Goal: Task Accomplishment & Management: Complete application form

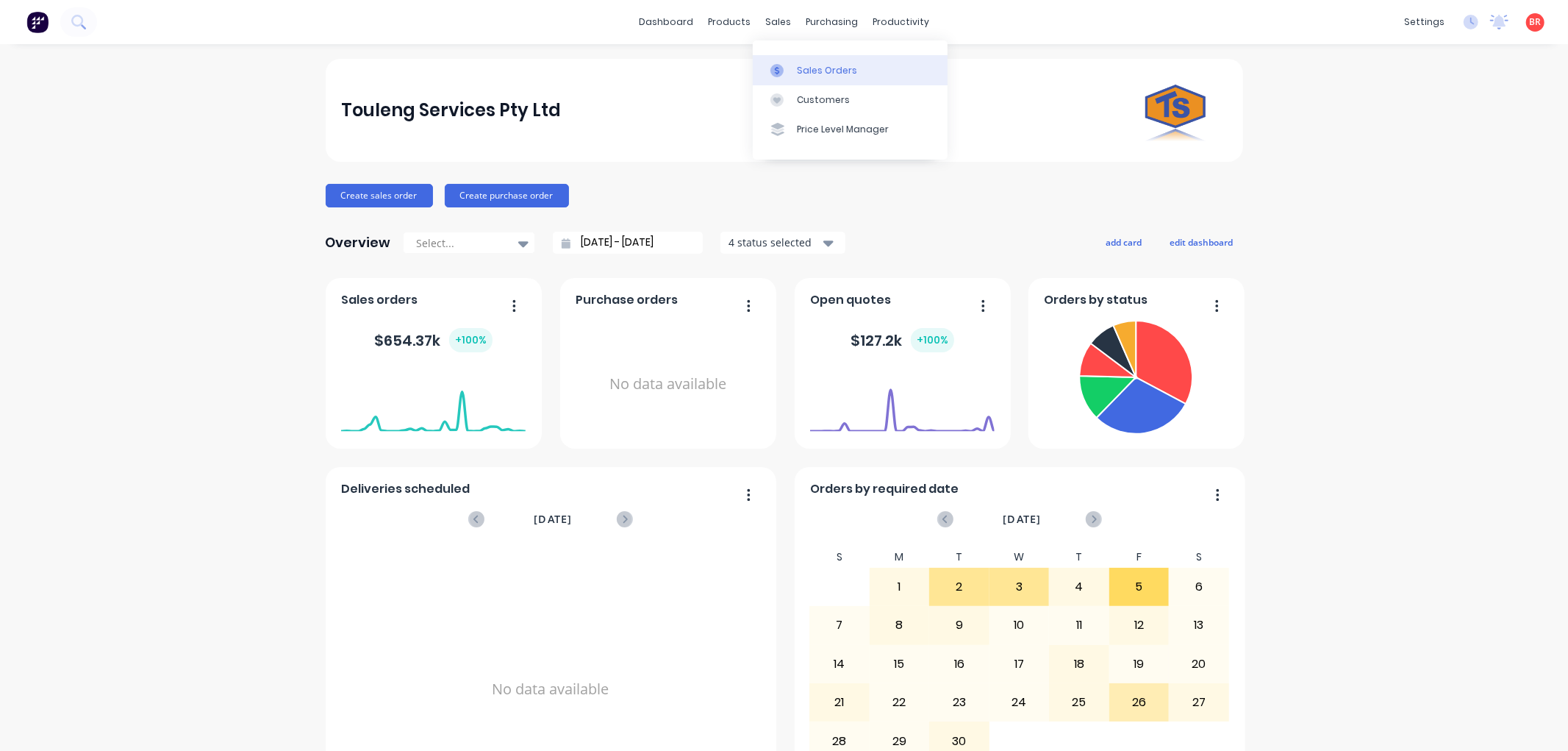
click at [807, 71] on div "Sales Orders" at bounding box center [827, 71] width 60 height 14
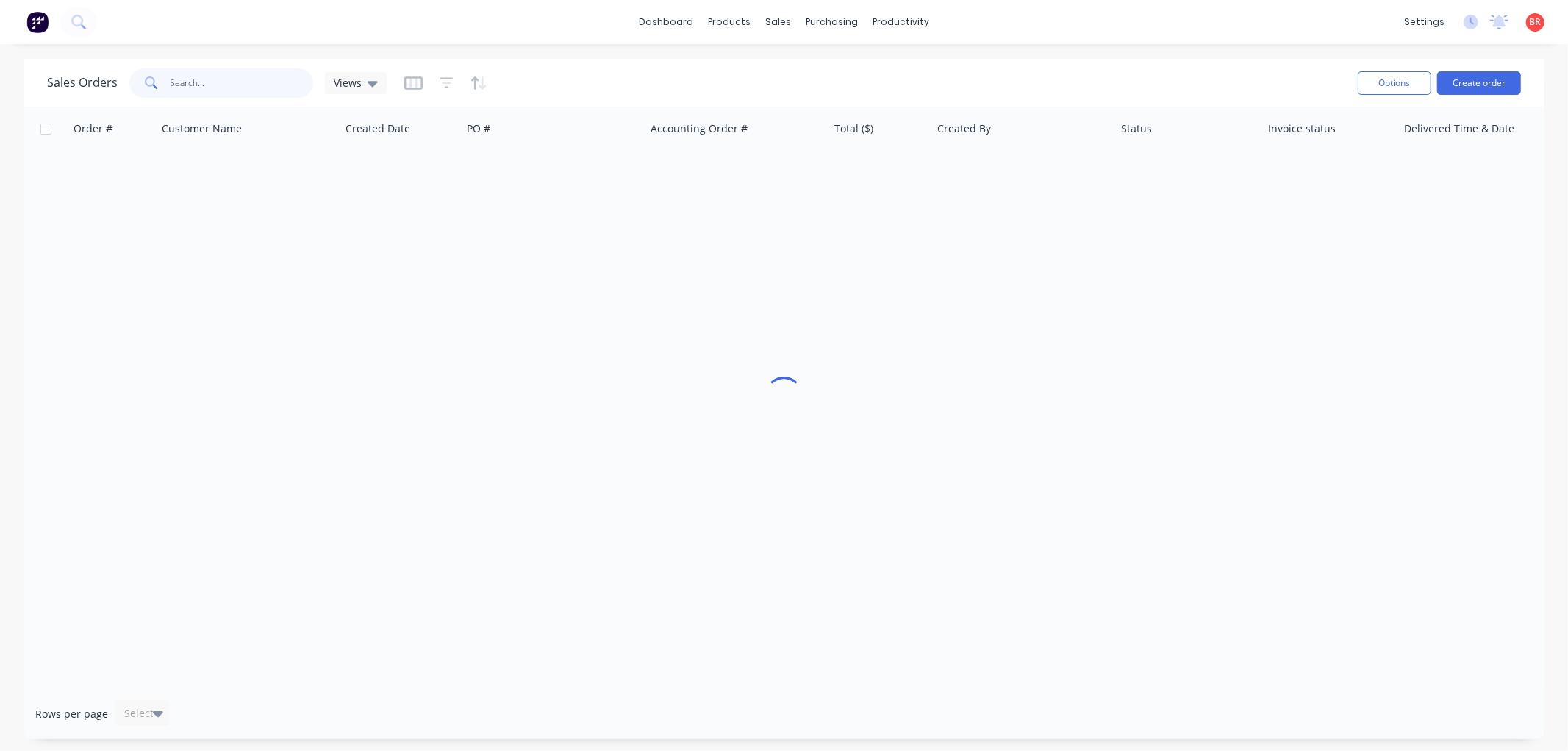
click at [194, 84] on input "text" at bounding box center [242, 83] width 144 height 30
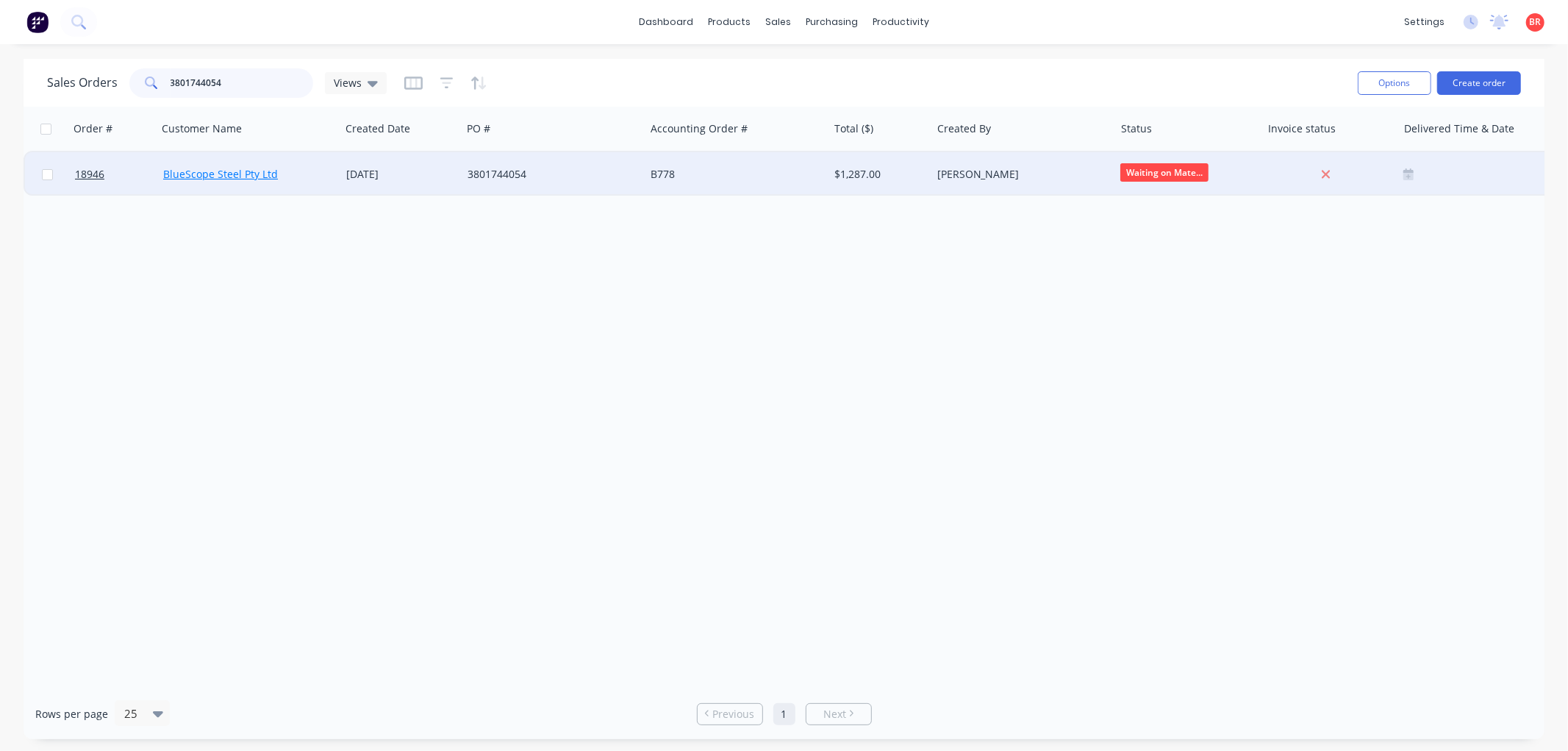
type input "3801744054"
click at [258, 169] on link "BlueScope Steel Pty Ltd" at bounding box center [220, 174] width 115 height 14
click at [81, 174] on span "18946" at bounding box center [90, 174] width 30 height 14
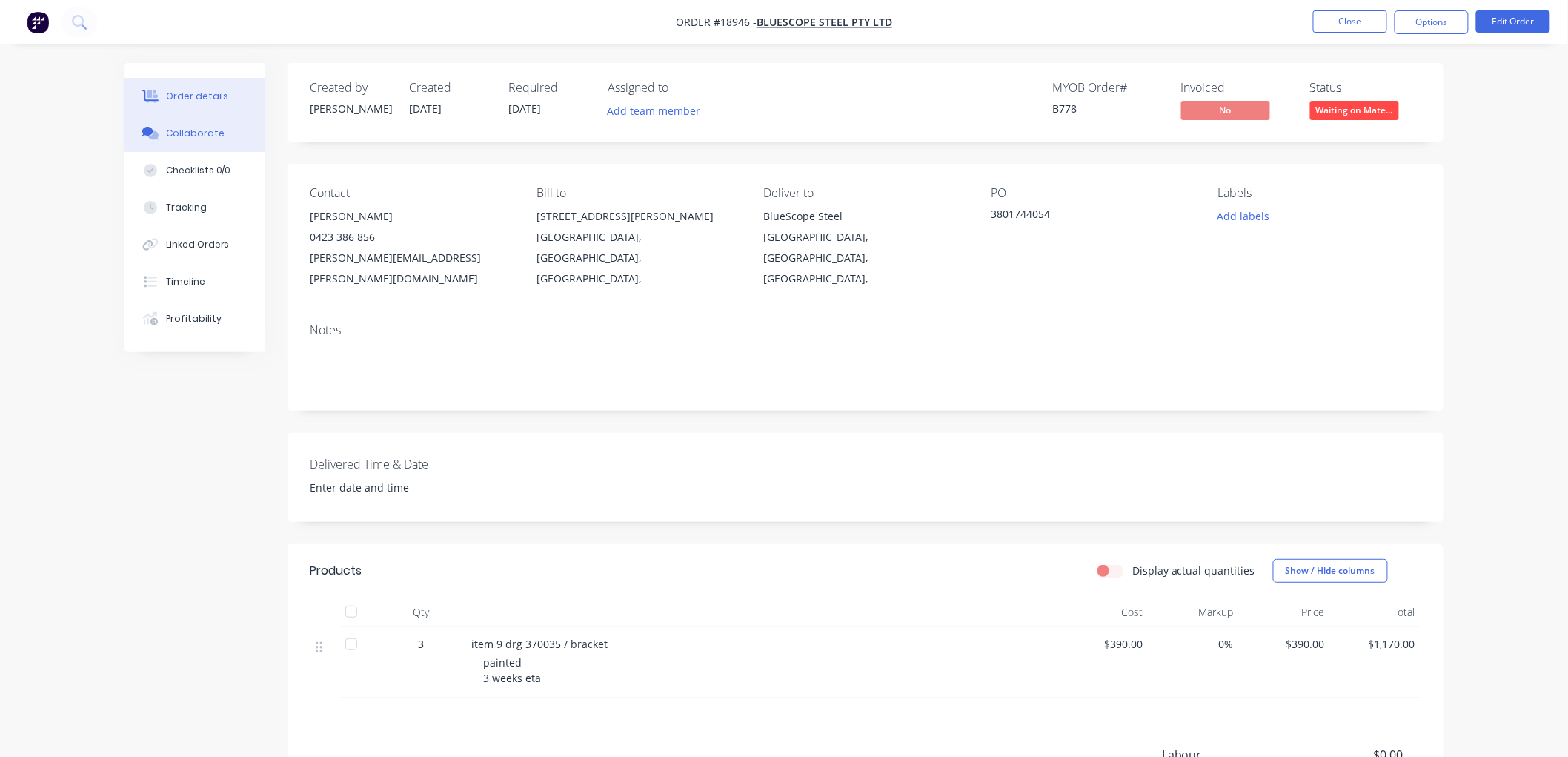
click at [184, 137] on div "Collaborate" at bounding box center [195, 134] width 59 height 14
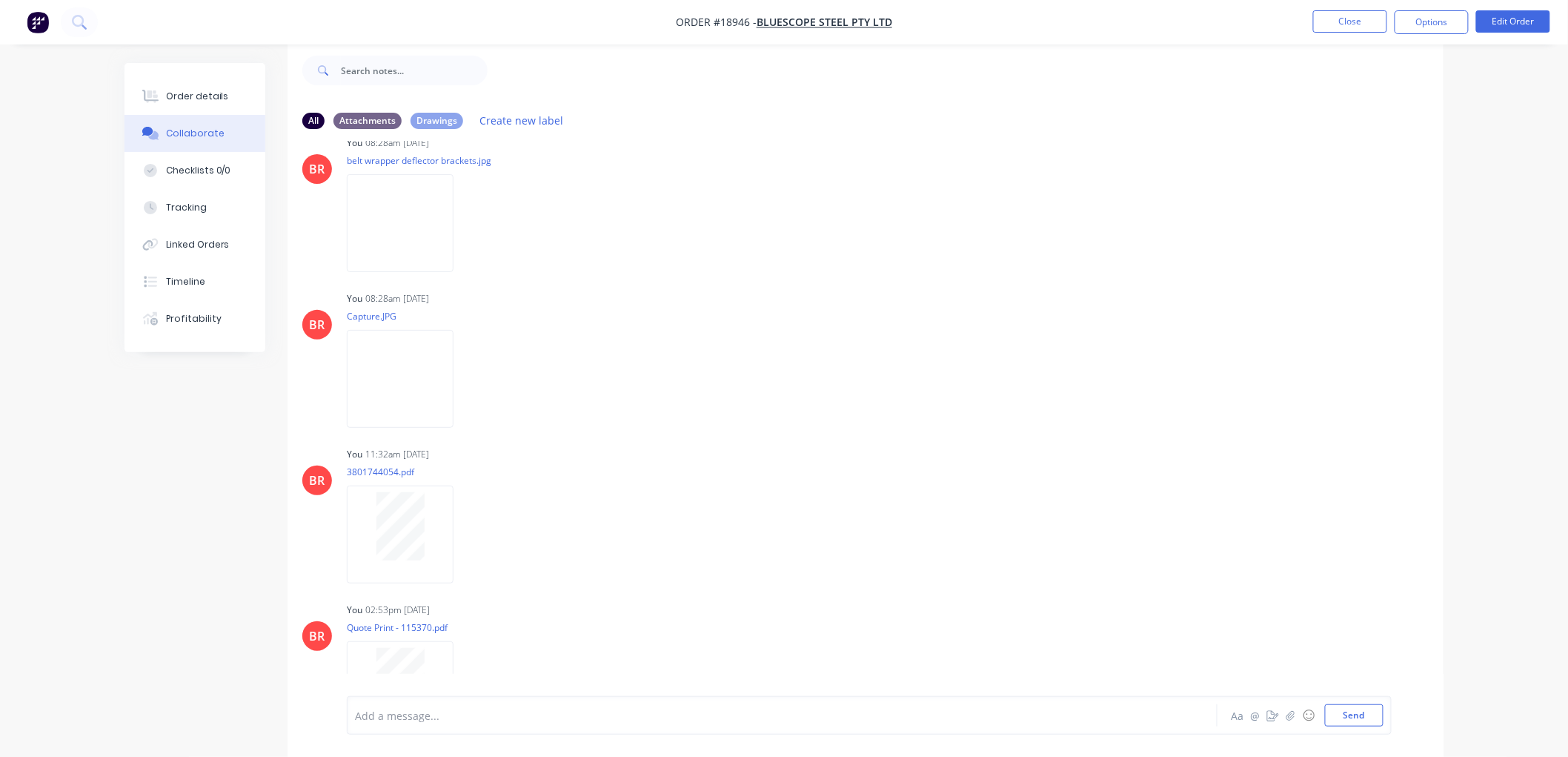
scroll to position [2, 0]
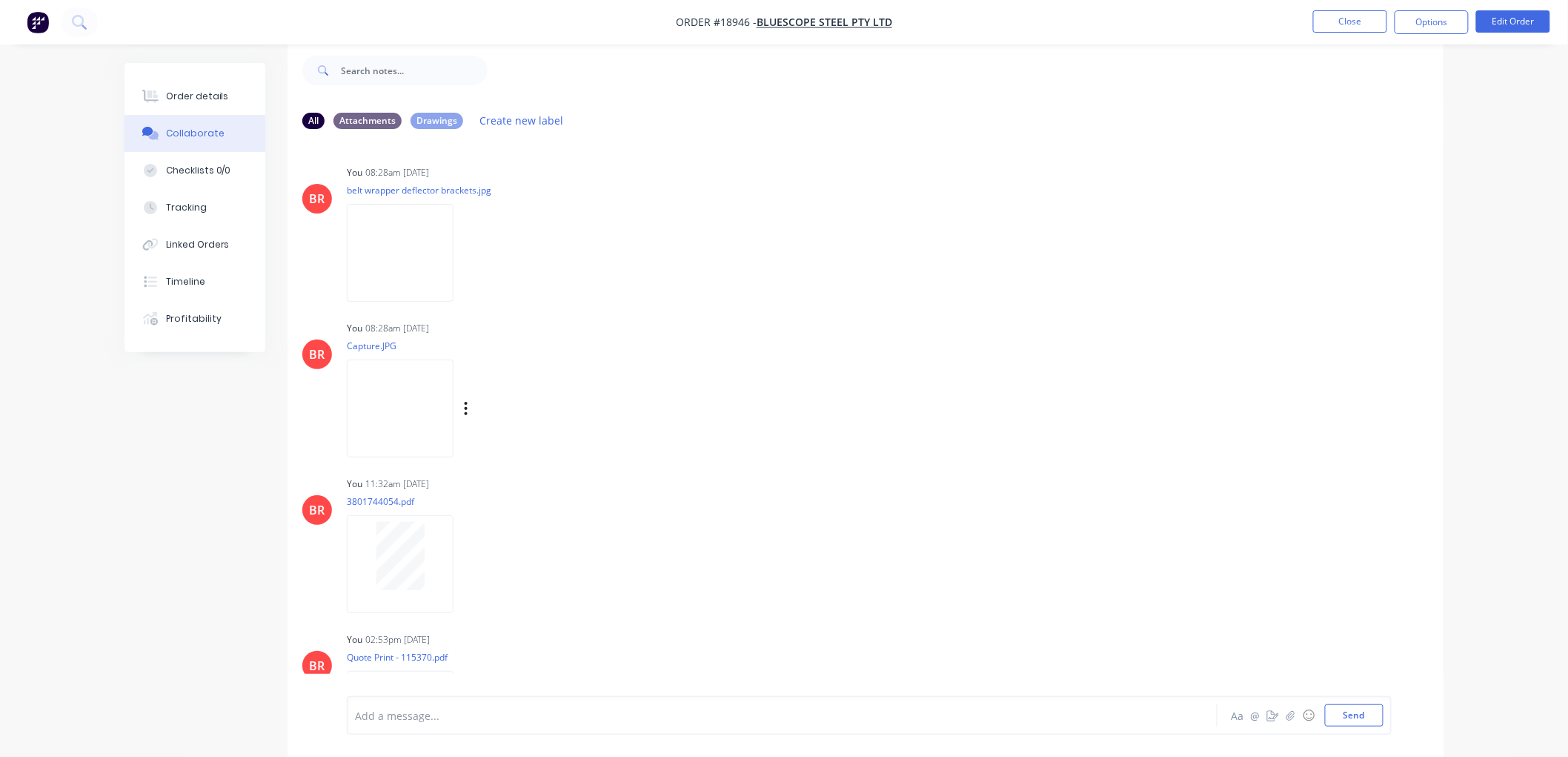
click at [380, 398] on img at bounding box center [399, 408] width 106 height 97
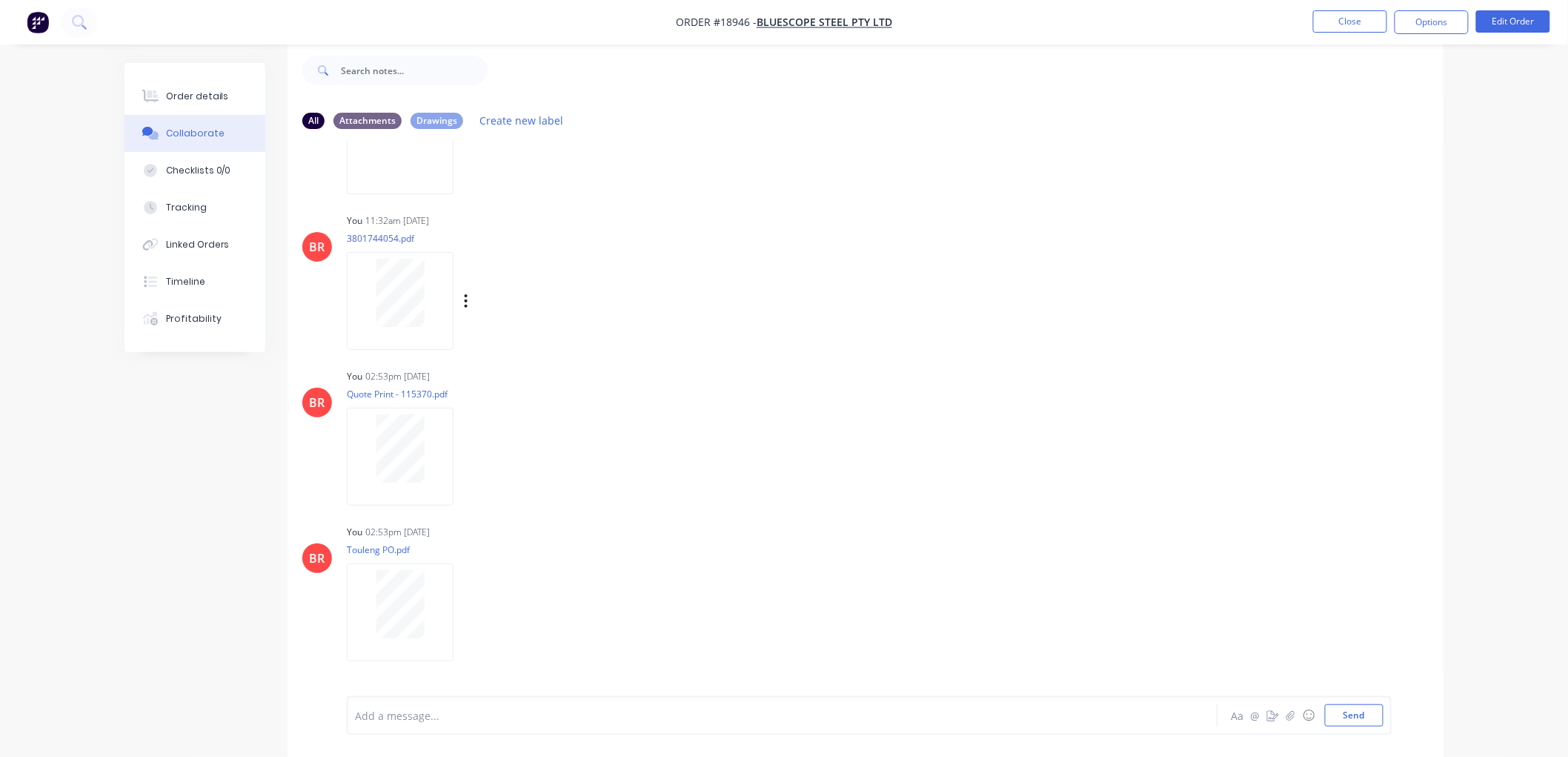
scroll to position [413, 0]
click at [197, 97] on div "Order details" at bounding box center [197, 96] width 63 height 14
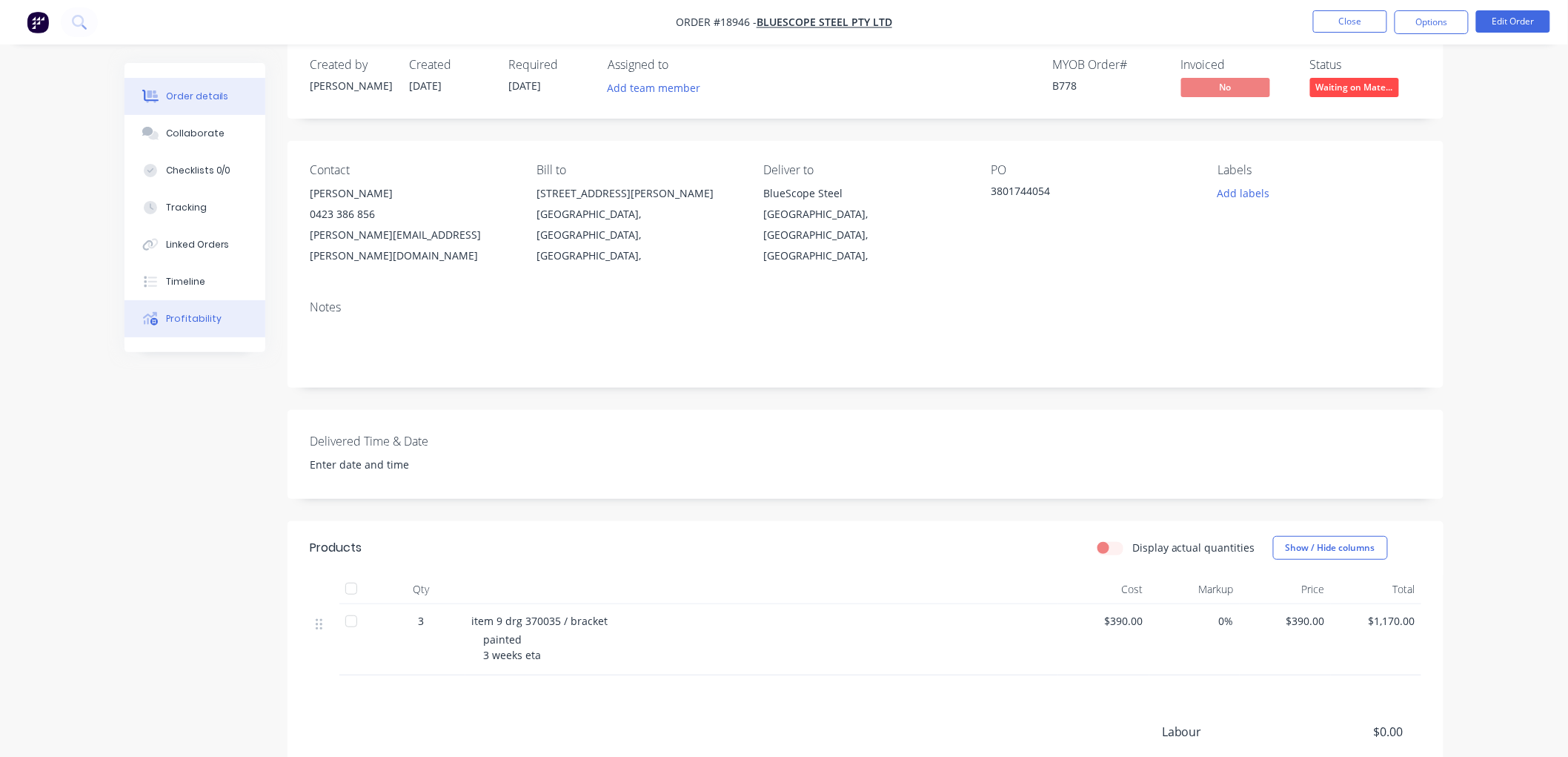
click at [190, 313] on div "Profitability" at bounding box center [193, 318] width 55 height 14
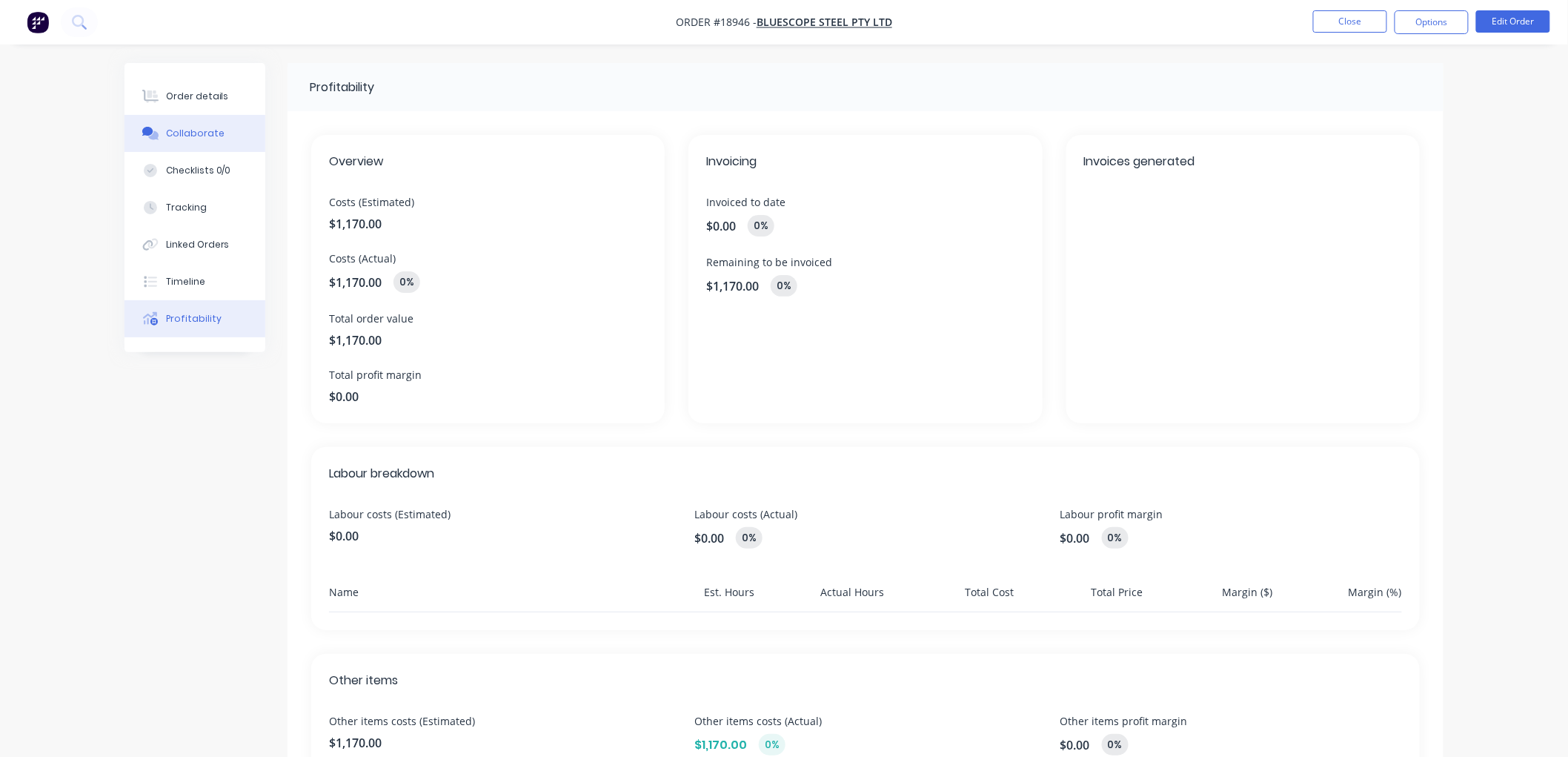
click at [182, 141] on button "Collaborate" at bounding box center [194, 134] width 140 height 37
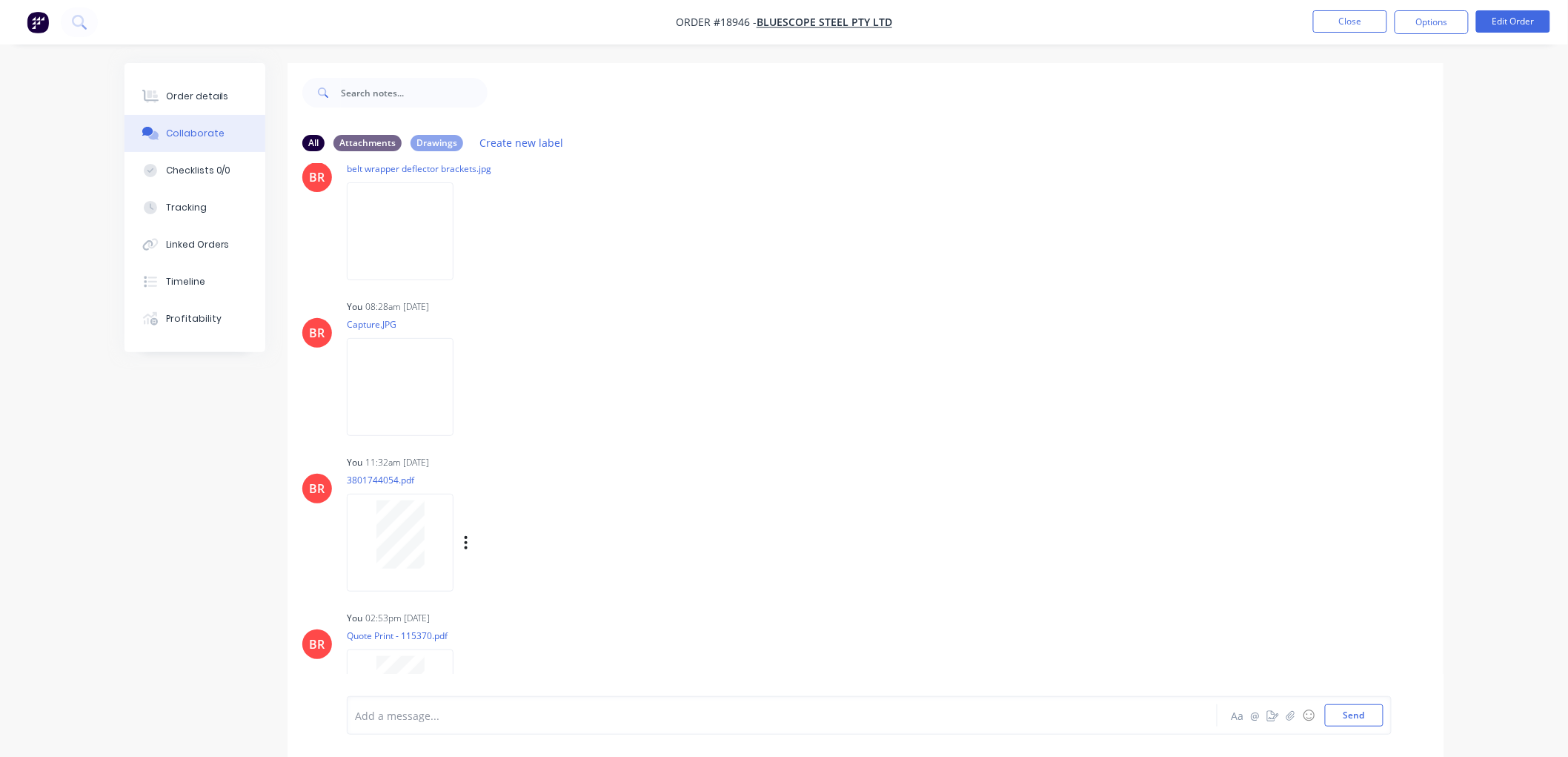
scroll to position [164, 0]
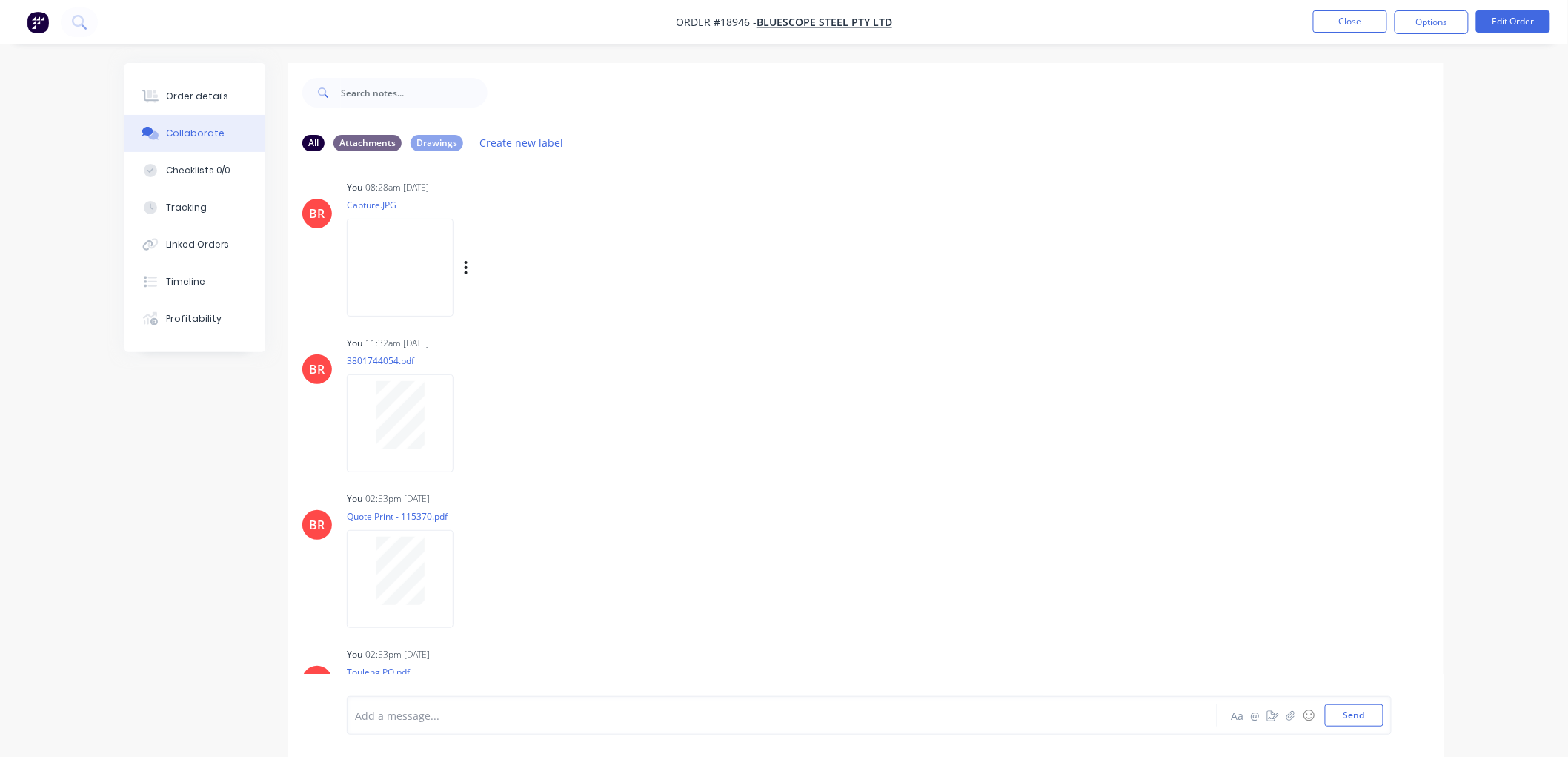
click at [427, 268] on img at bounding box center [399, 267] width 106 height 97
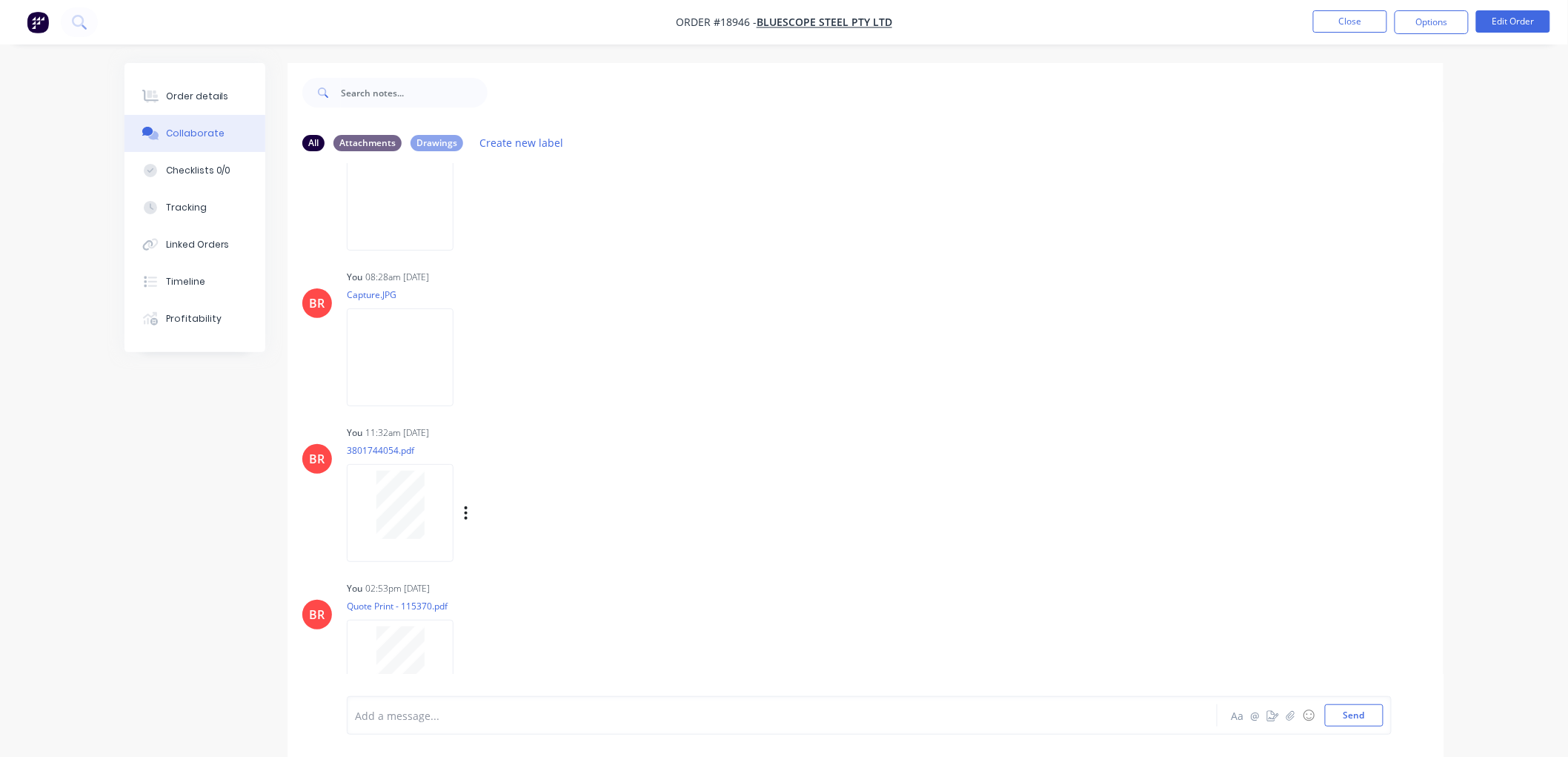
scroll to position [0, 0]
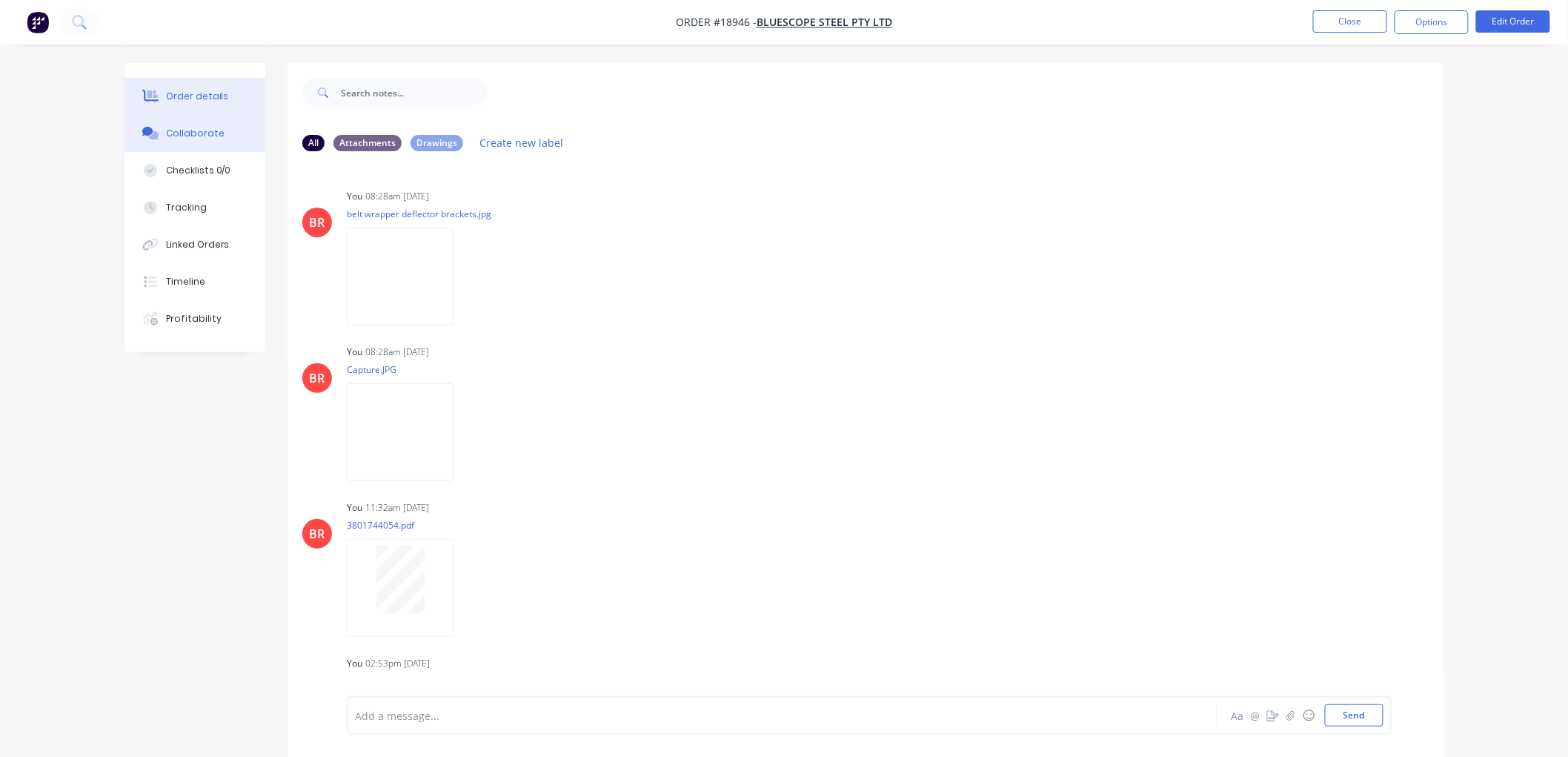
click at [188, 100] on div "Order details" at bounding box center [197, 96] width 63 height 14
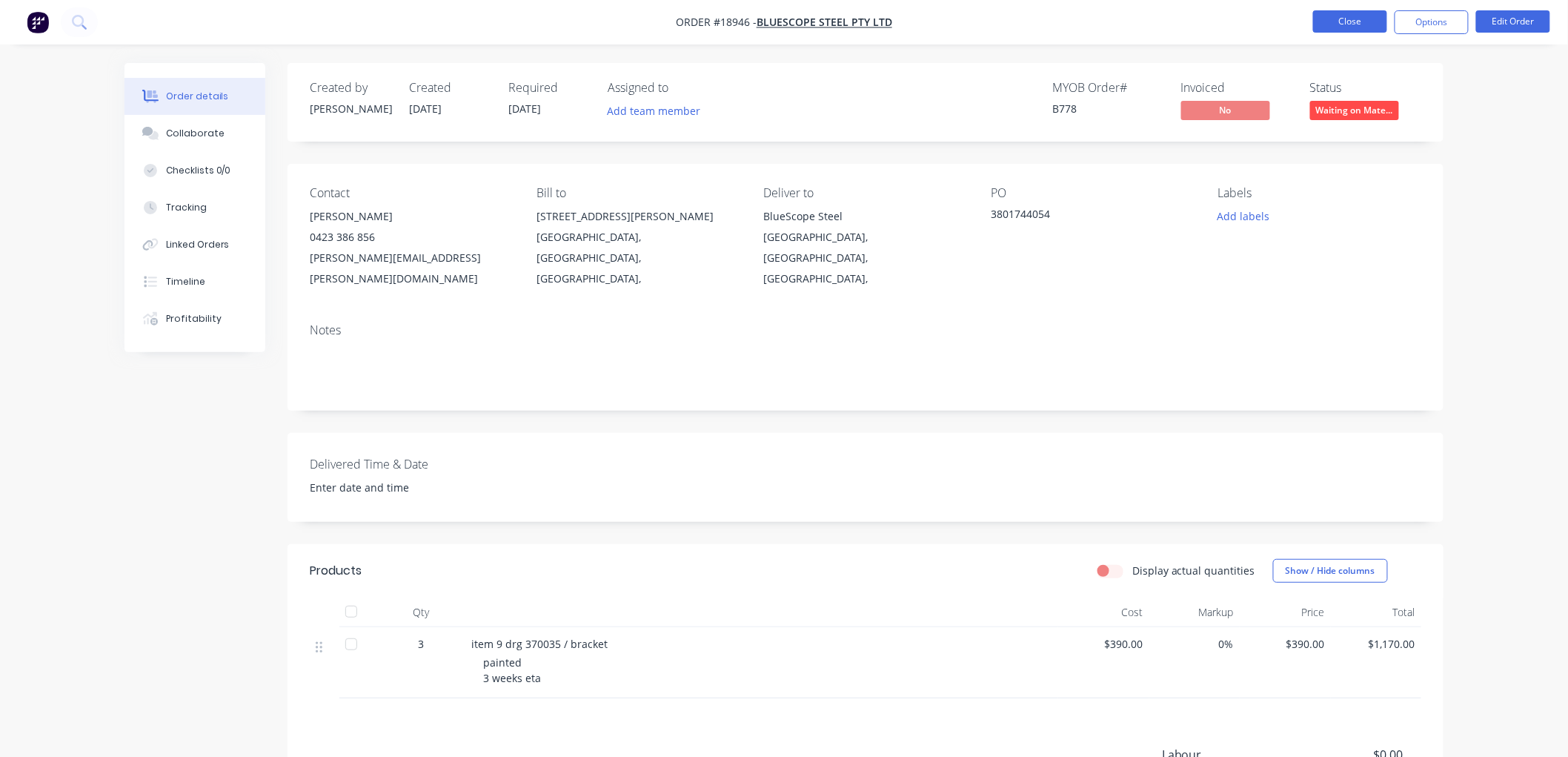
click at [1344, 22] on button "Close" at bounding box center [1349, 21] width 74 height 22
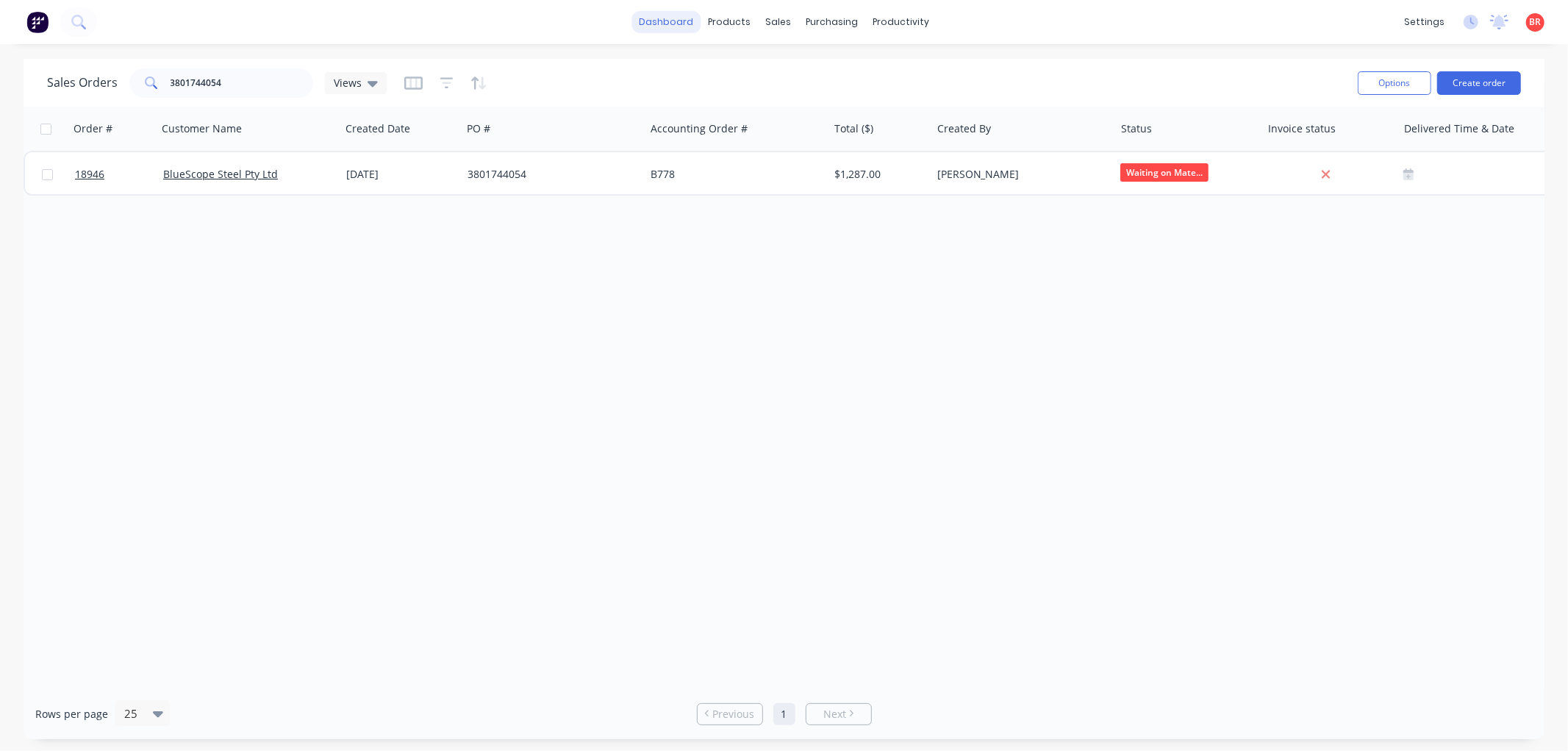
click at [663, 24] on link "dashboard" at bounding box center [666, 22] width 69 height 22
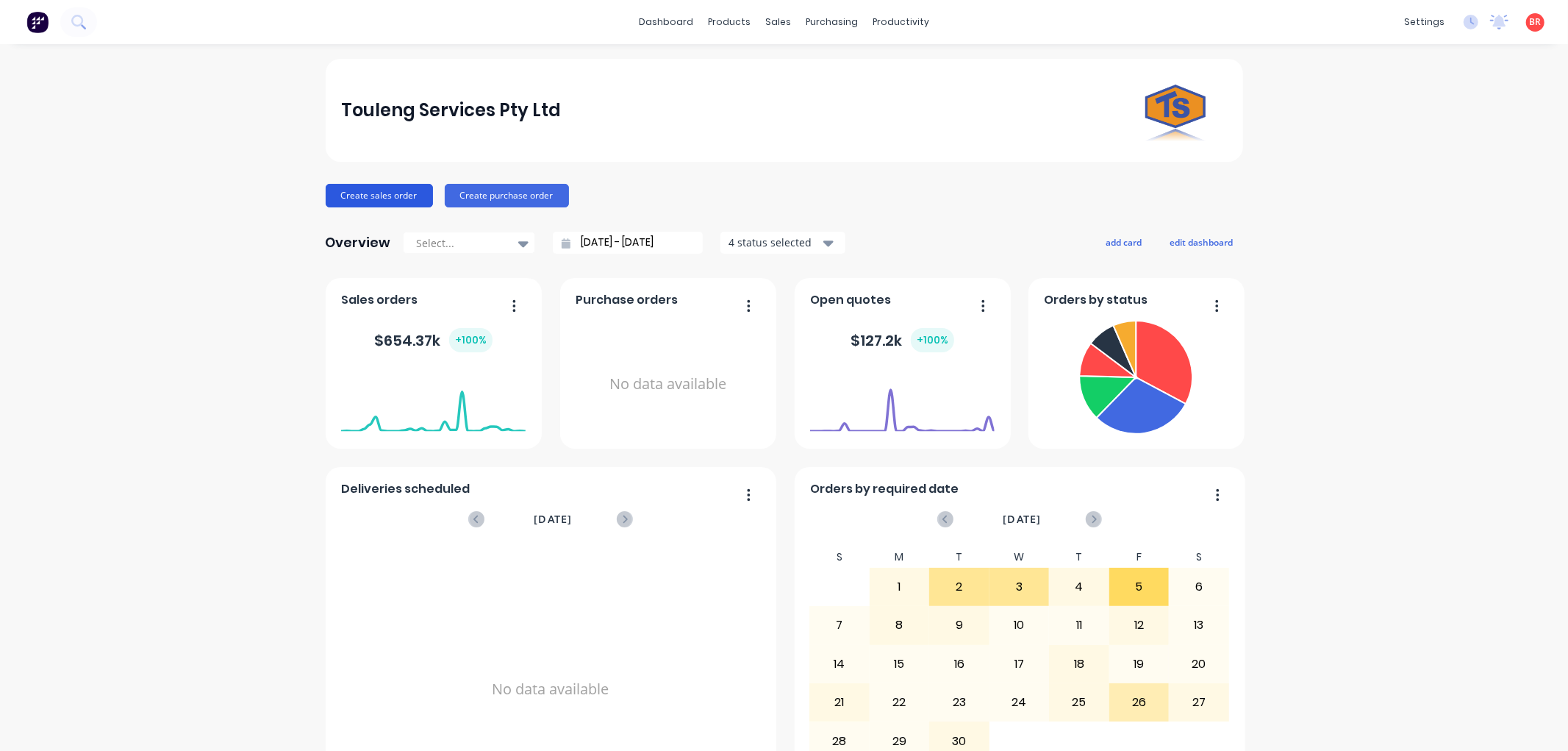
click at [391, 199] on button "Create sales order" at bounding box center [379, 196] width 107 height 24
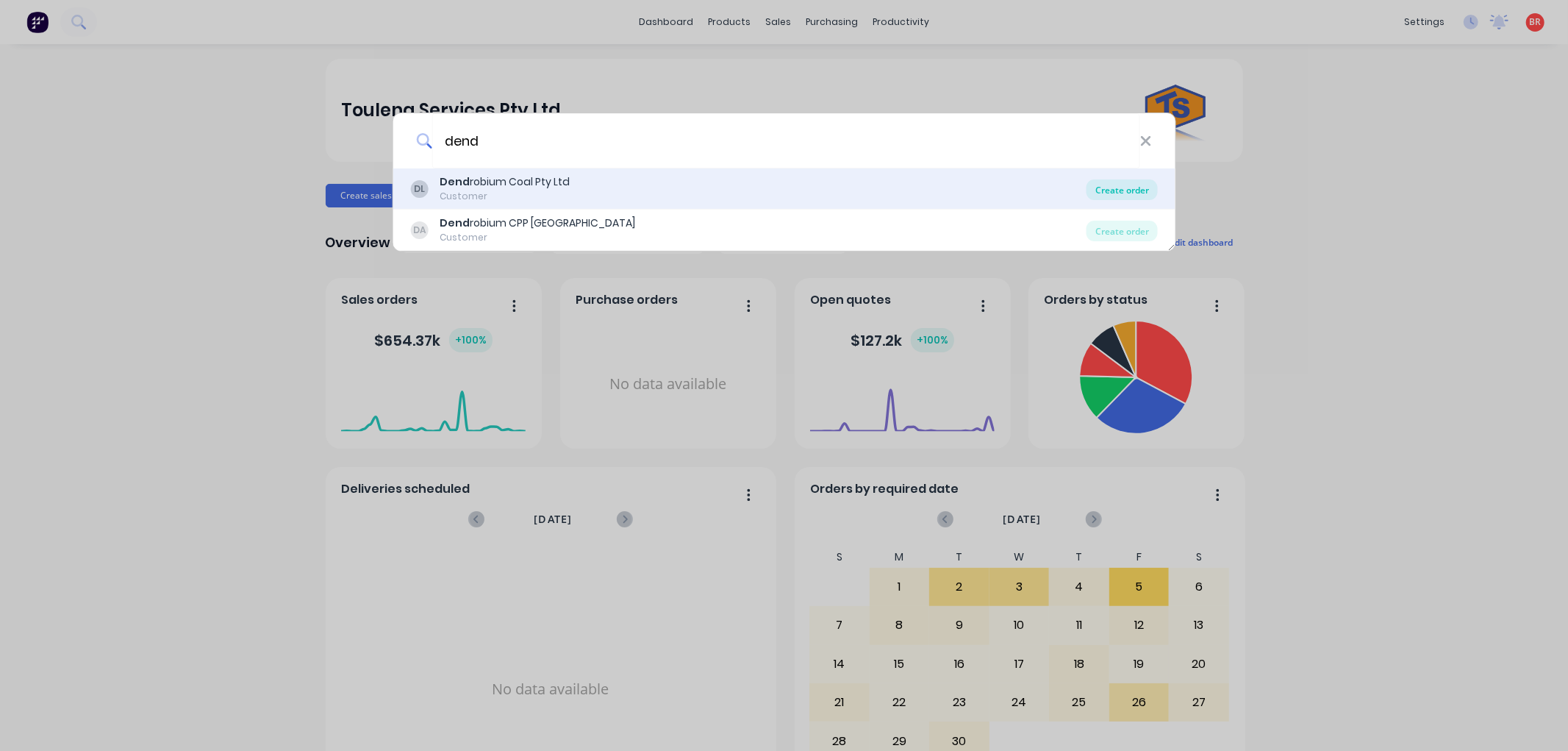
type input "dend"
click at [1099, 190] on div "Create order" at bounding box center [1121, 189] width 71 height 20
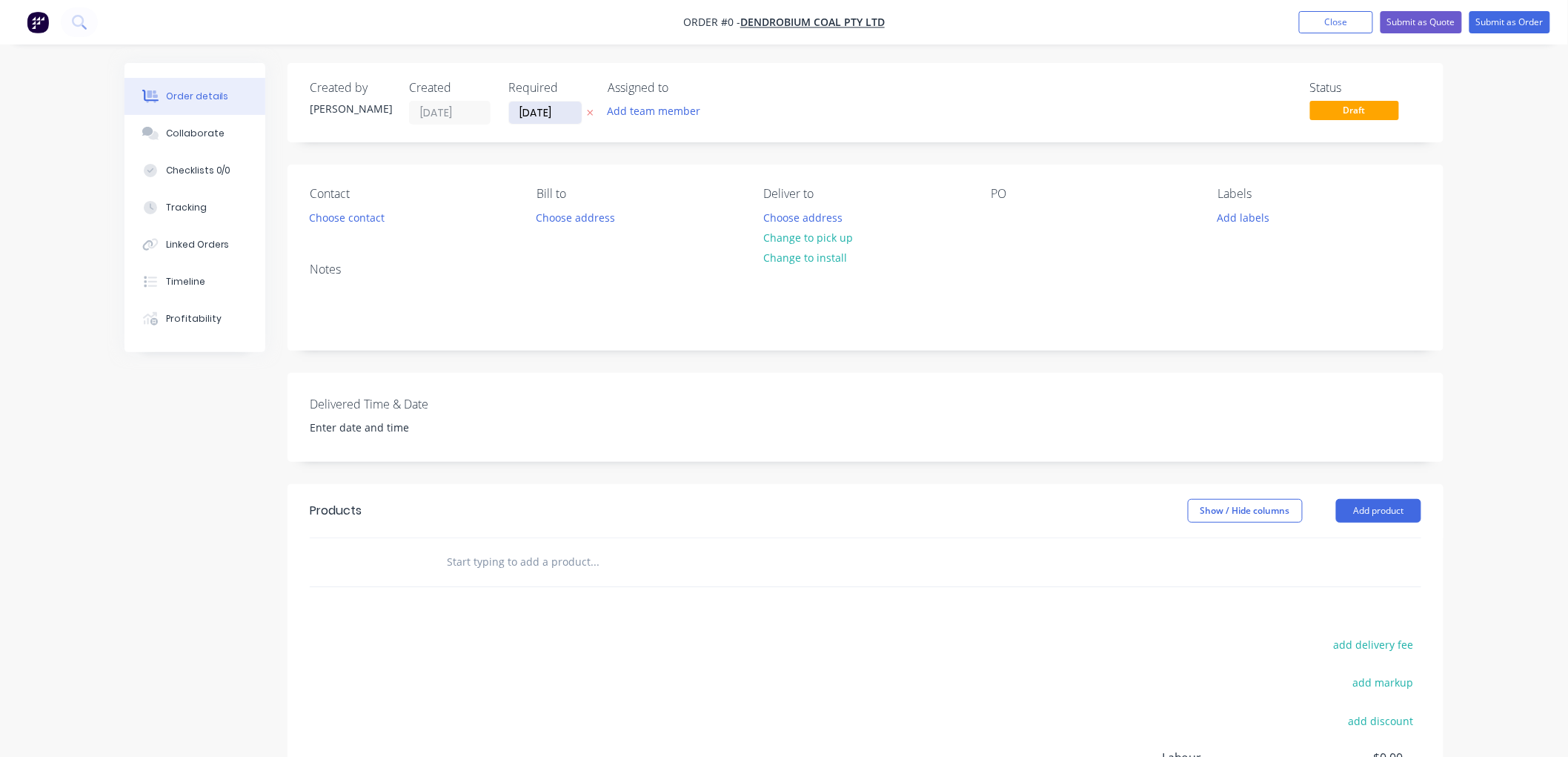
click at [548, 110] on input "[DATE]" at bounding box center [545, 112] width 72 height 22
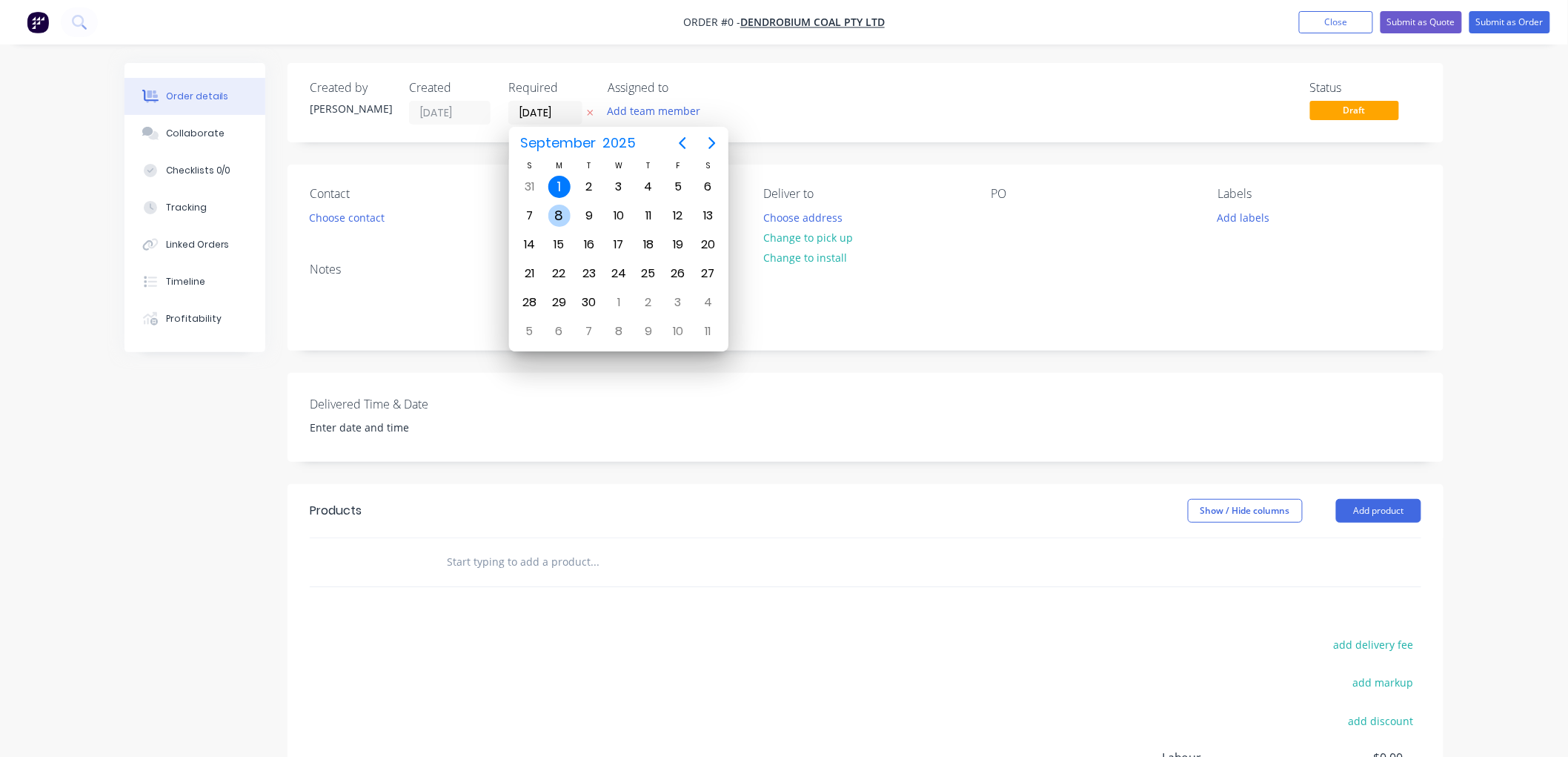
click at [558, 213] on div "8" at bounding box center [559, 215] width 22 height 22
type input "[DATE]"
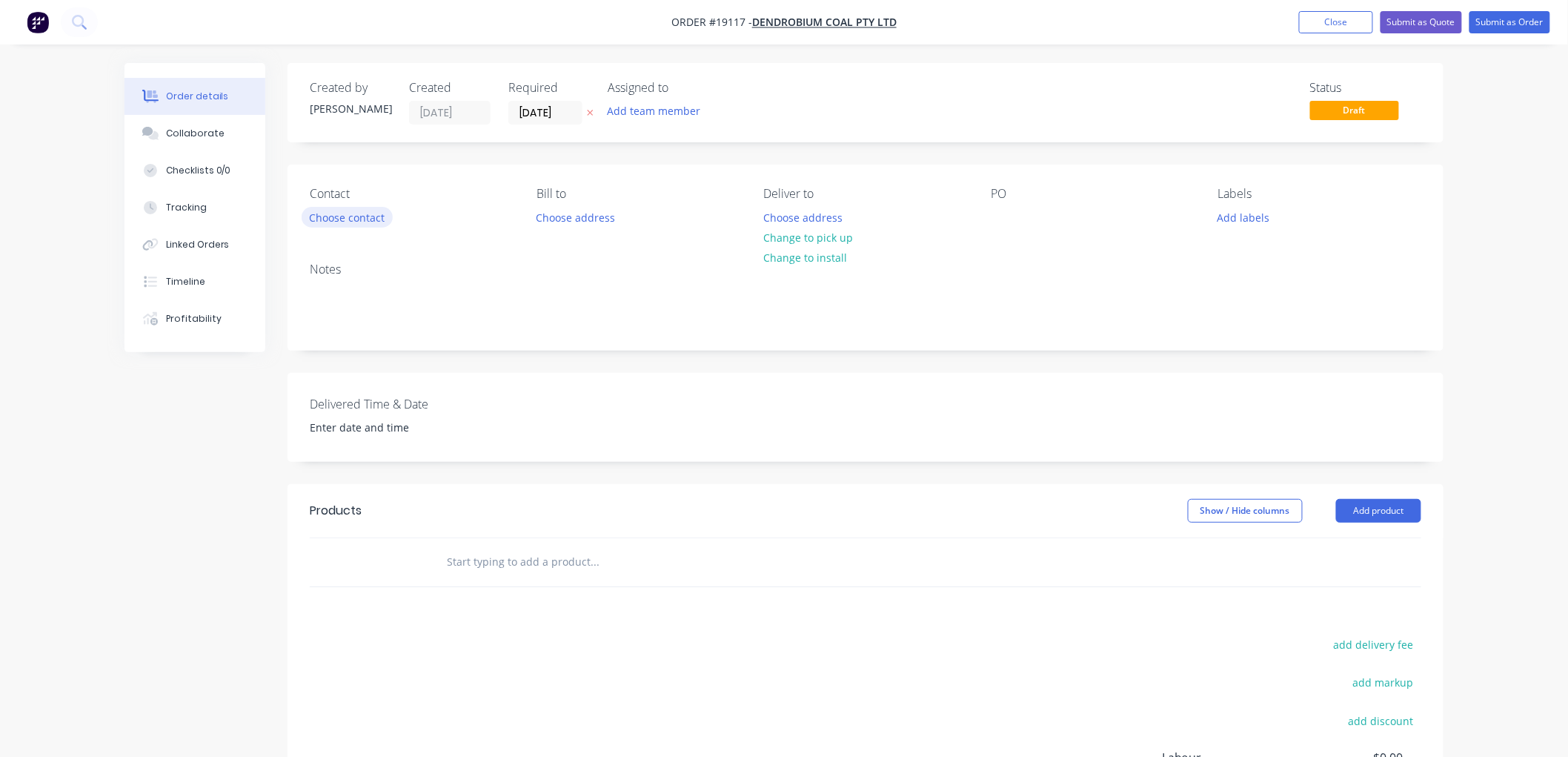
click at [360, 219] on button "Choose contact" at bounding box center [346, 217] width 91 height 20
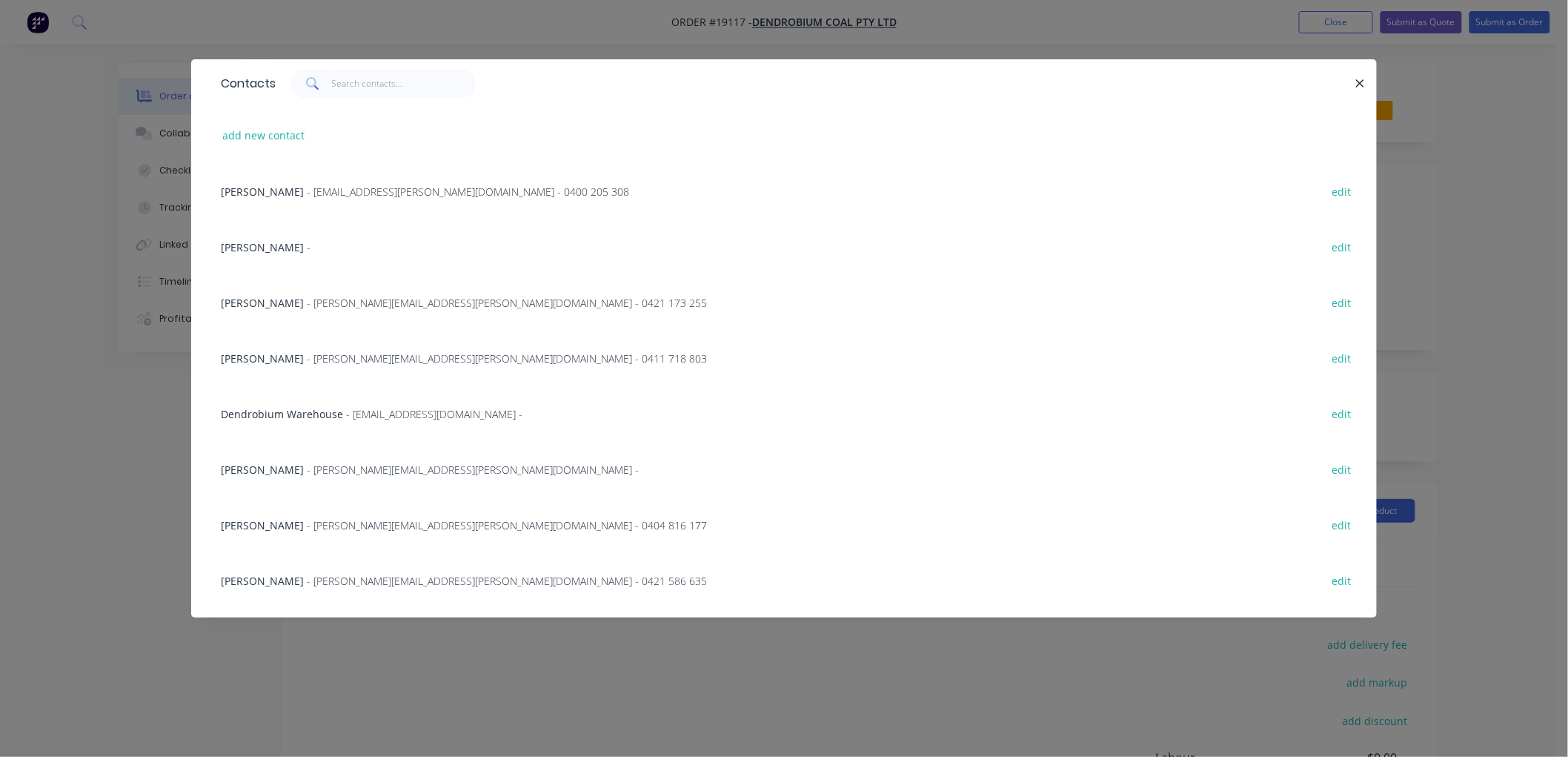
click at [370, 186] on span "- [EMAIL_ADDRESS][PERSON_NAME][DOMAIN_NAME] - 0400 205 308" at bounding box center [467, 192] width 323 height 14
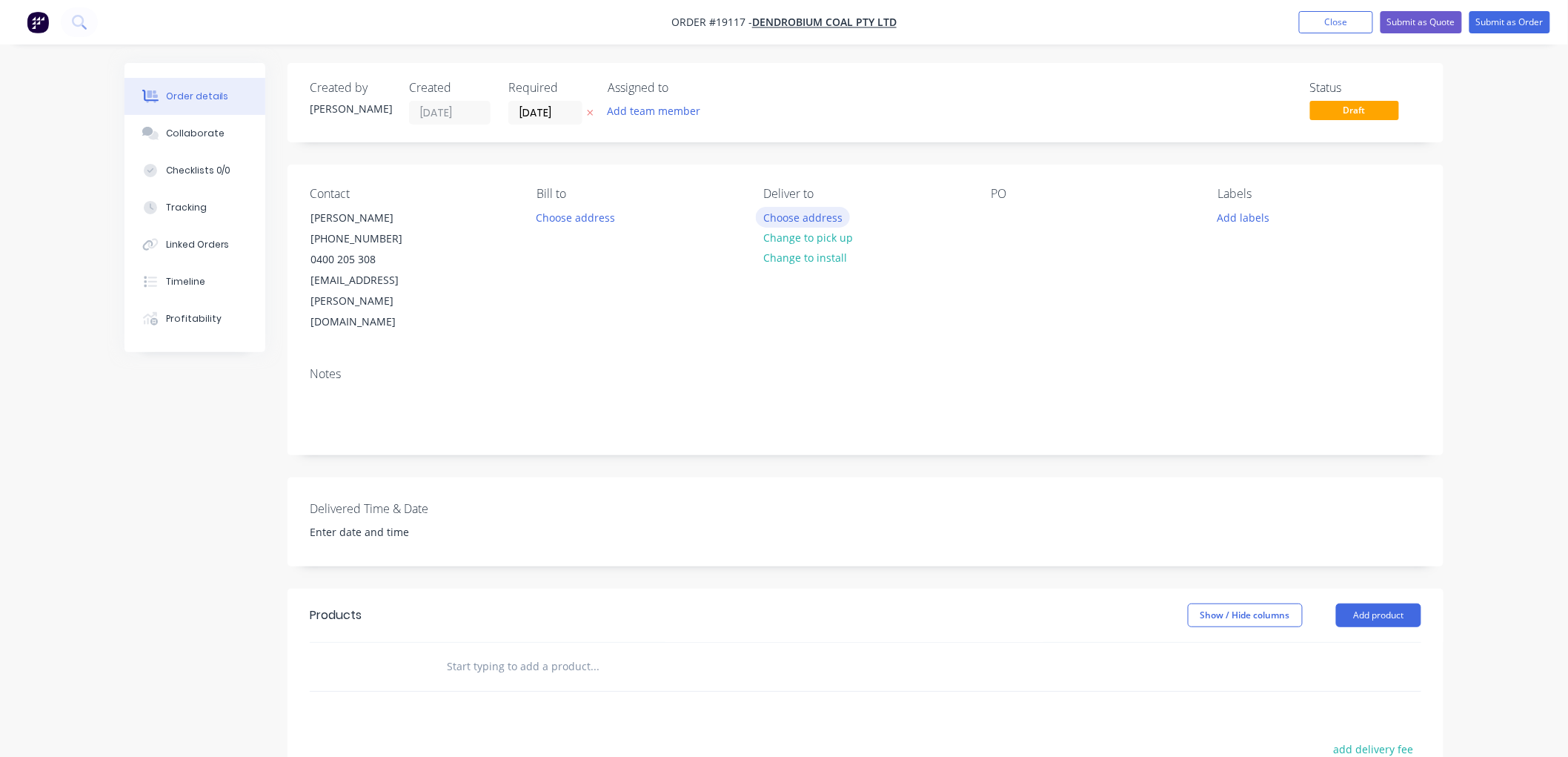
click at [806, 219] on button "Choose address" at bounding box center [803, 217] width 94 height 20
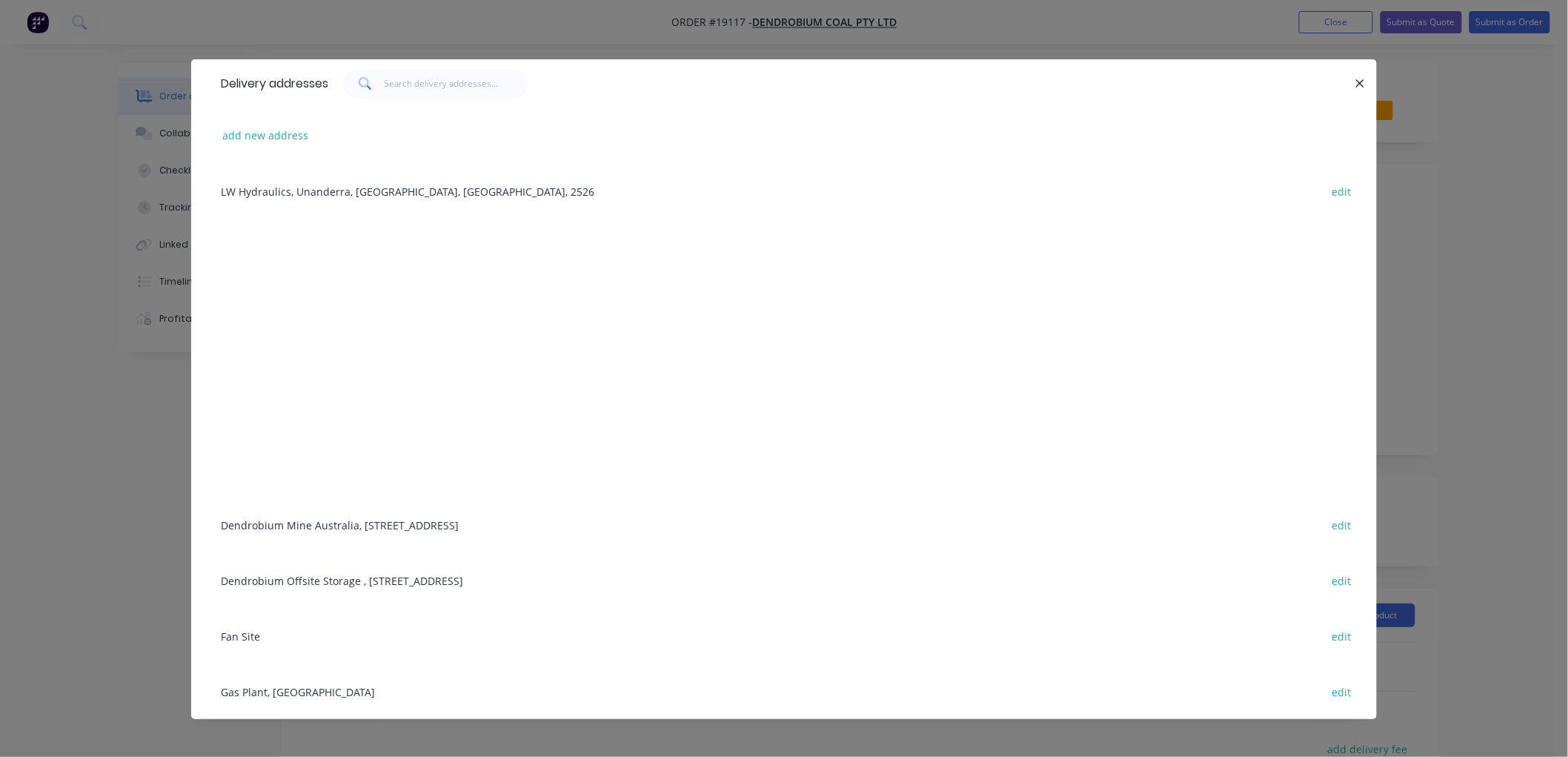
click at [310, 524] on div "Dendrobium Mine [GEOGRAPHIC_DATA], [STREET_ADDRESS] edit" at bounding box center [784, 524] width 1141 height 55
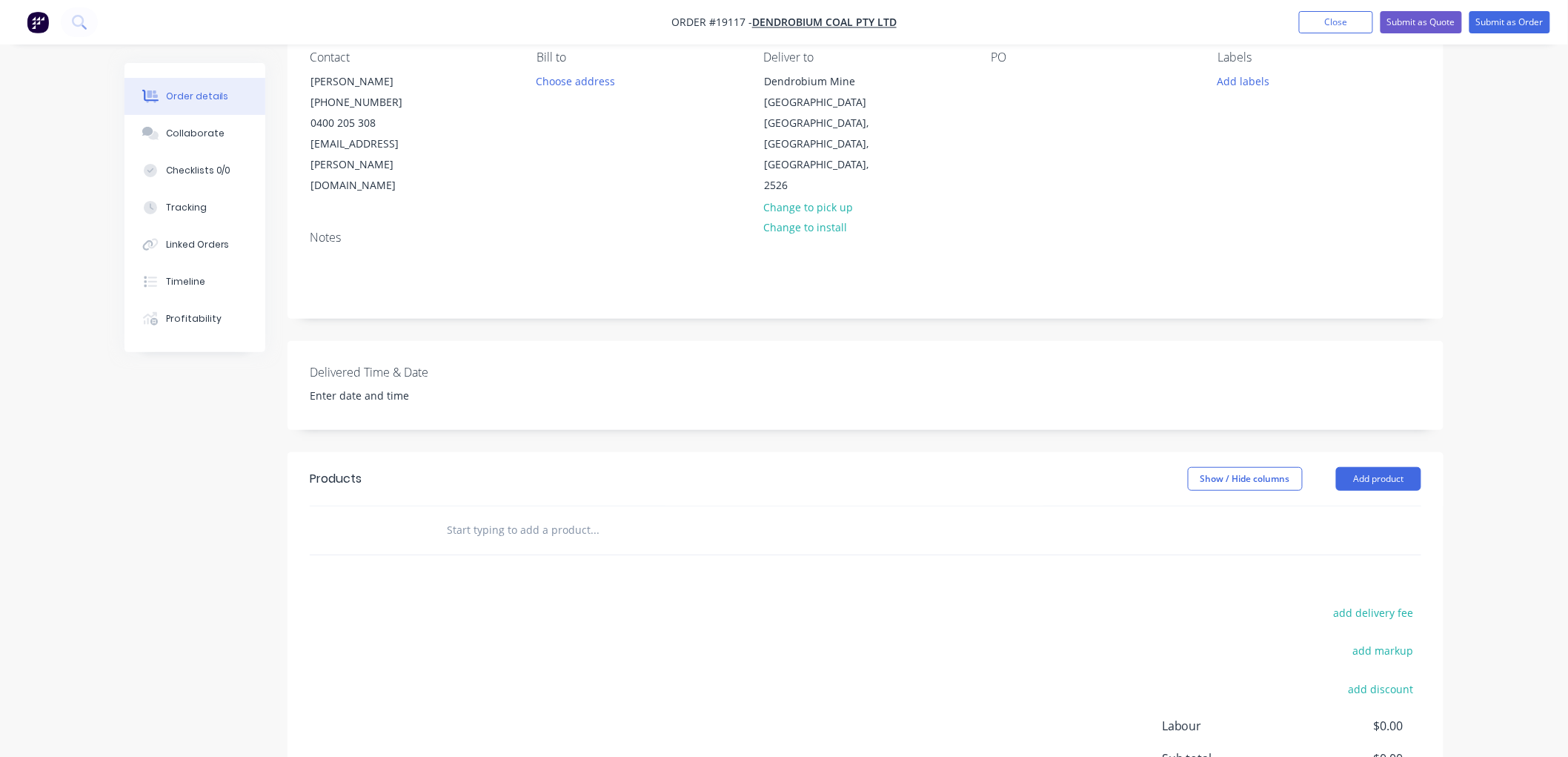
scroll to position [164, 0]
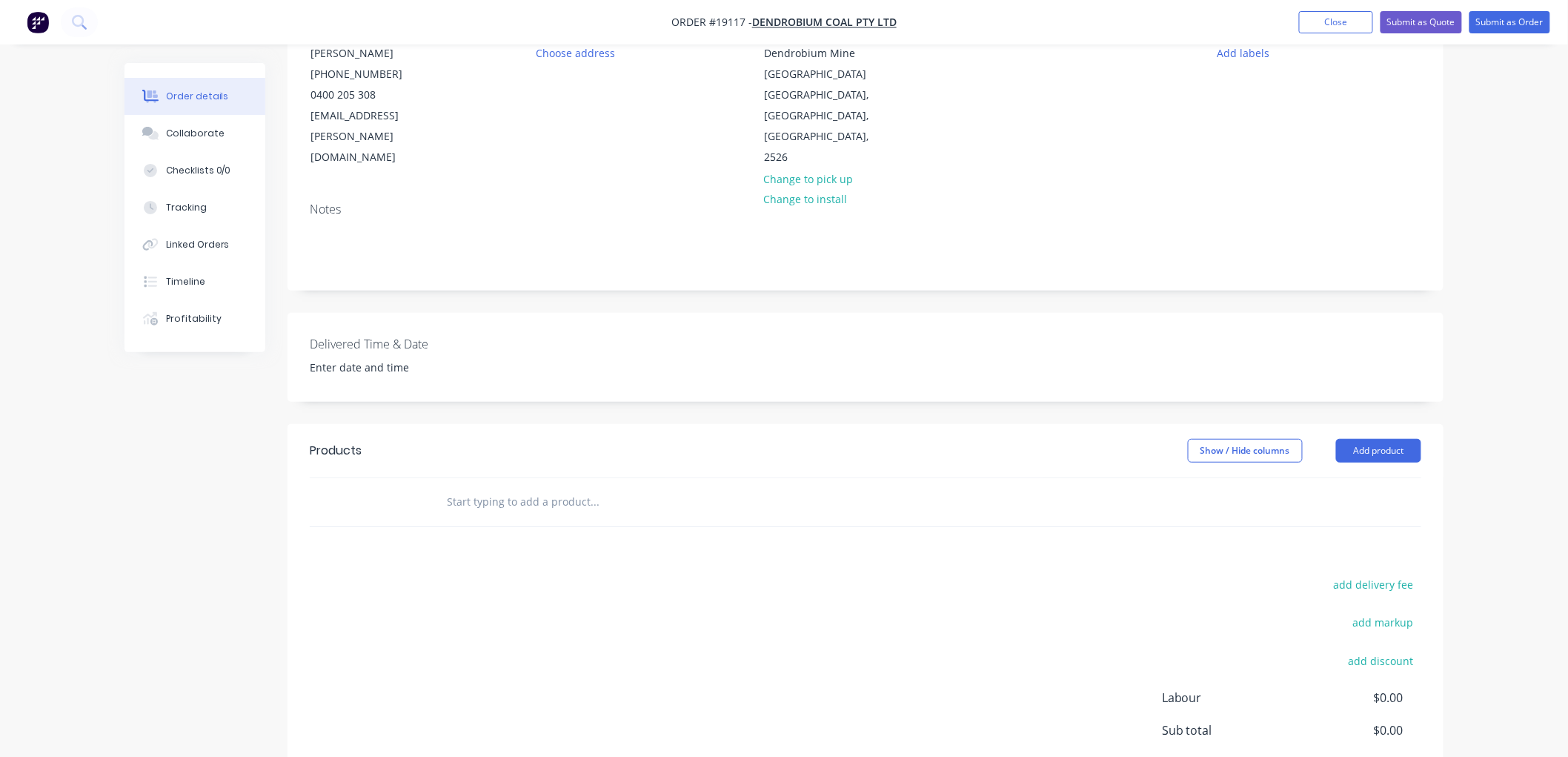
click at [493, 487] on input "text" at bounding box center [594, 502] width 296 height 30
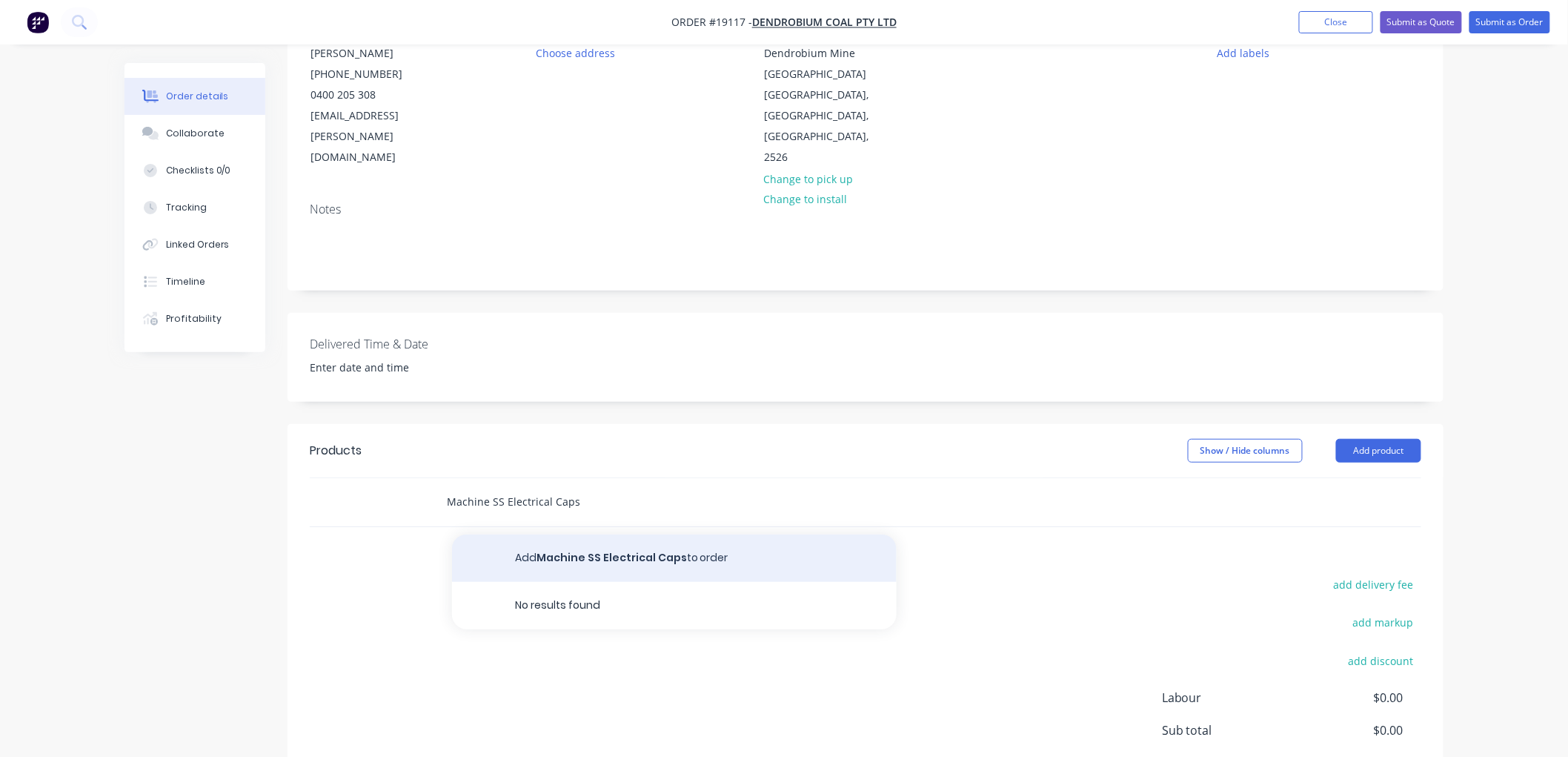
type input "Machine SS Electrical Caps"
click at [603, 536] on button "Add Machine SS Electrical Caps to order" at bounding box center [674, 559] width 444 height 48
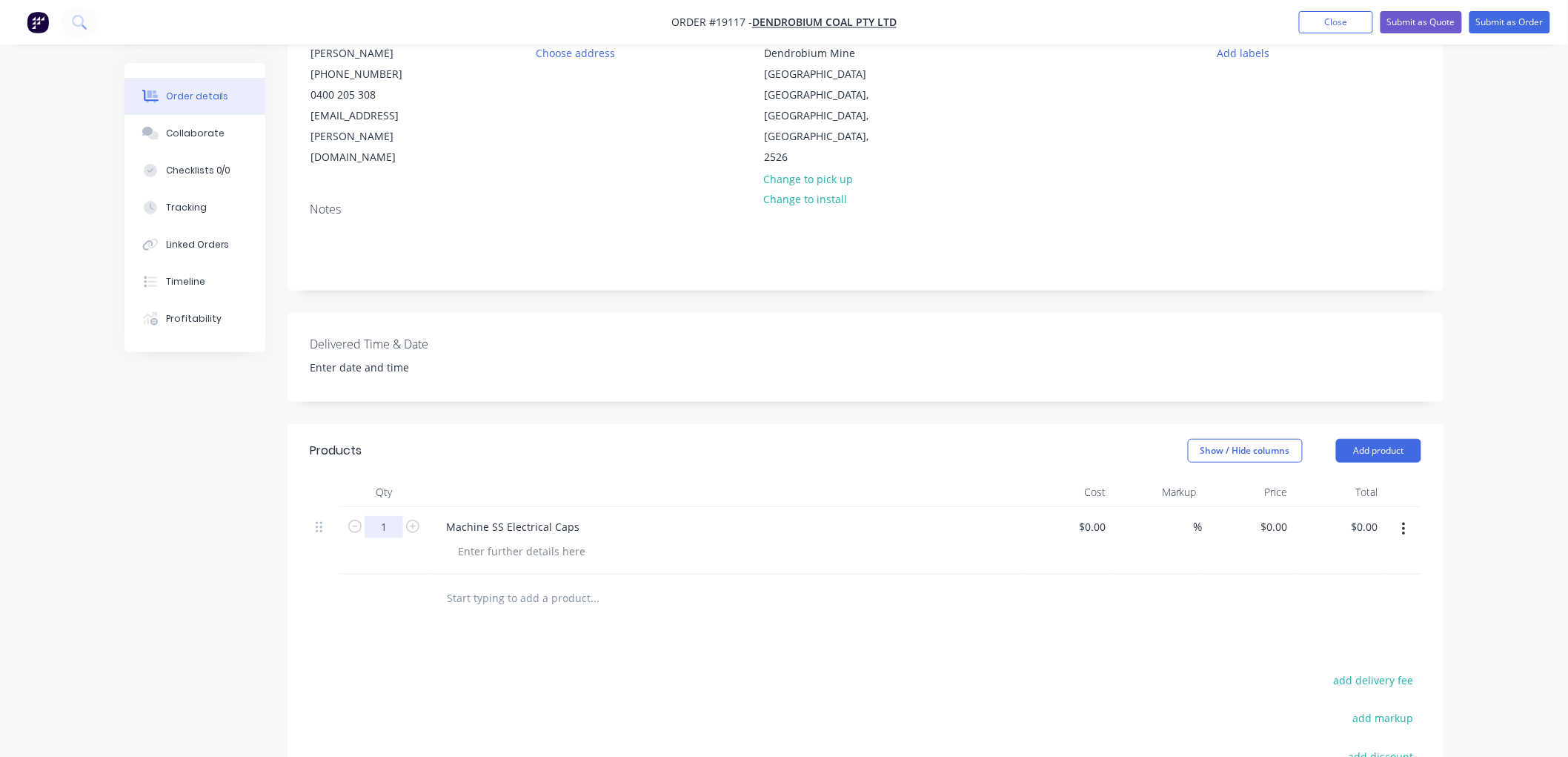
click at [386, 516] on input "1" at bounding box center [383, 527] width 38 height 22
type input "10"
click at [504, 541] on div at bounding box center [522, 551] width 152 height 21
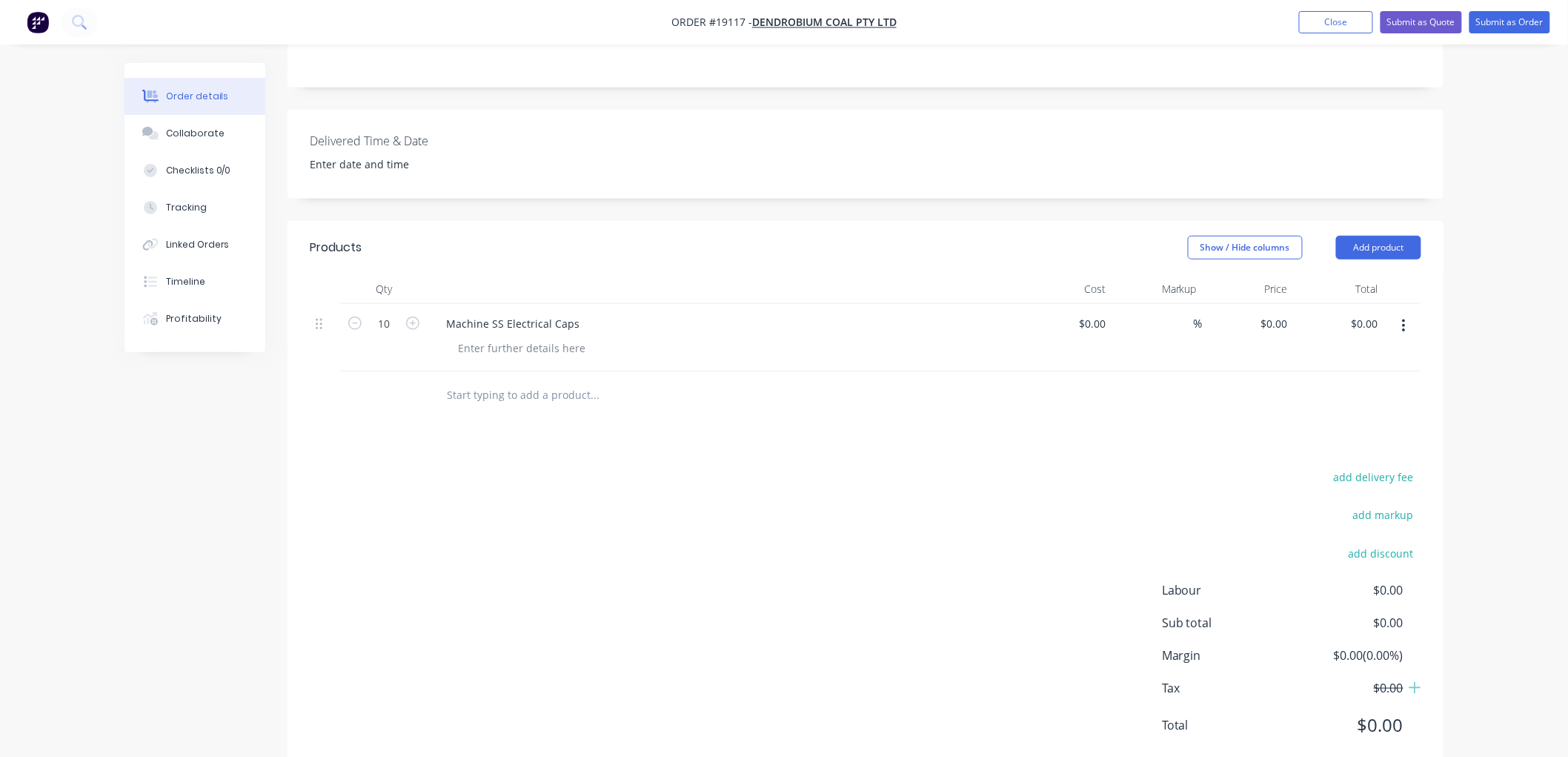
scroll to position [387, 0]
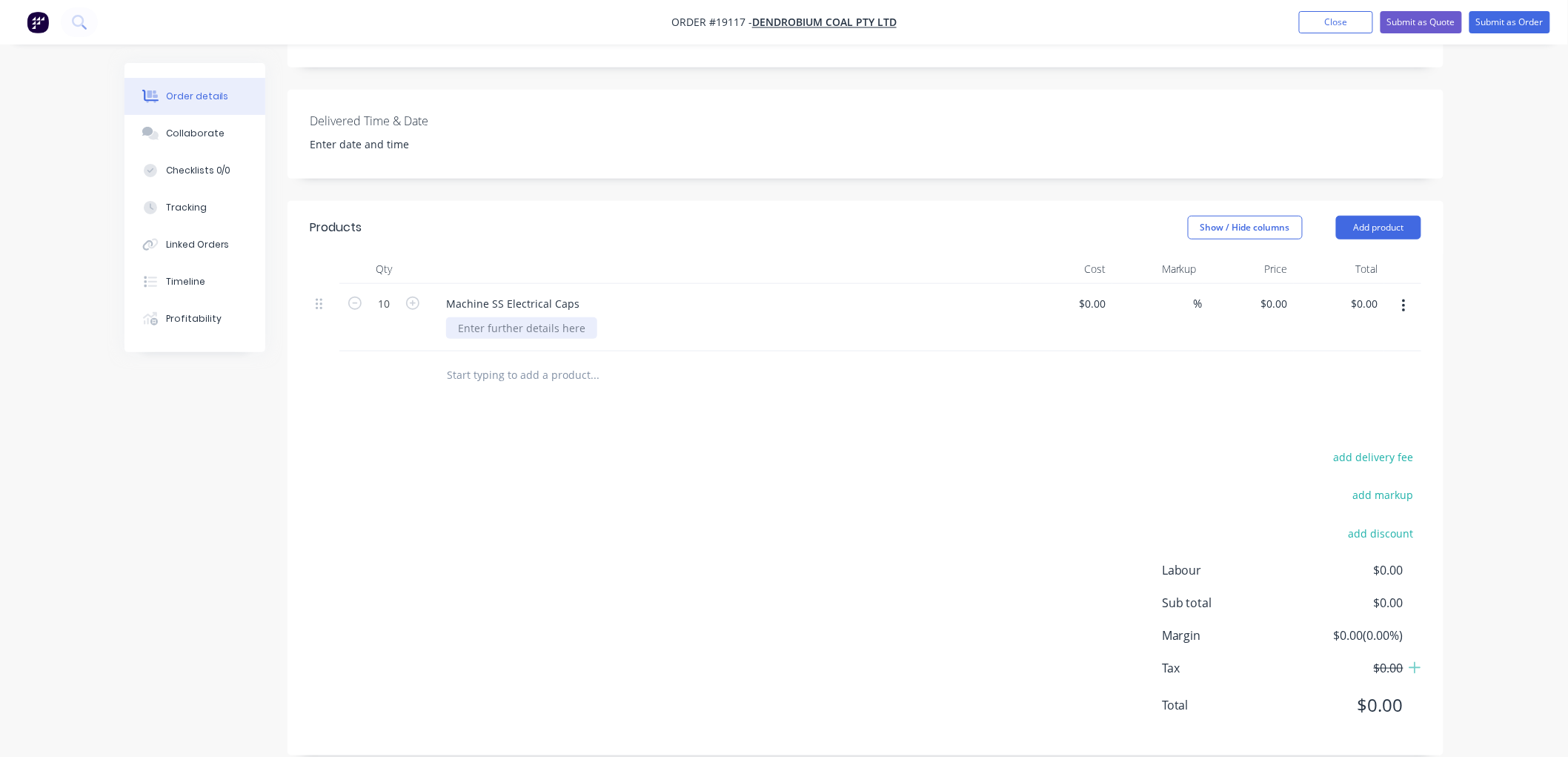
click at [524, 318] on div at bounding box center [522, 328] width 152 height 21
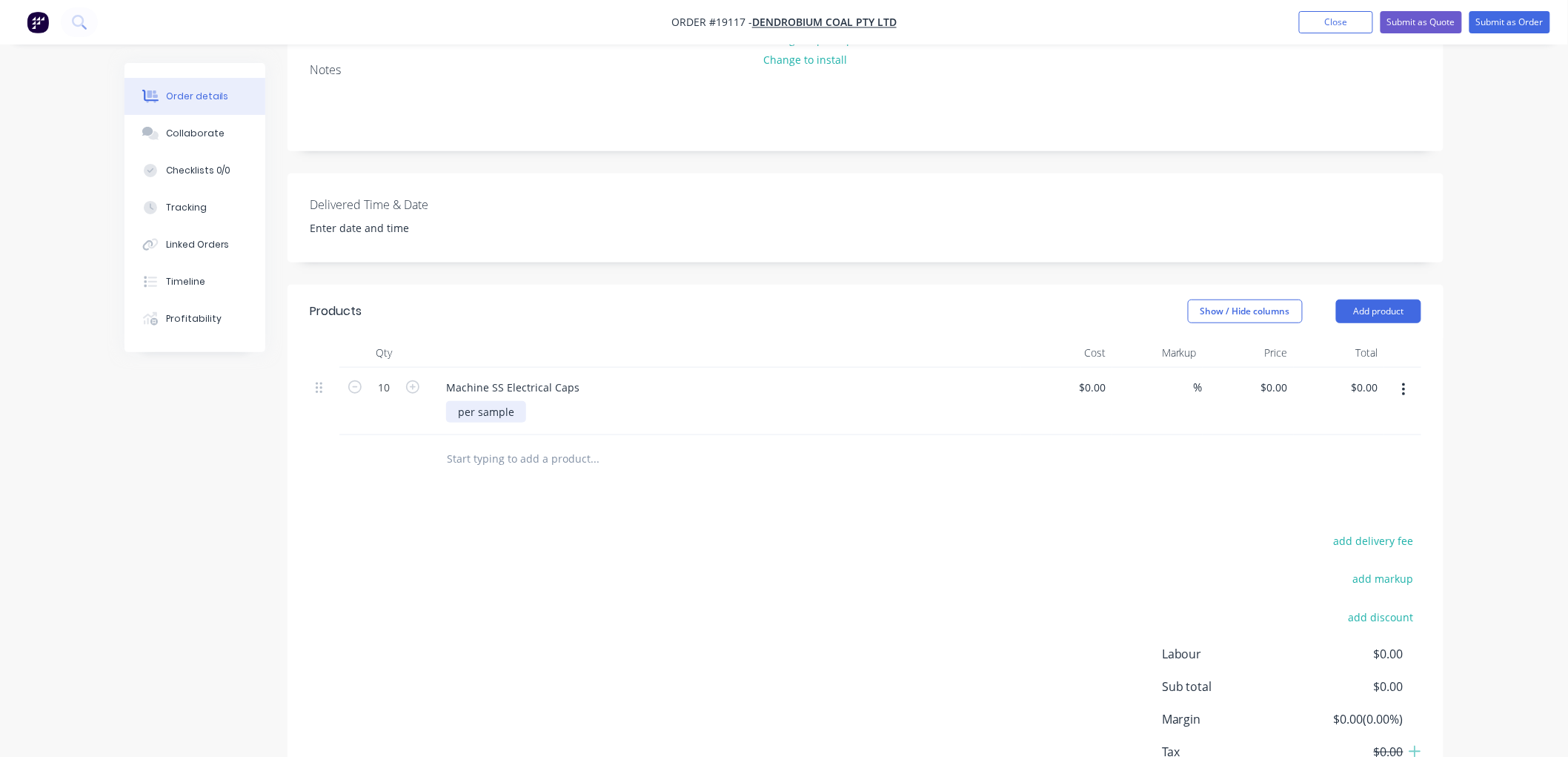
scroll to position [306, 0]
click at [1367, 298] on button "Add product" at bounding box center [1378, 310] width 85 height 24
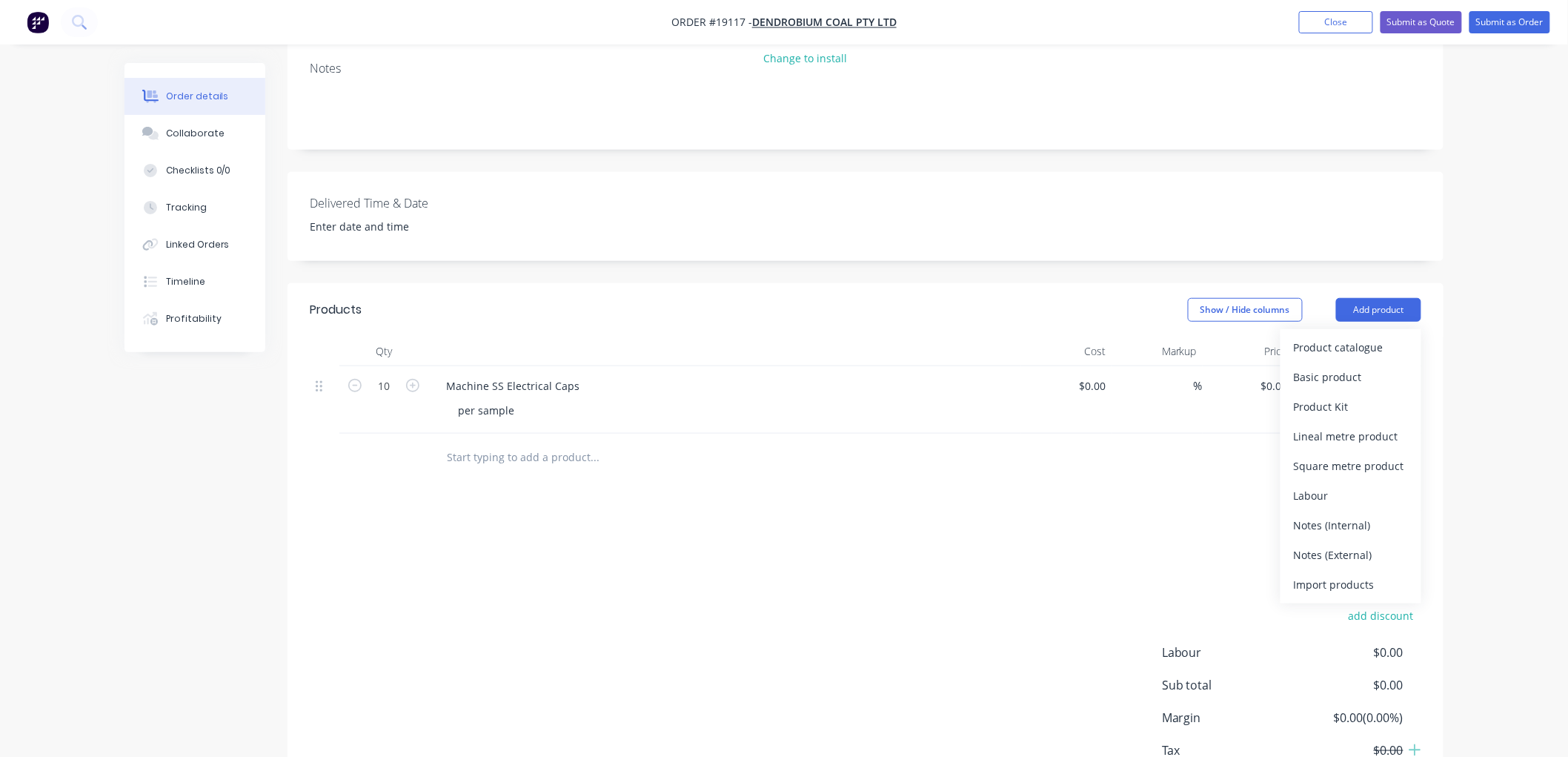
click at [1336, 514] on div "Notes (Internal)" at bounding box center [1351, 525] width 114 height 21
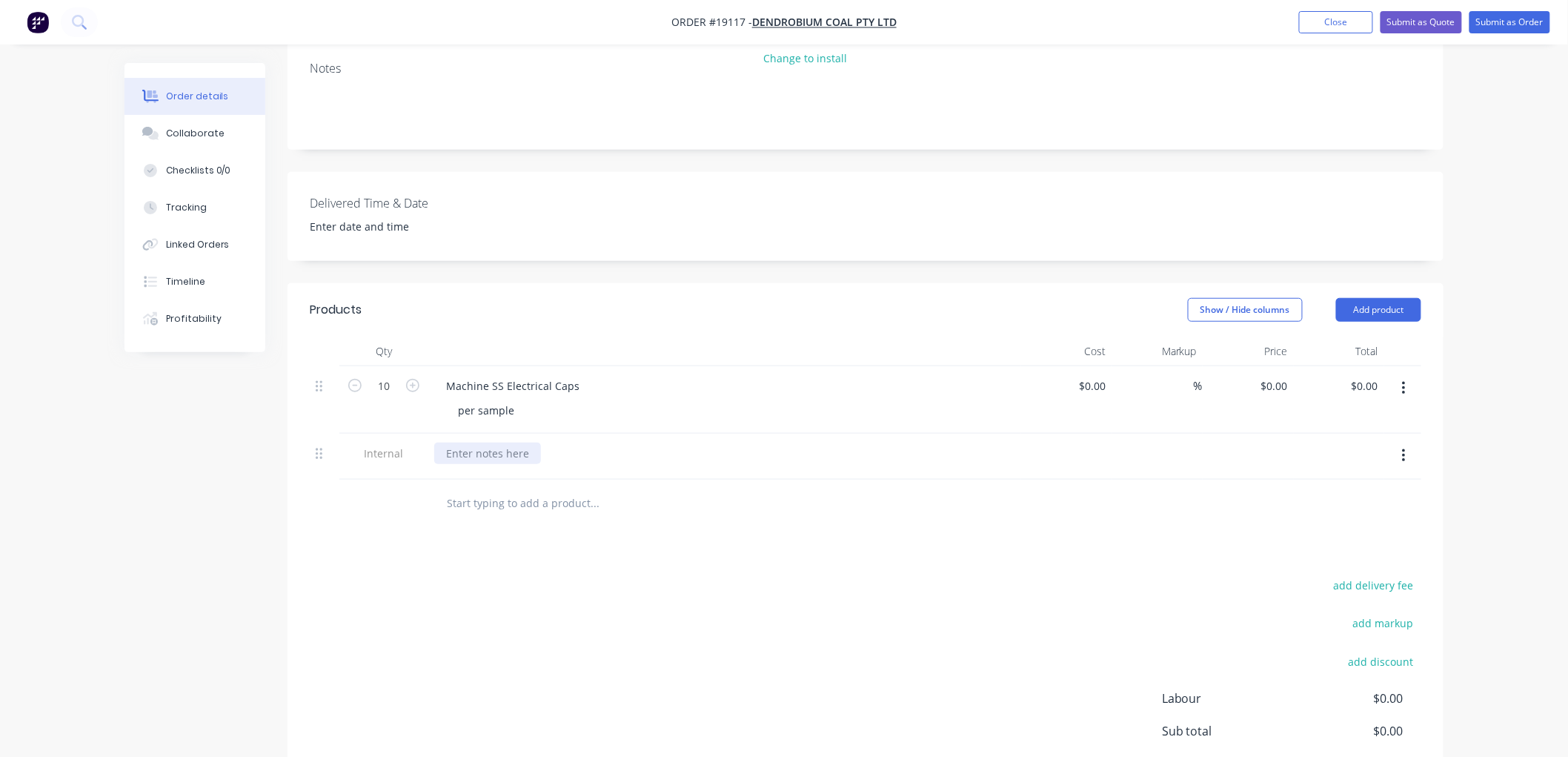
click at [489, 443] on div at bounding box center [487, 453] width 106 height 21
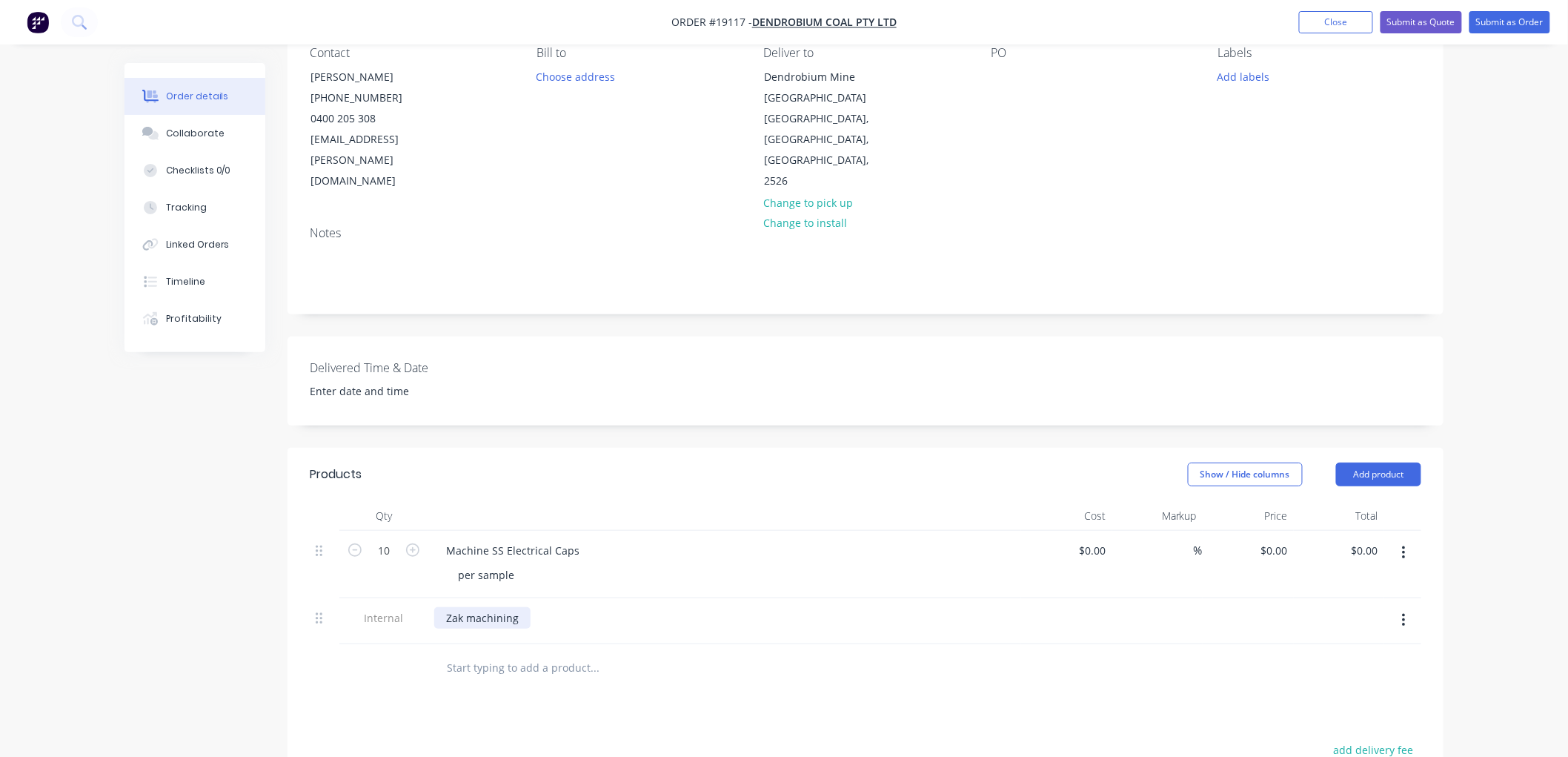
scroll to position [58, 0]
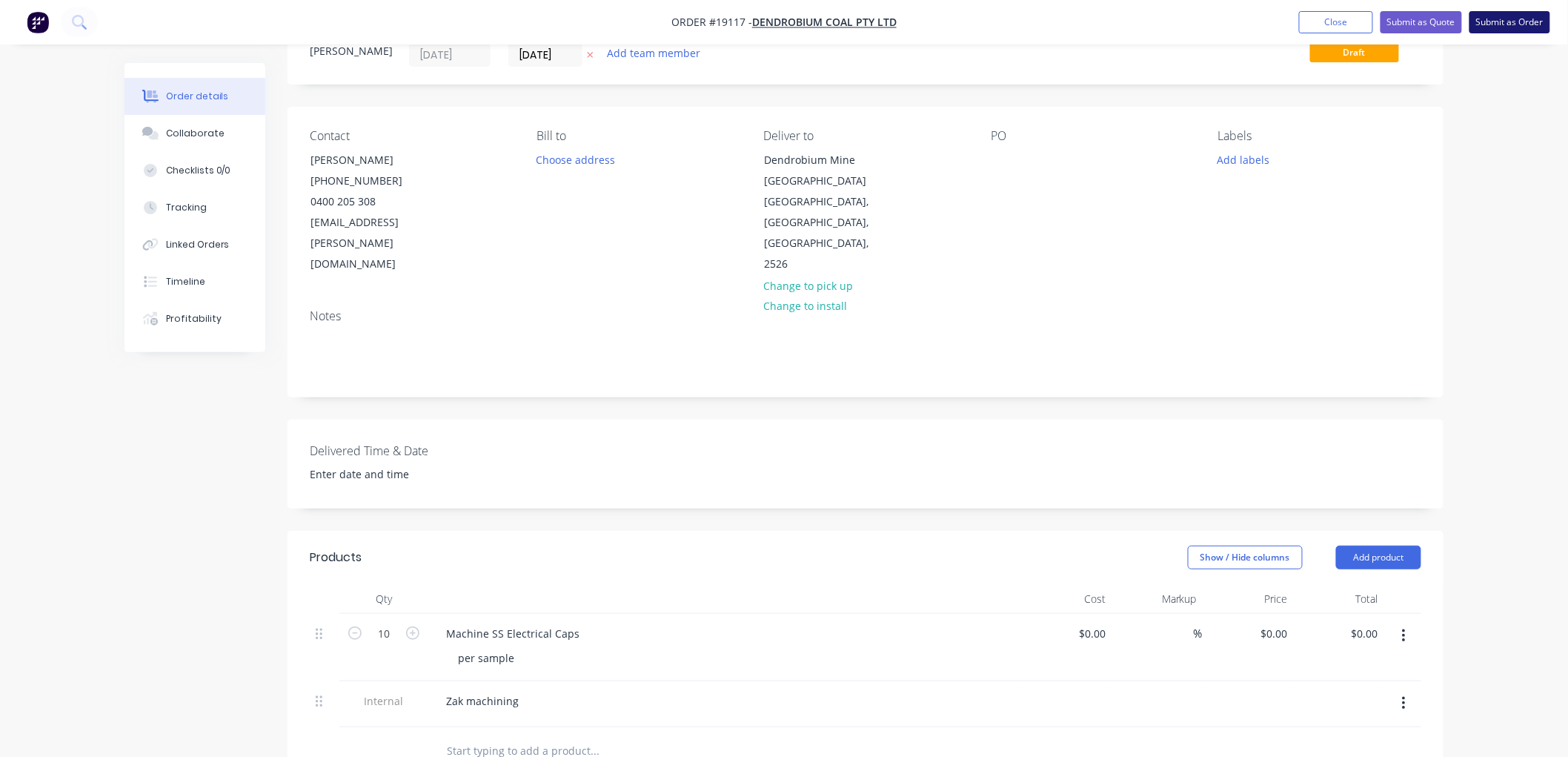
click at [1491, 23] on button "Submit as Order" at bounding box center [1509, 22] width 81 height 22
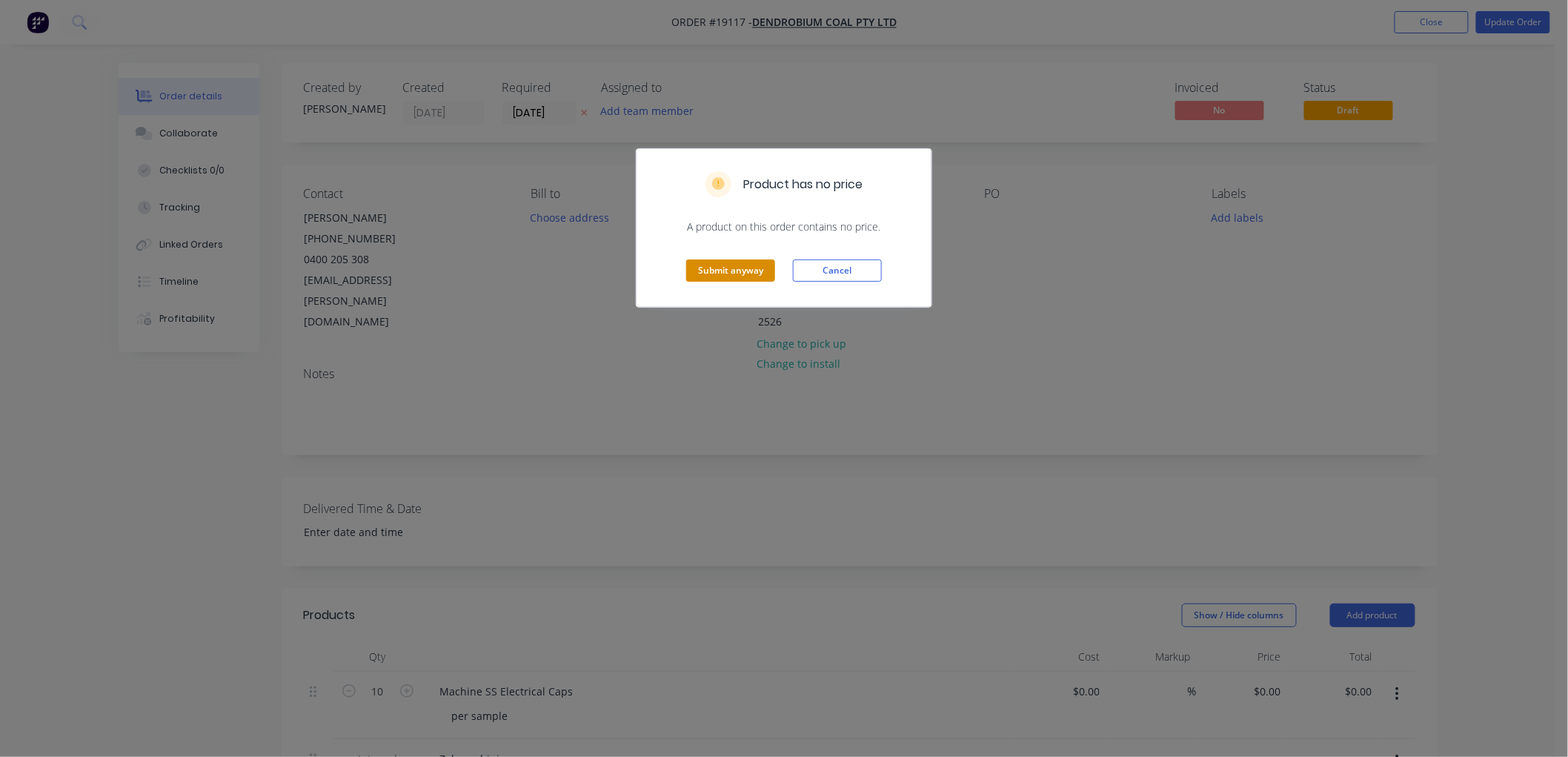
click at [743, 267] on button "Submit anyway" at bounding box center [730, 271] width 89 height 22
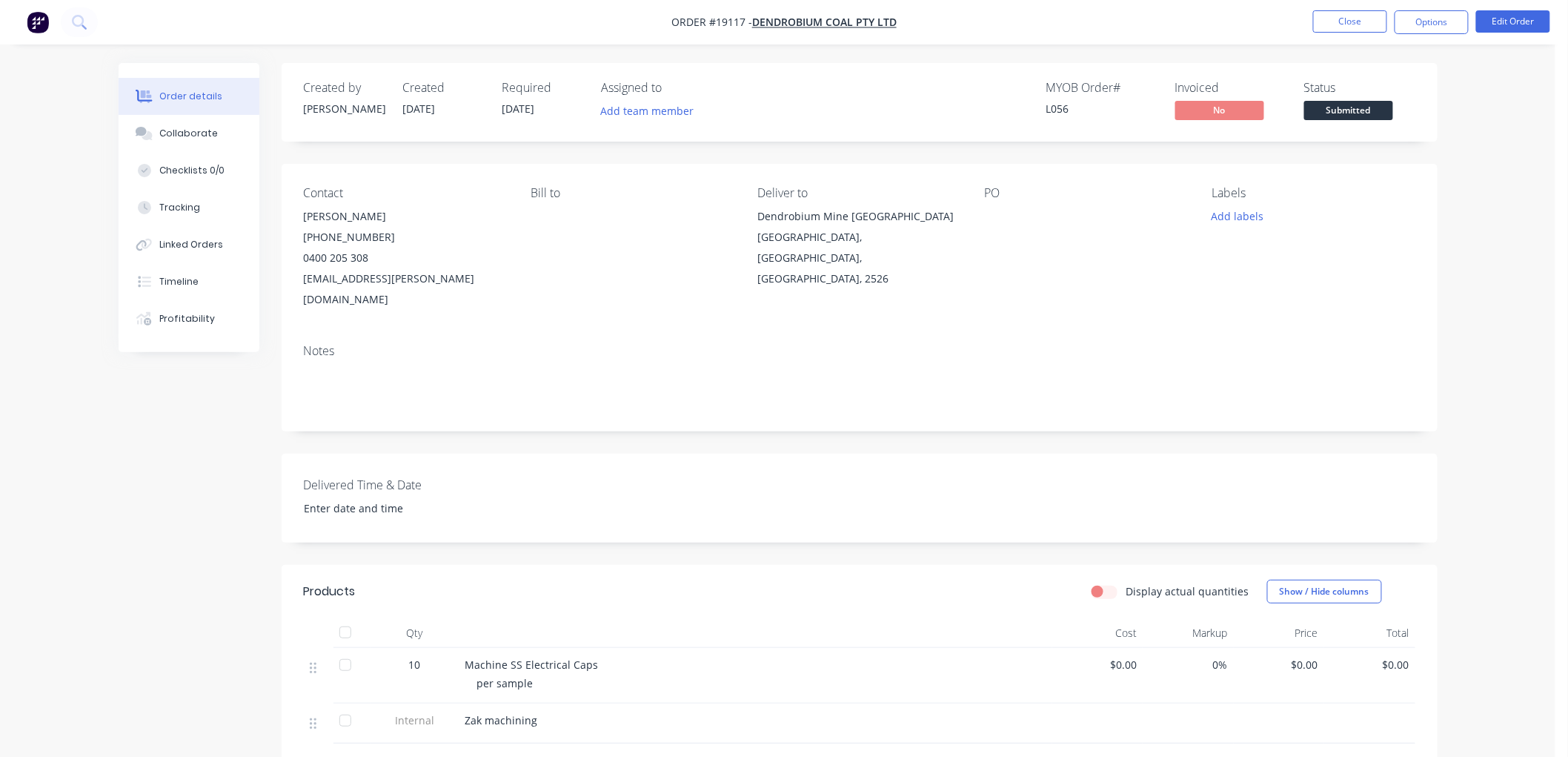
click at [1358, 112] on span "Submitted" at bounding box center [1348, 110] width 89 height 19
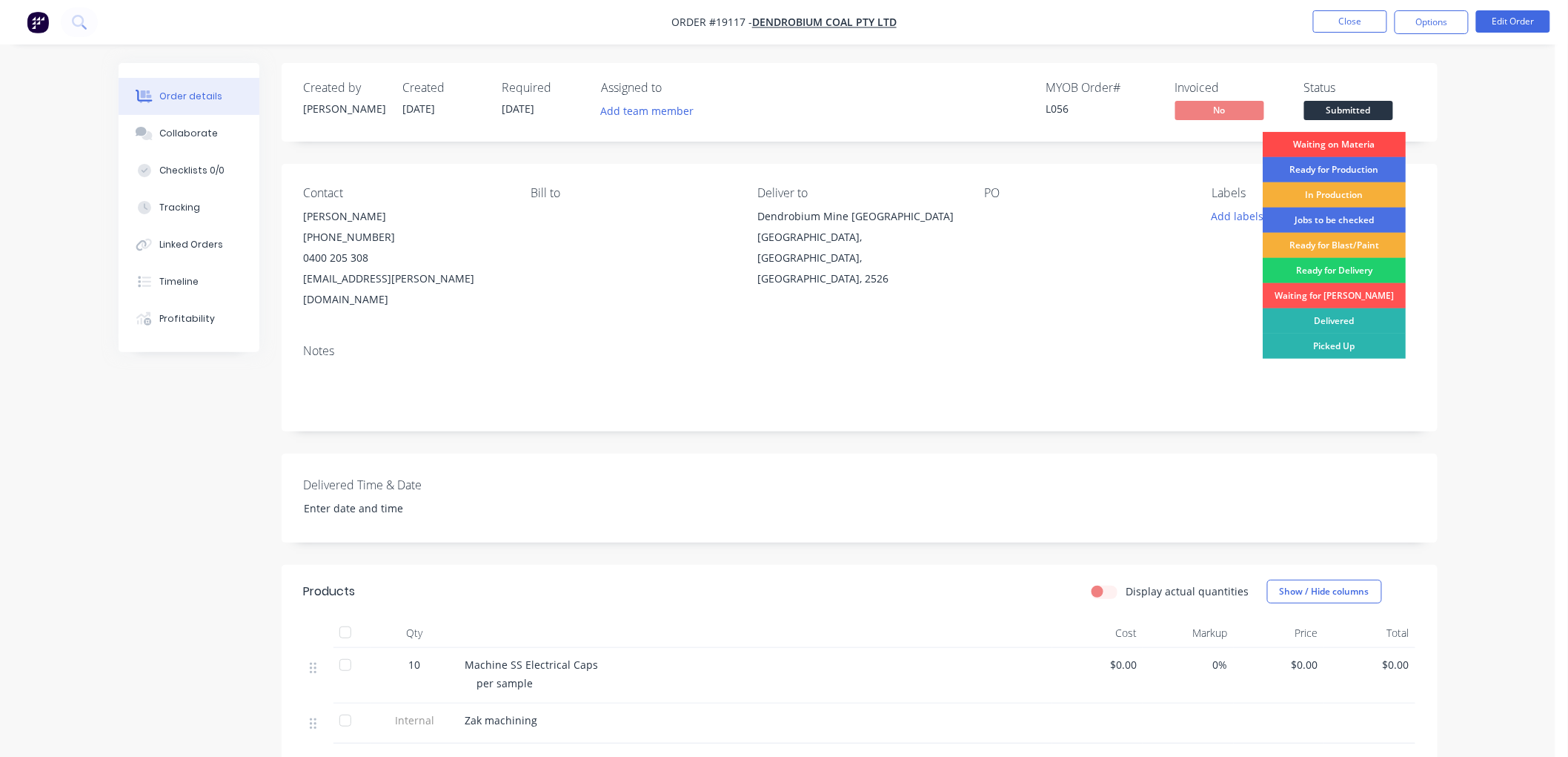
click at [1326, 142] on div "Waiting on Materia" at bounding box center [1334, 145] width 143 height 26
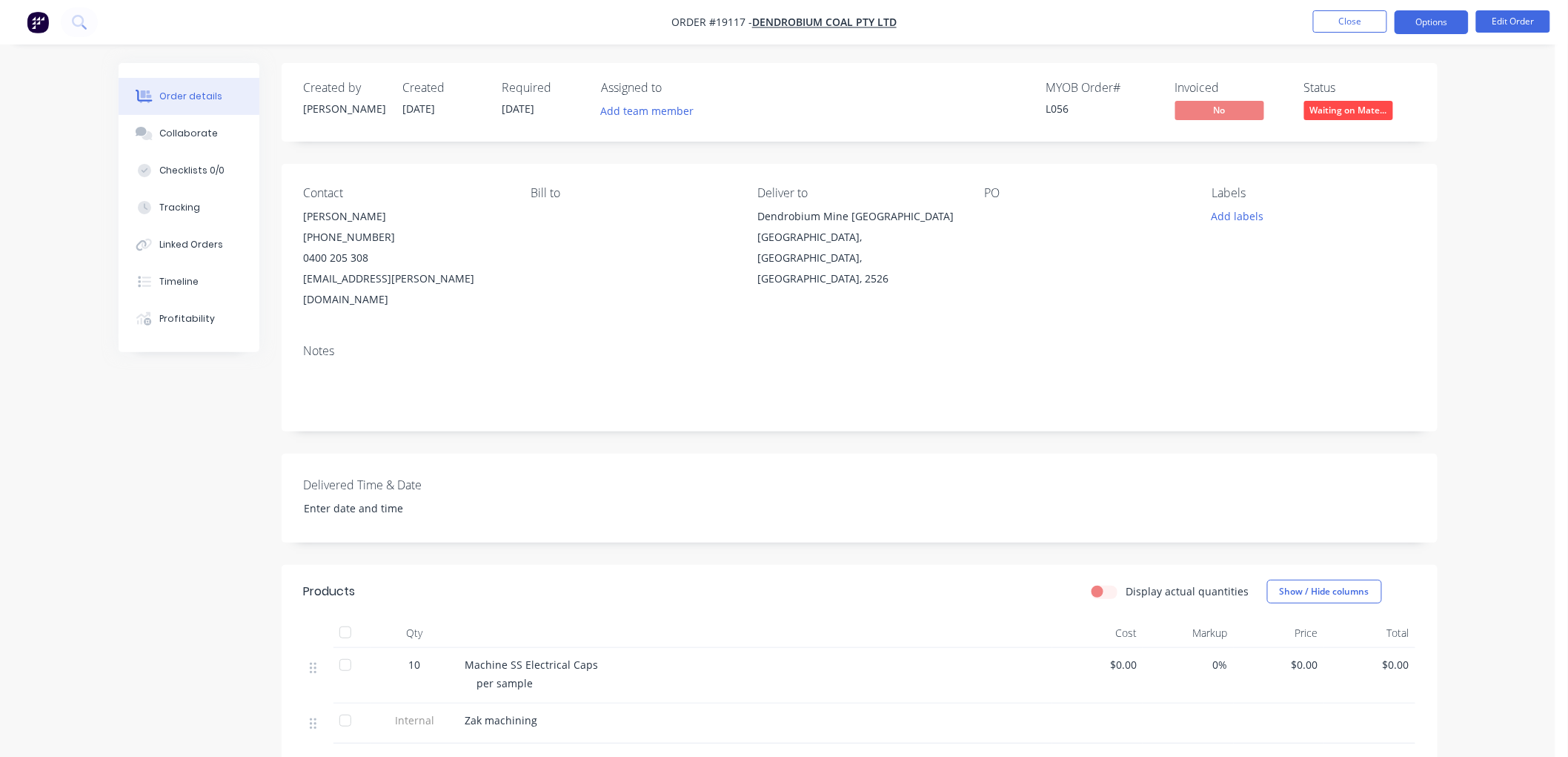
click at [1423, 20] on button "Options" at bounding box center [1431, 22] width 74 height 24
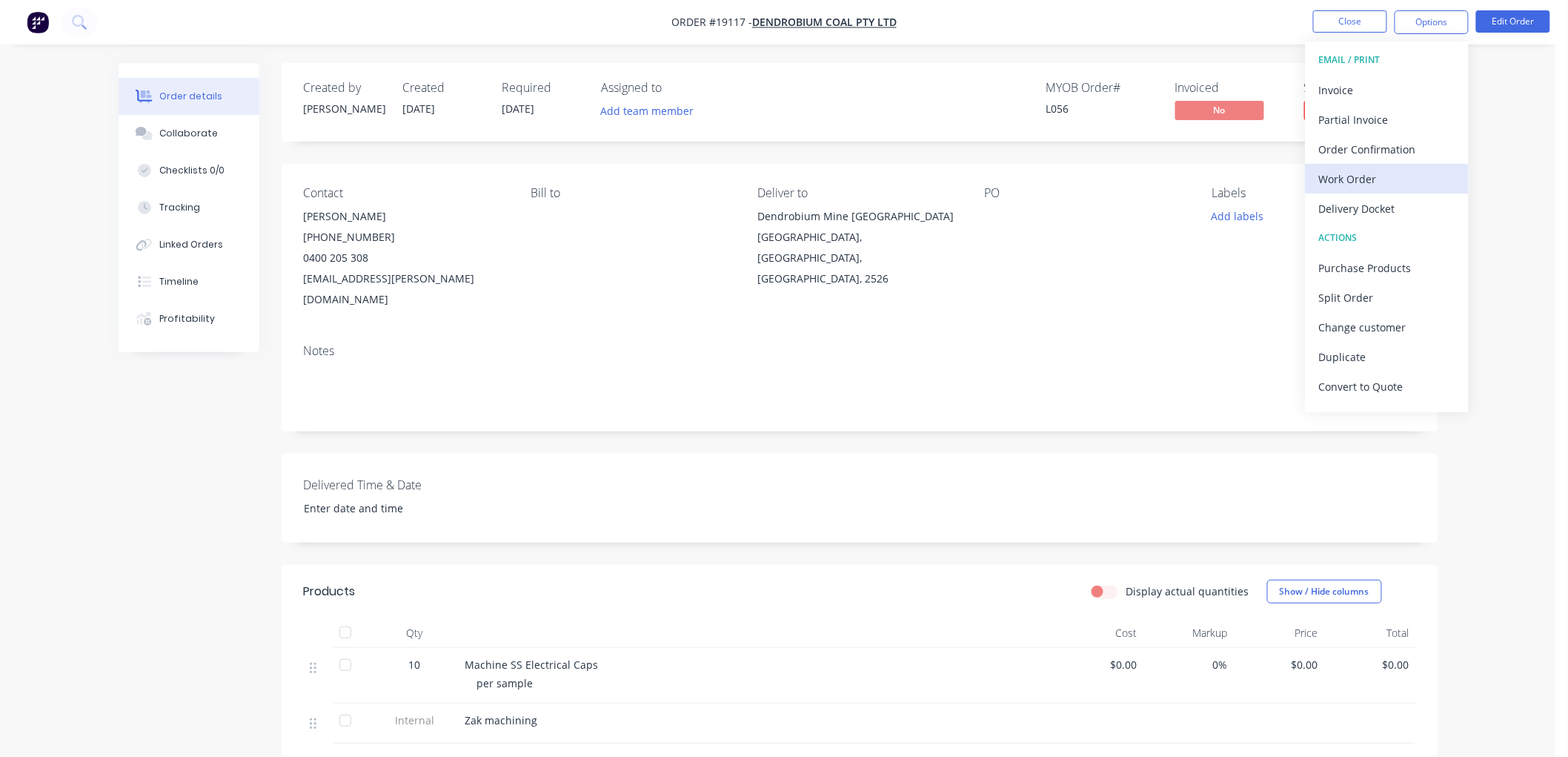
click at [1356, 178] on div "Work Order" at bounding box center [1387, 179] width 136 height 21
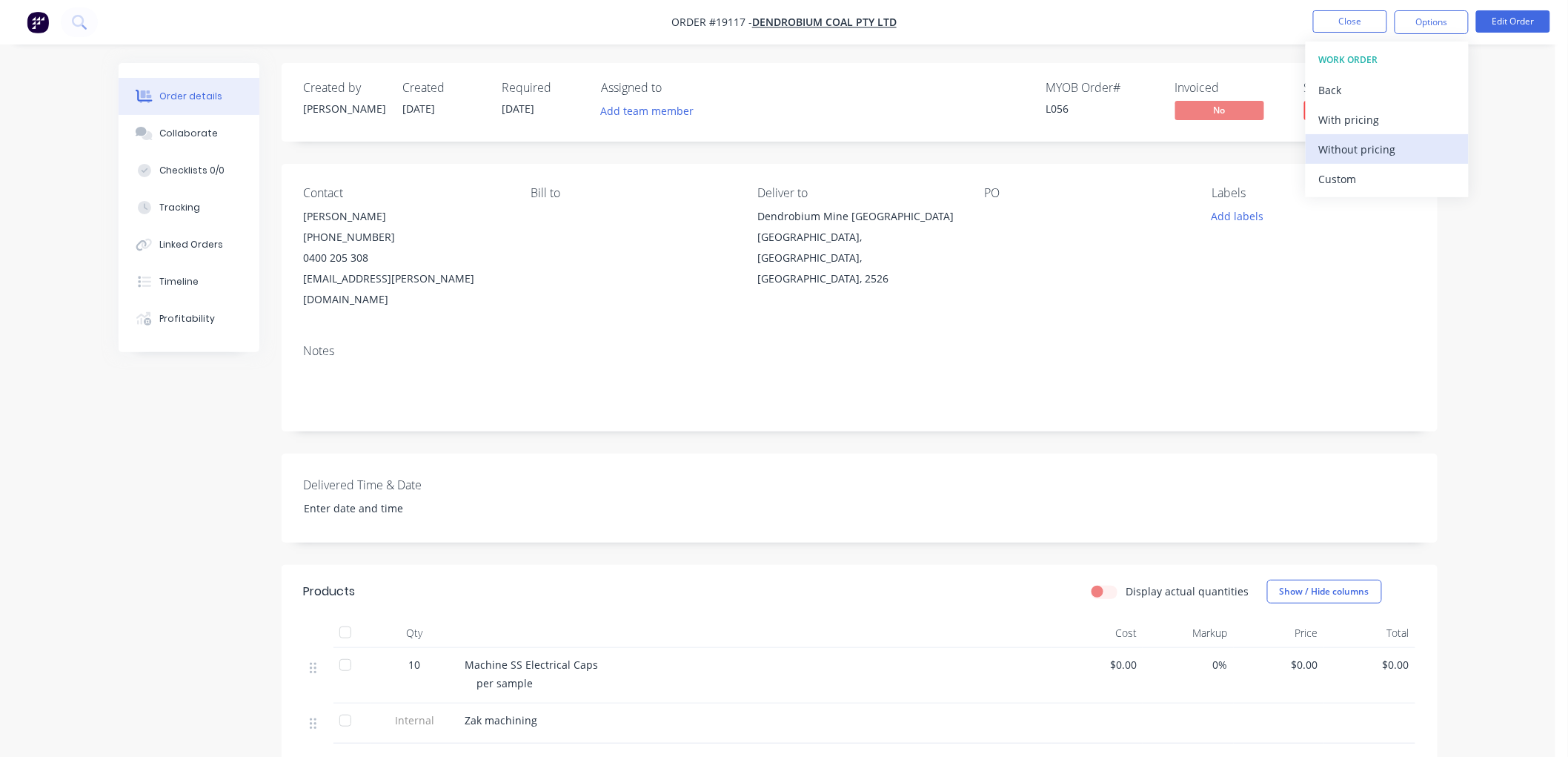
click at [1345, 158] on div "Without pricing" at bounding box center [1387, 149] width 136 height 21
click at [1507, 175] on div "Order details Collaborate Checklists 0/0 Tracking Linked Orders Timeline Profit…" at bounding box center [777, 503] width 1555 height 1007
click at [1358, 23] on button "Close" at bounding box center [1349, 21] width 74 height 22
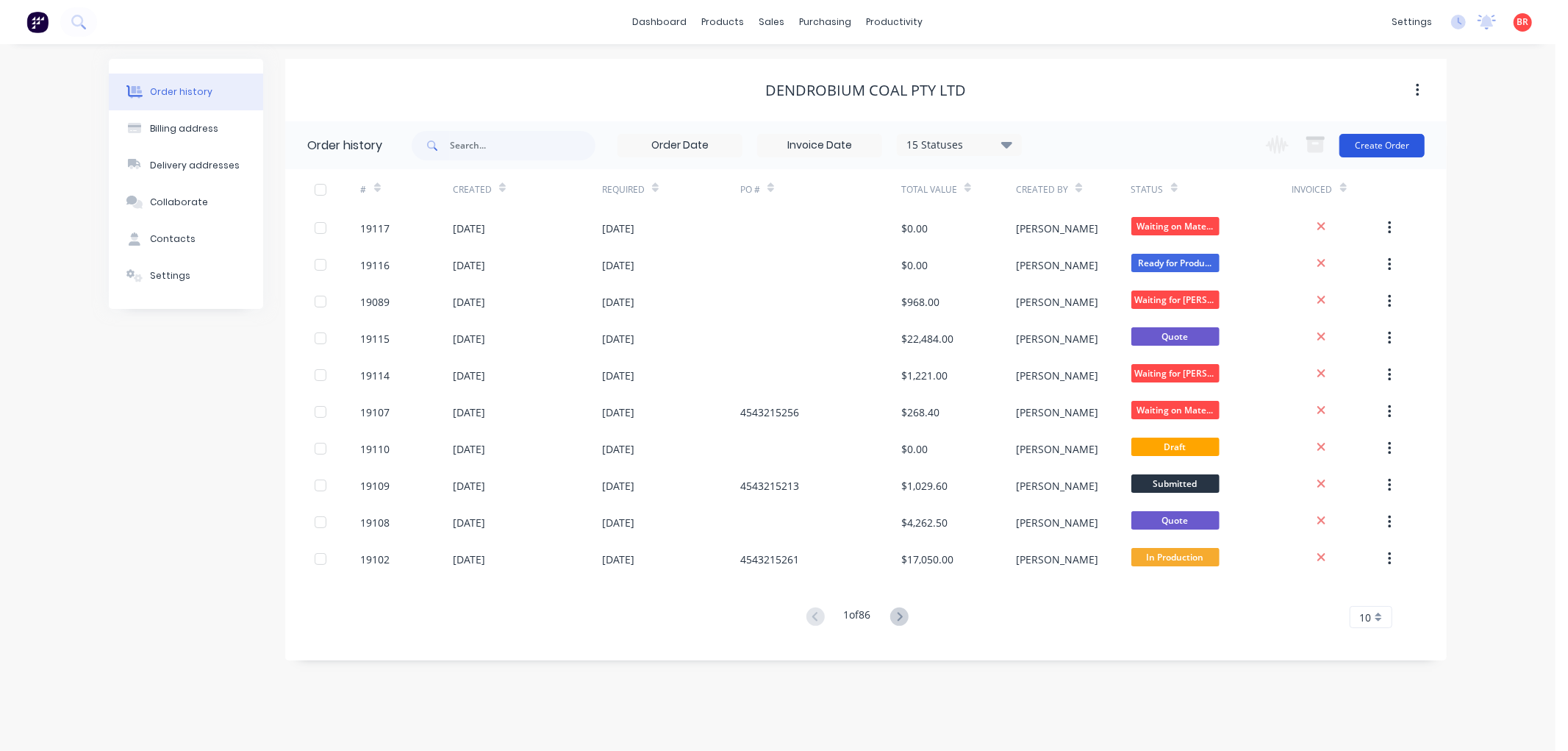
click at [1364, 156] on button "Create Order" at bounding box center [1381, 145] width 85 height 24
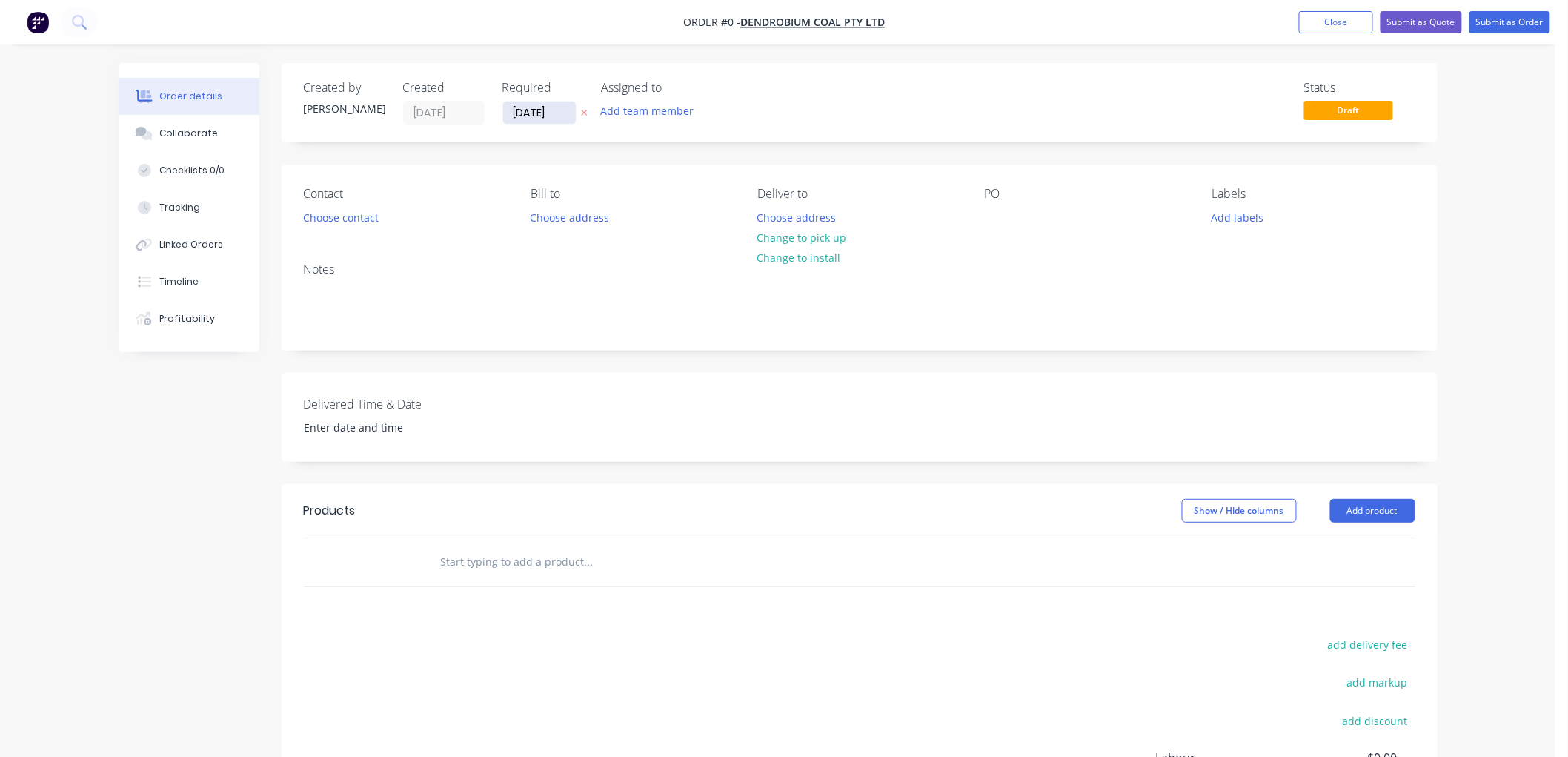
click at [532, 112] on input "[DATE]" at bounding box center [539, 112] width 72 height 22
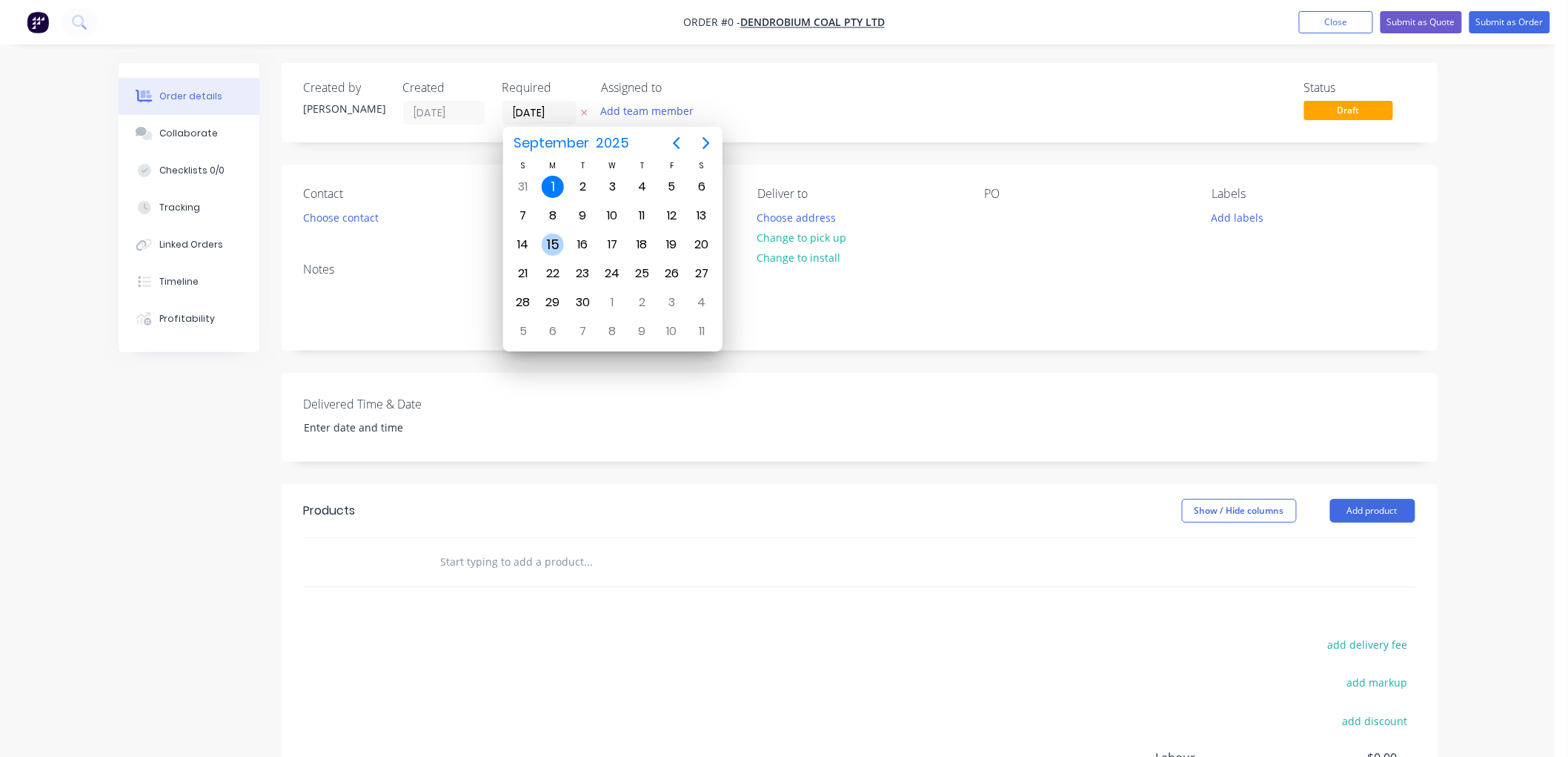
click at [557, 235] on div "15" at bounding box center [552, 244] width 22 height 22
type input "[DATE]"
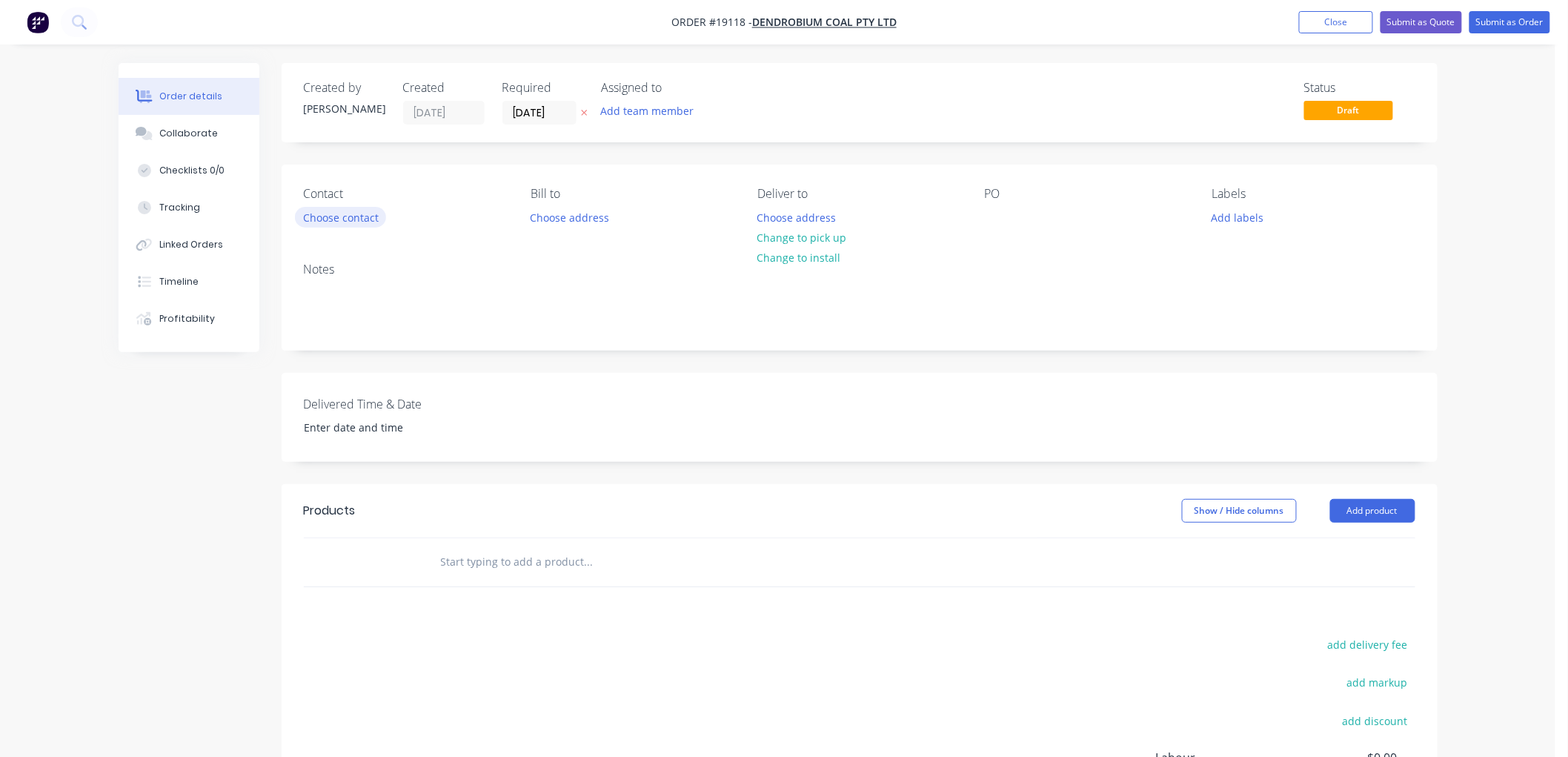
click at [357, 211] on button "Choose contact" at bounding box center [340, 217] width 91 height 20
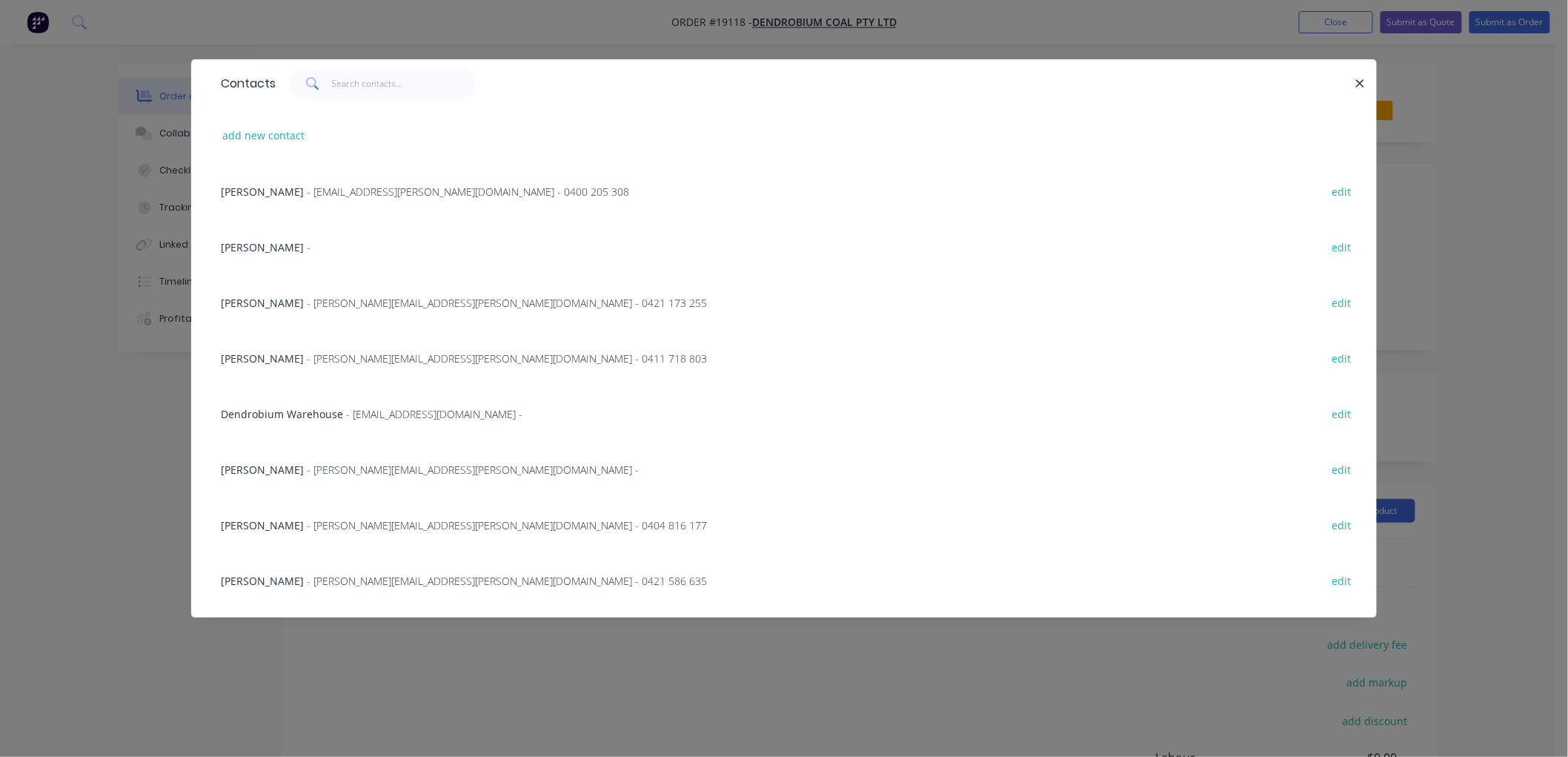
click at [335, 186] on span "- [EMAIL_ADDRESS][PERSON_NAME][DOMAIN_NAME] - 0400 205 308" at bounding box center [467, 192] width 323 height 14
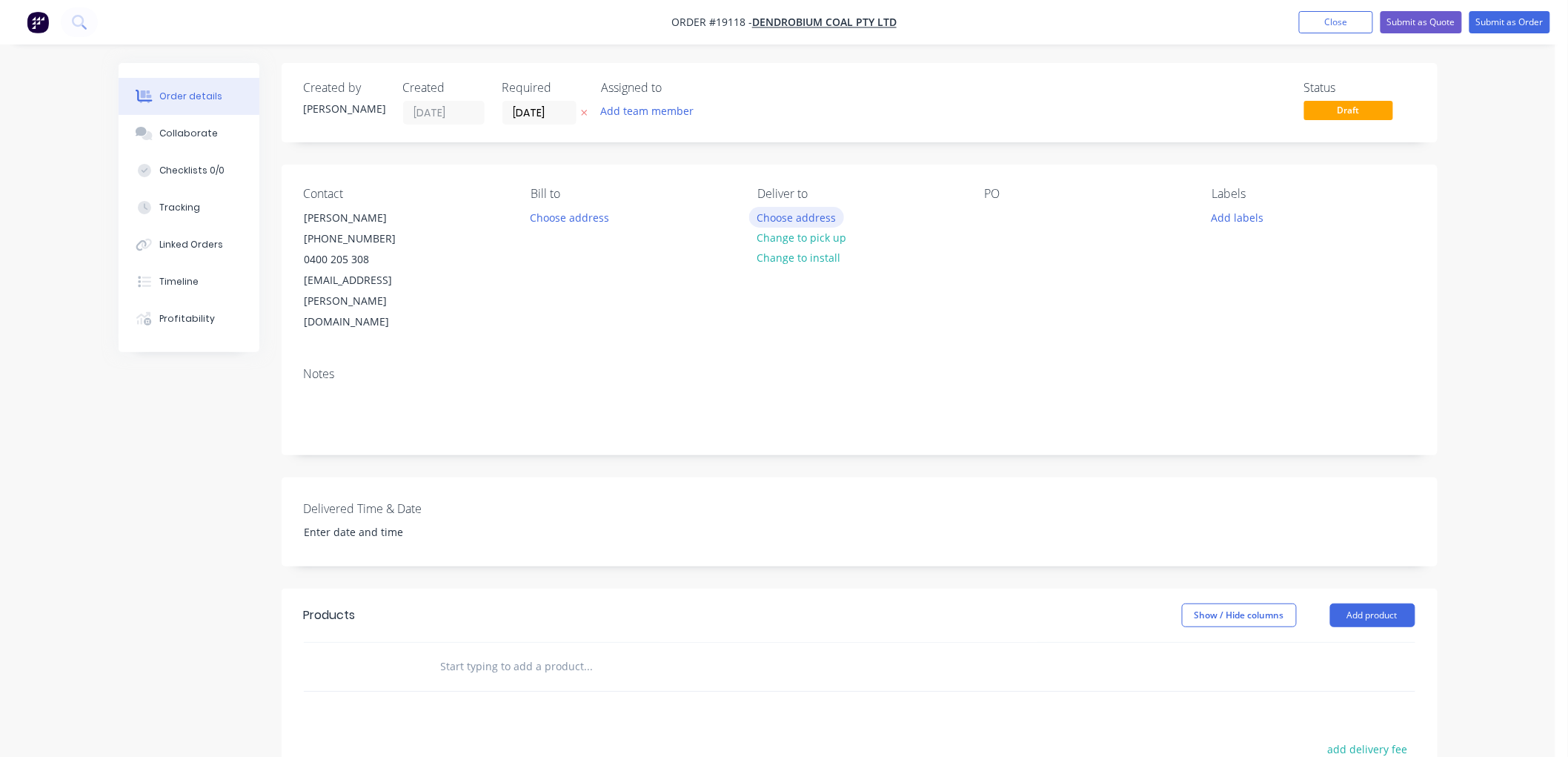
click at [786, 211] on button "Choose address" at bounding box center [796, 217] width 94 height 20
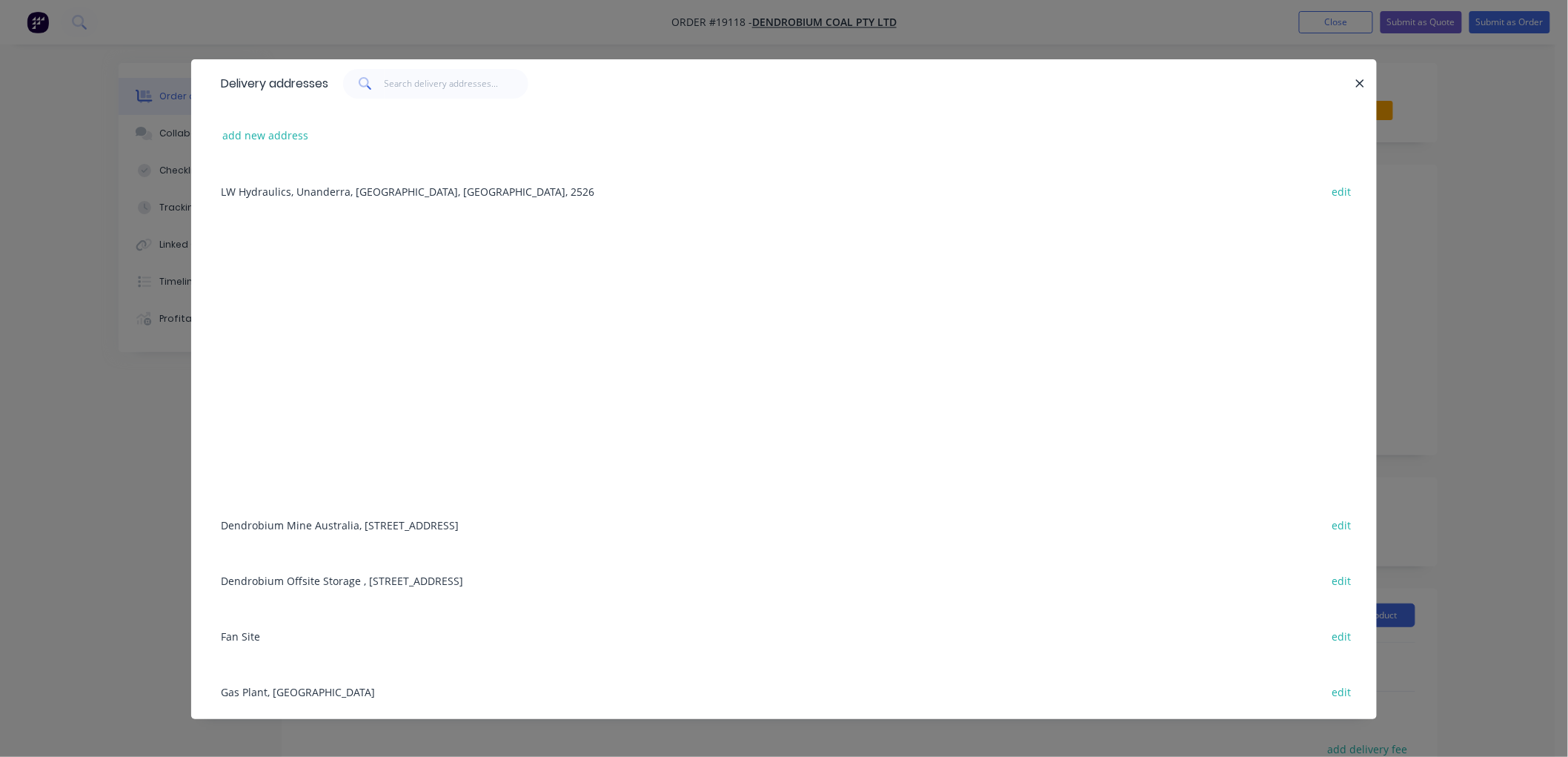
click at [318, 524] on div "Dendrobium Mine [GEOGRAPHIC_DATA], [STREET_ADDRESS] edit" at bounding box center [784, 524] width 1141 height 55
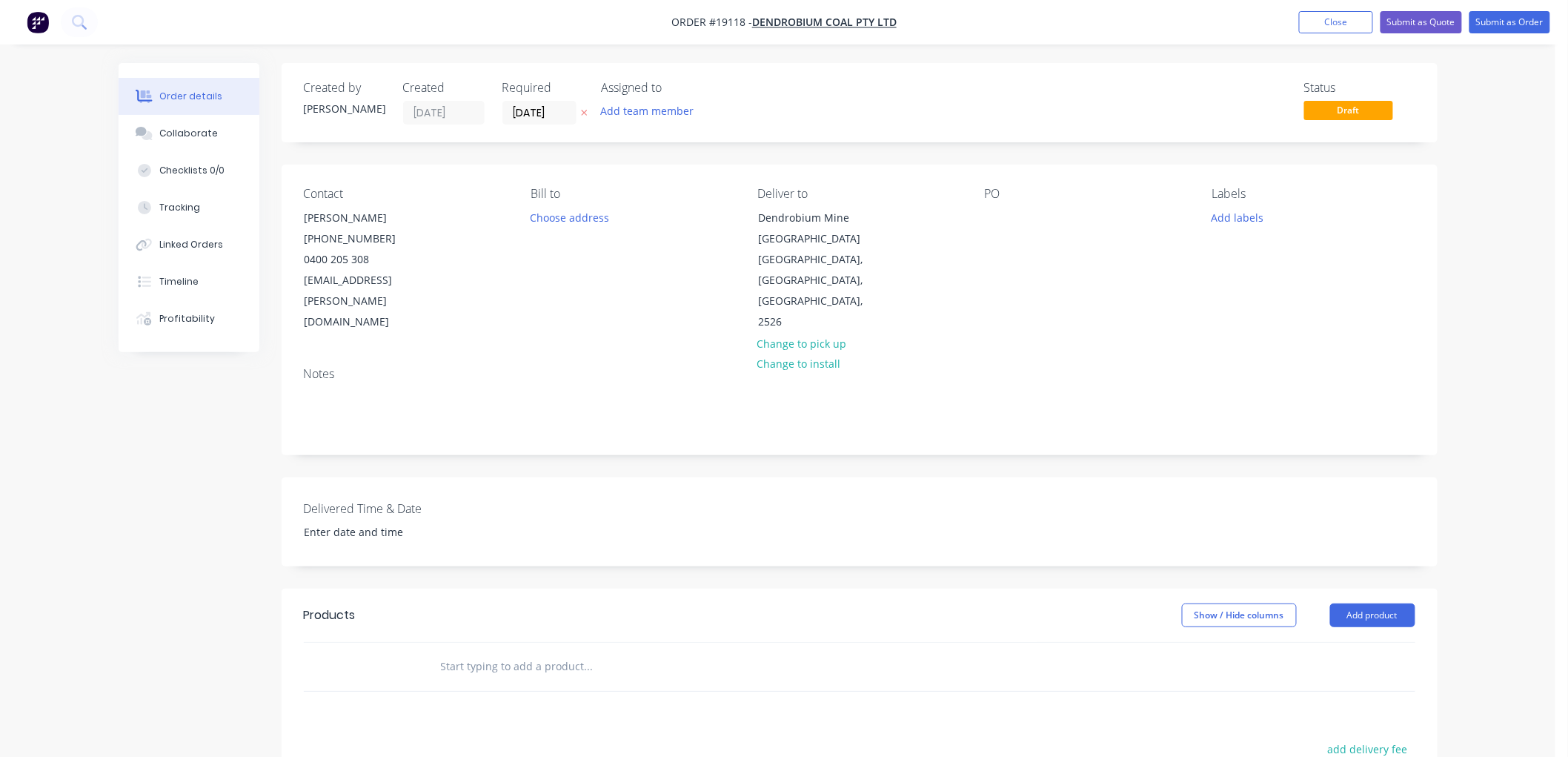
click at [488, 651] on input "text" at bounding box center [588, 666] width 296 height 30
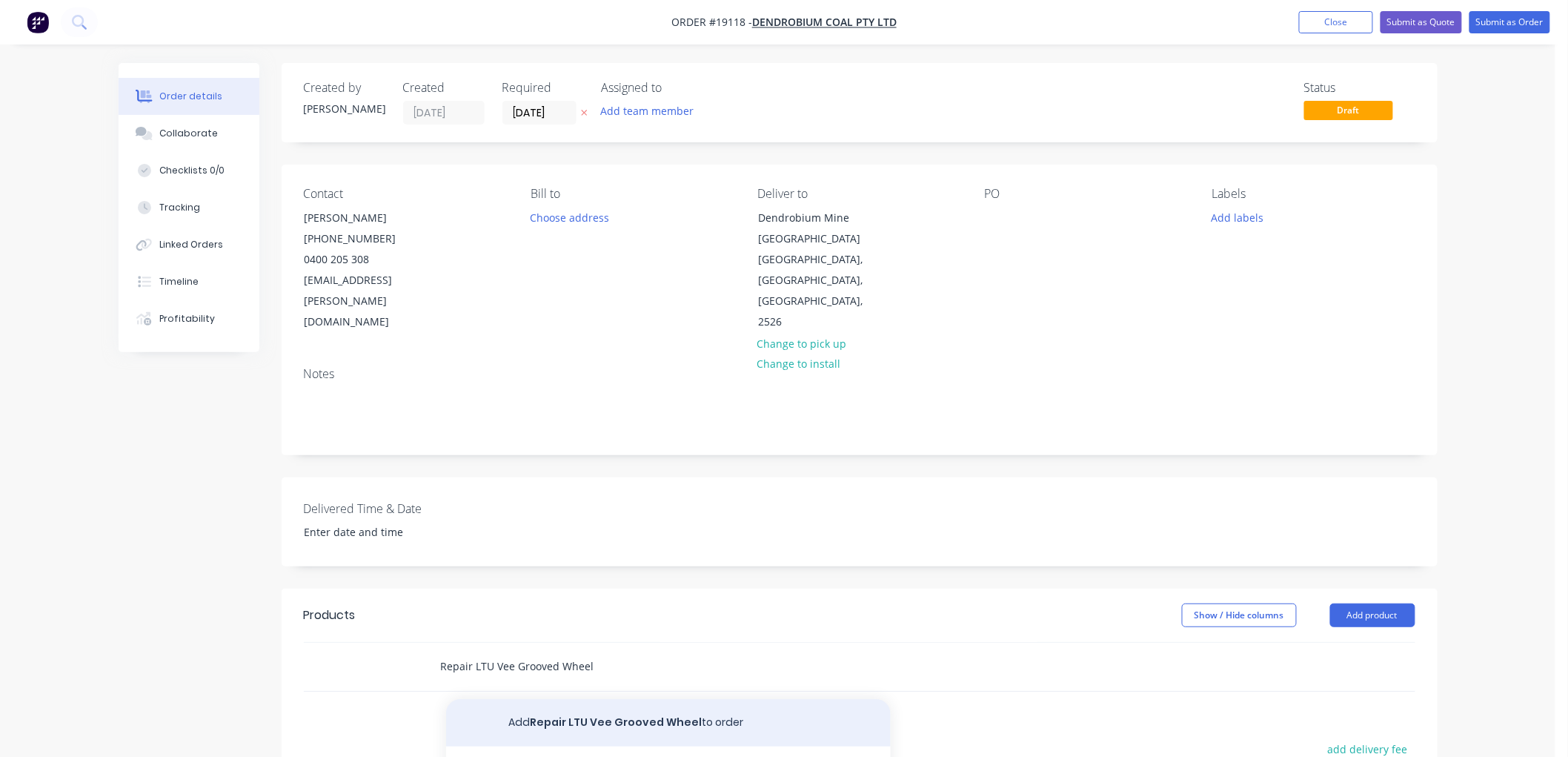
type input "Repair LTU Vee Grooved Wheel"
click at [581, 699] on button "Add Repair LTU Vee Grooved Wheel to order" at bounding box center [668, 723] width 444 height 48
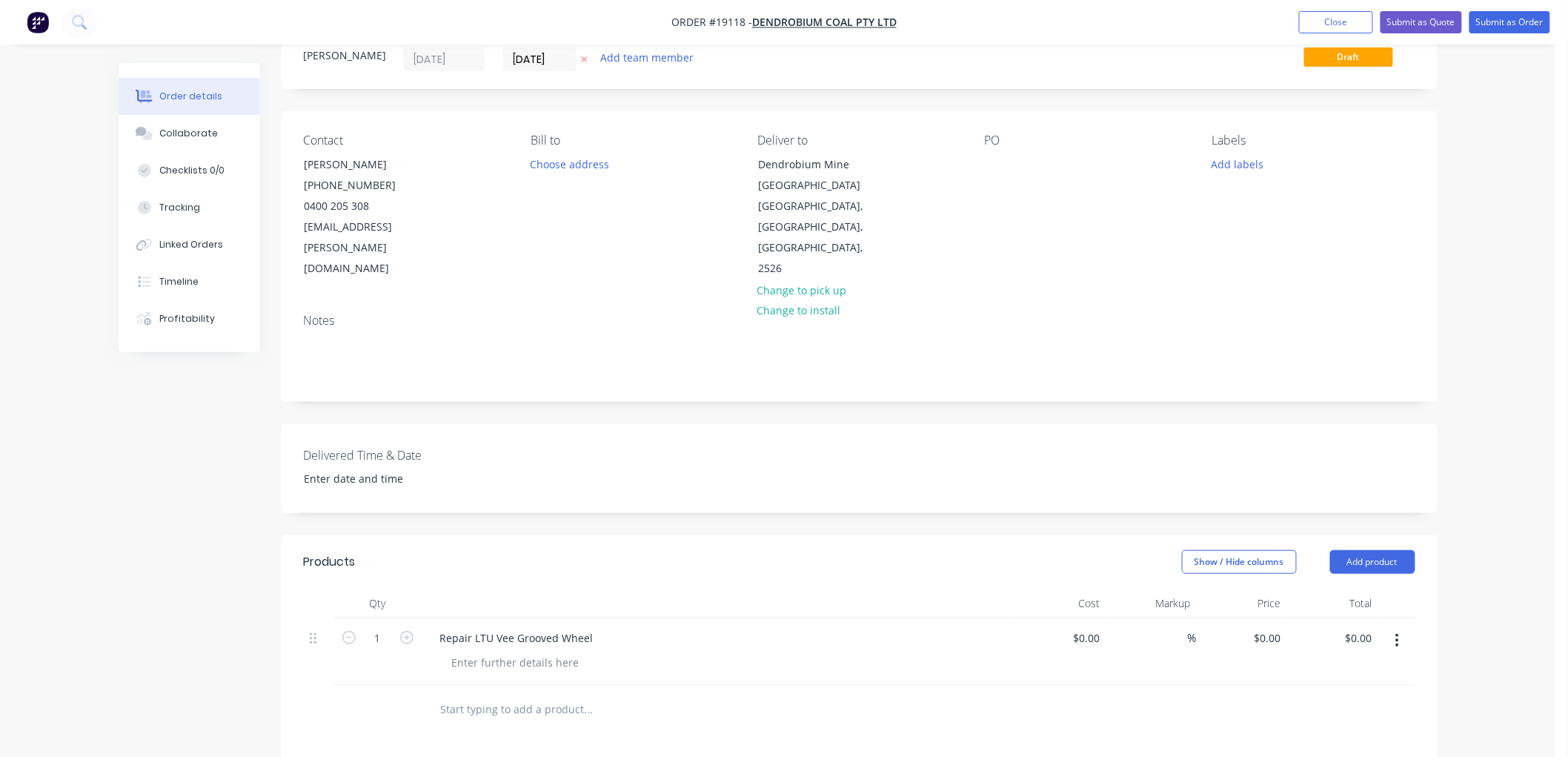
scroll to position [83, 0]
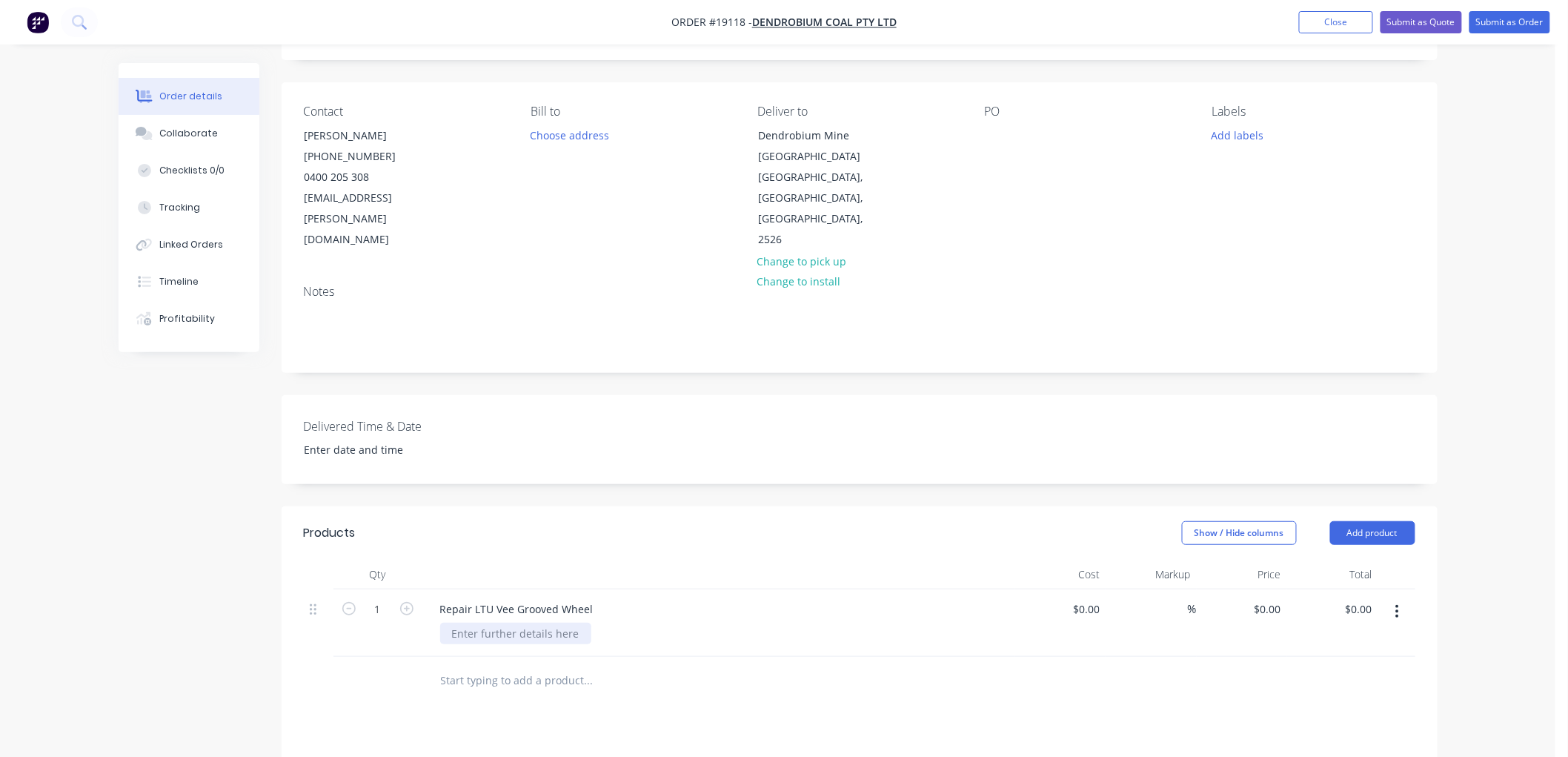
click at [495, 622] on div at bounding box center [516, 633] width 152 height 21
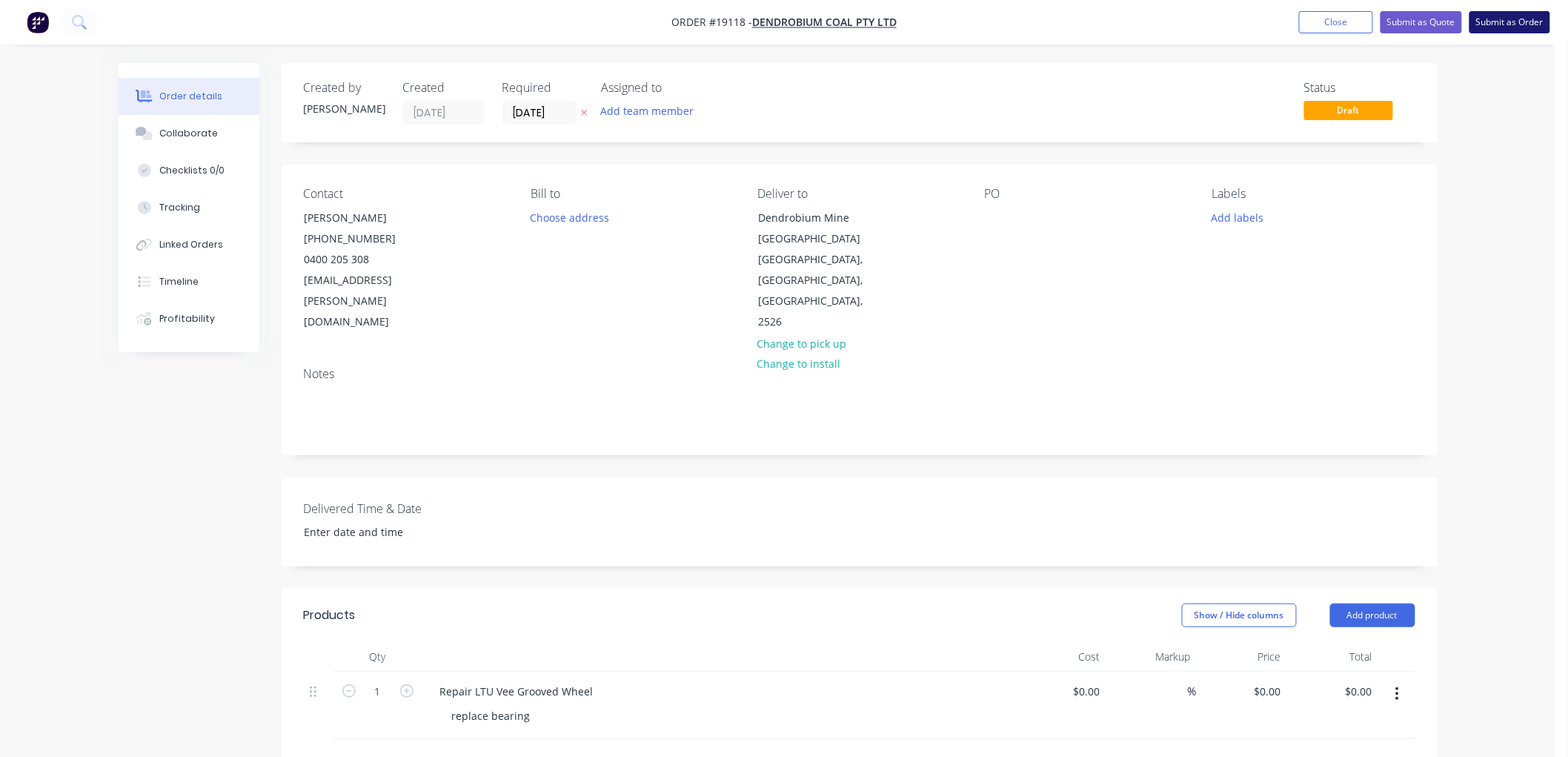
click at [1513, 19] on button "Submit as Order" at bounding box center [1509, 22] width 81 height 22
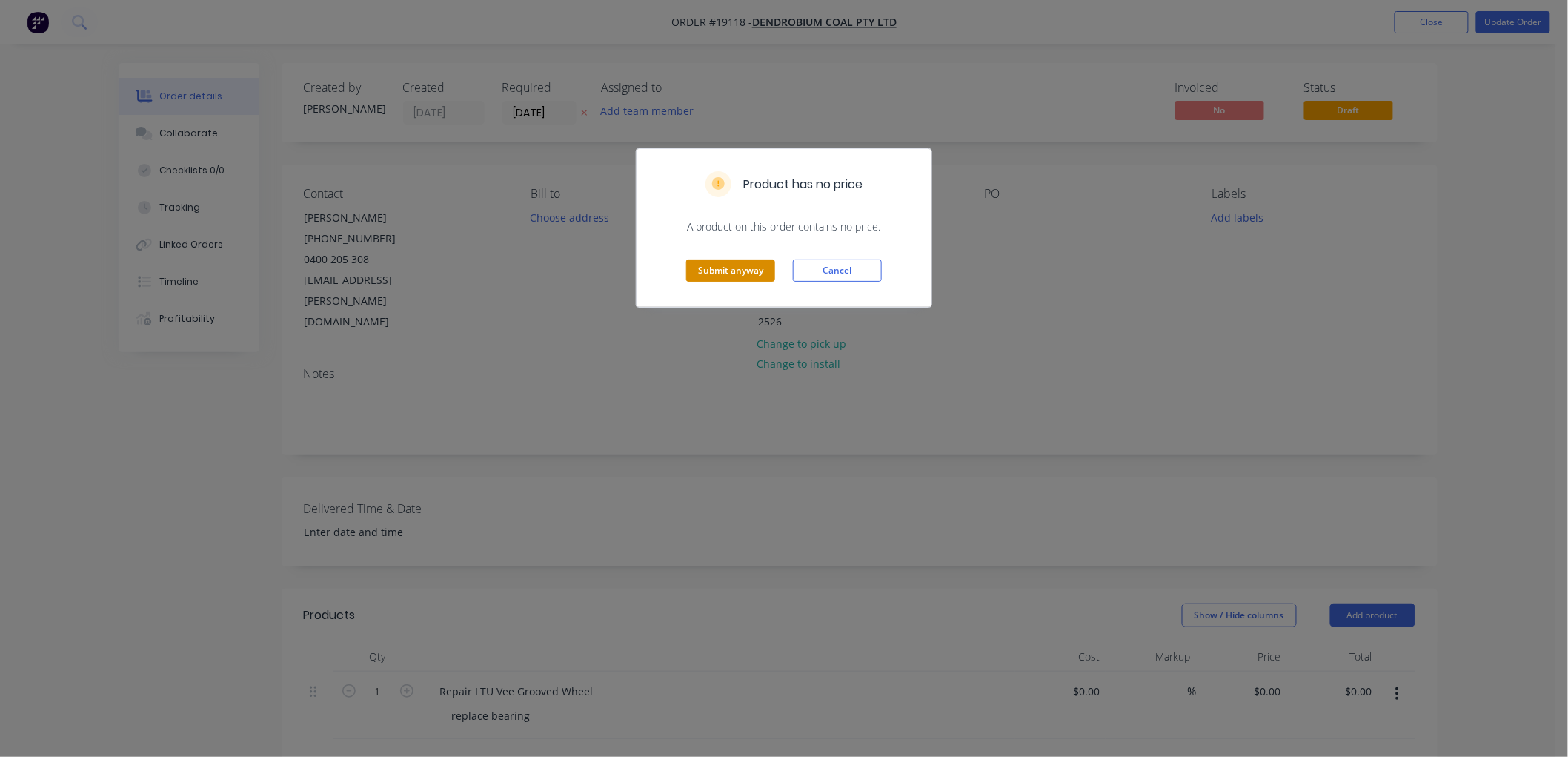
click at [729, 267] on button "Submit anyway" at bounding box center [730, 271] width 89 height 22
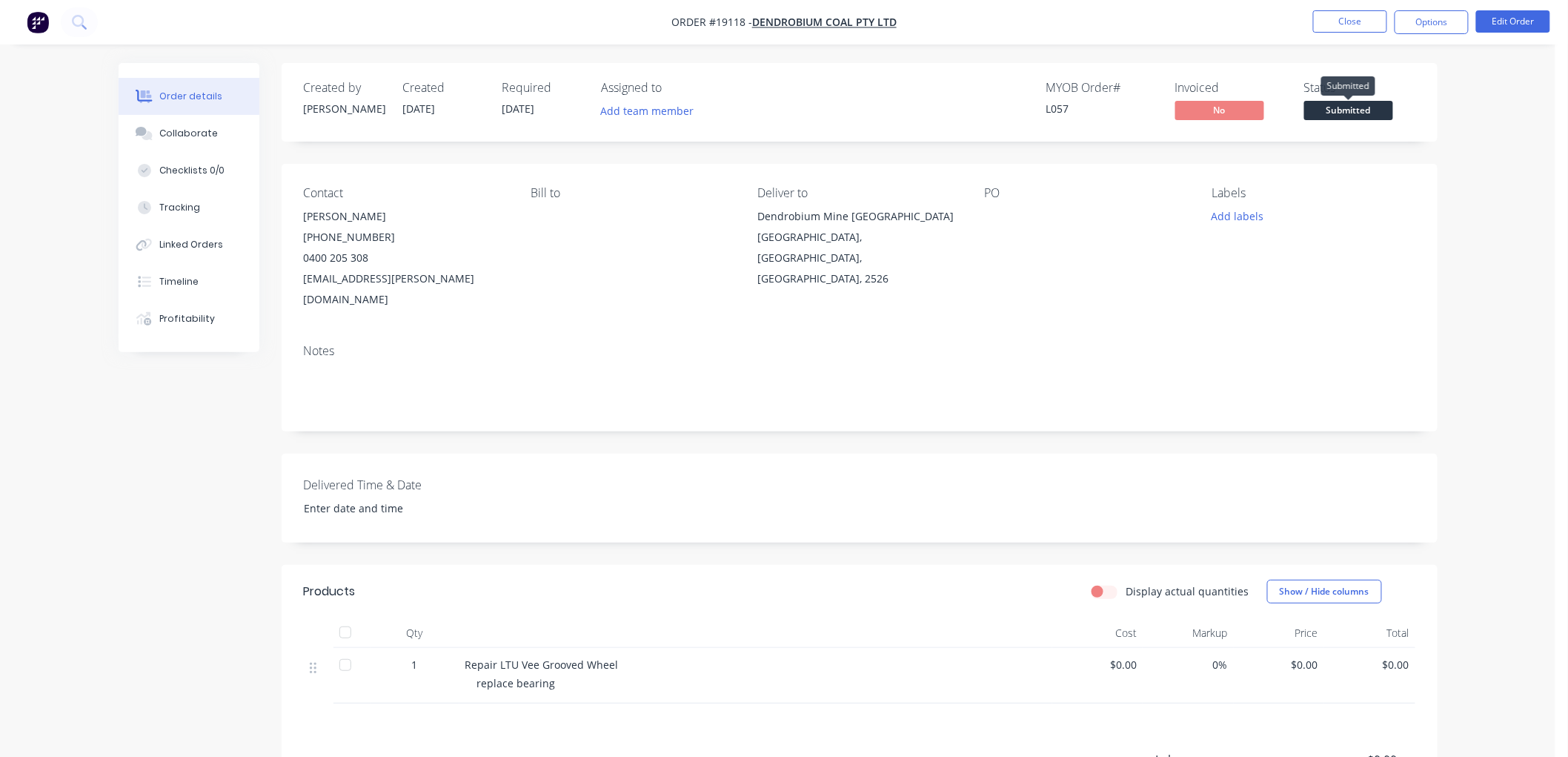
click at [1330, 116] on span "Submitted" at bounding box center [1348, 110] width 89 height 19
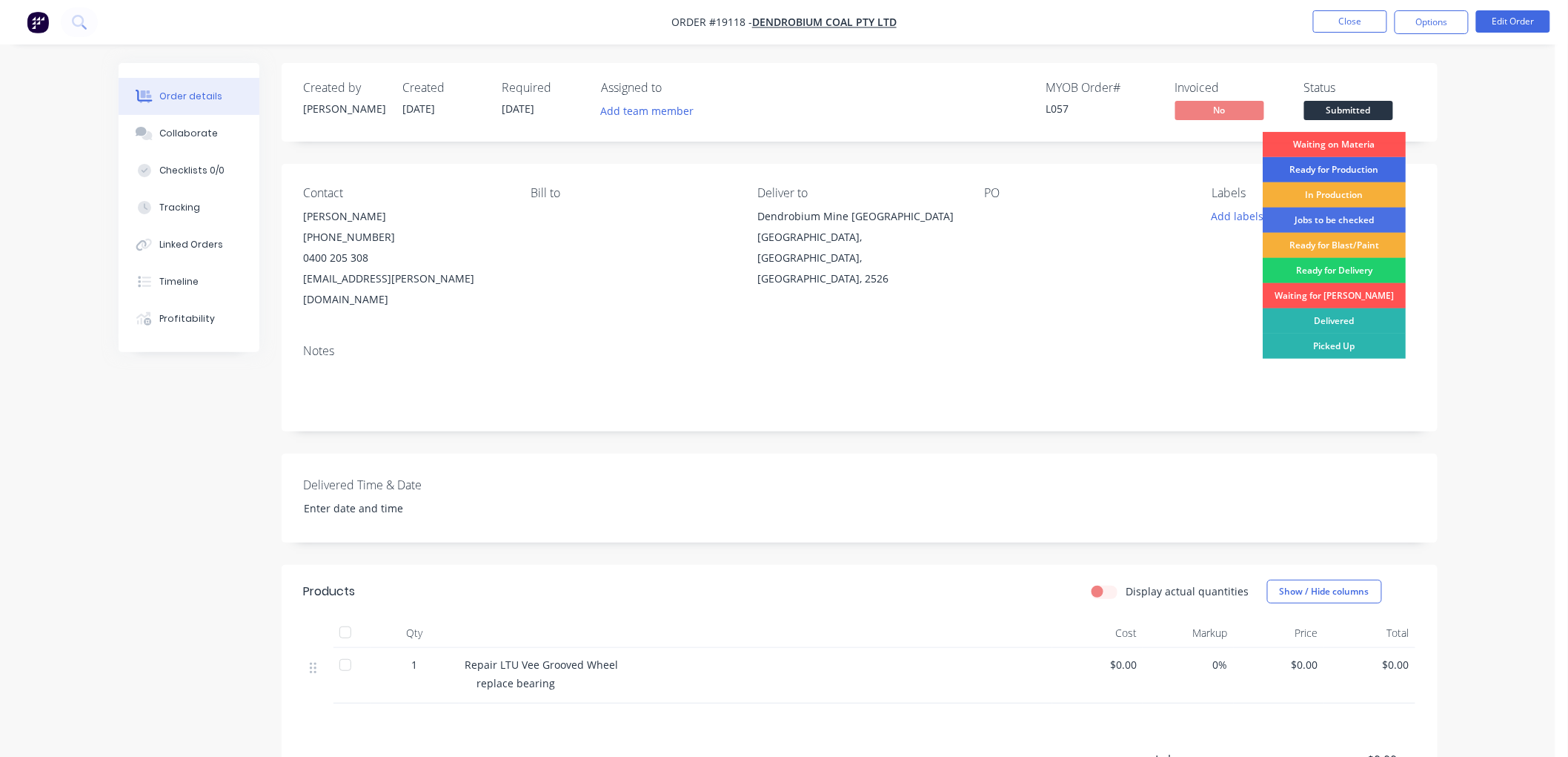
click at [1312, 168] on div "Ready for Production" at bounding box center [1334, 170] width 143 height 26
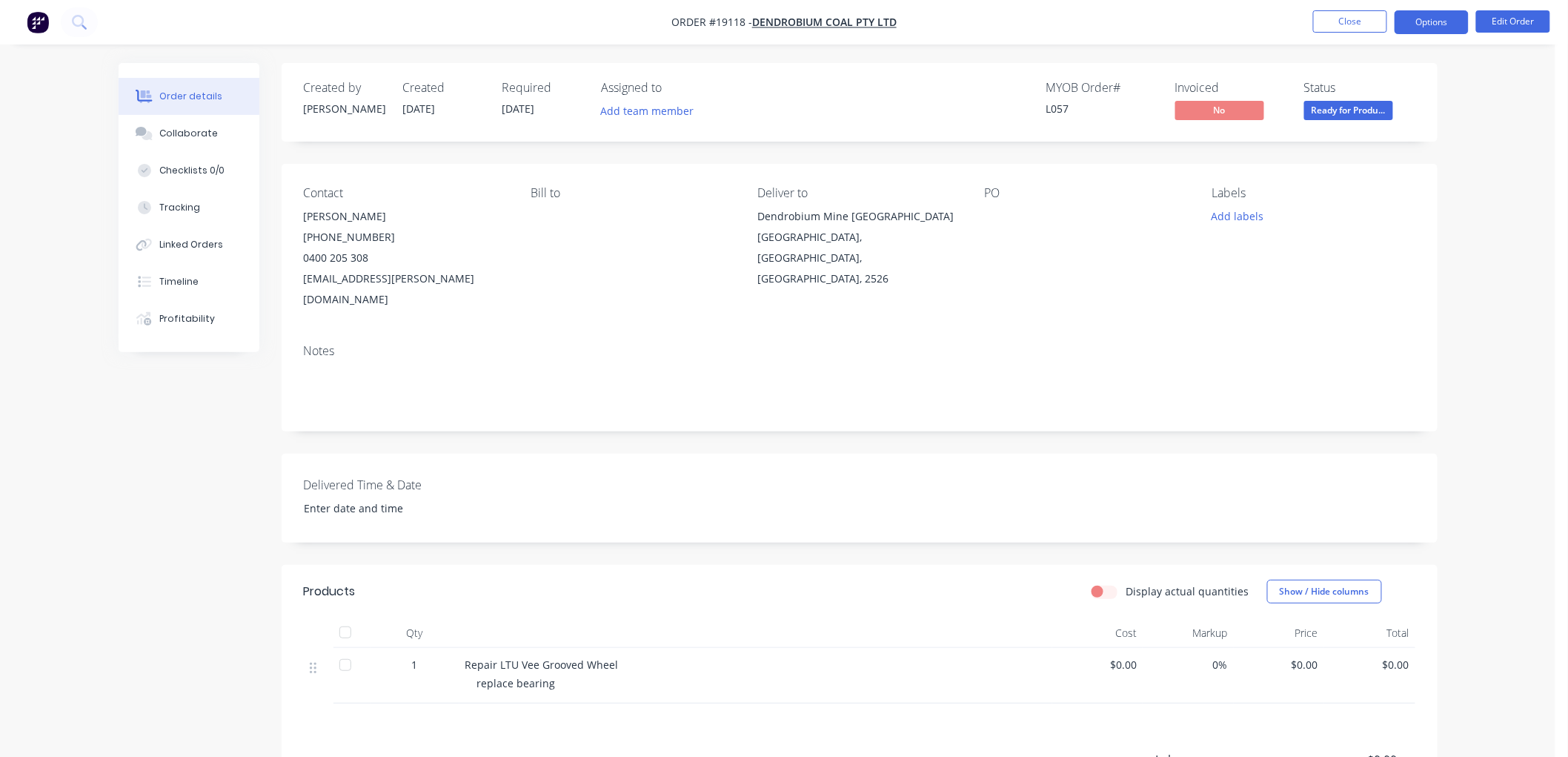
click at [1417, 25] on button "Options" at bounding box center [1431, 22] width 74 height 24
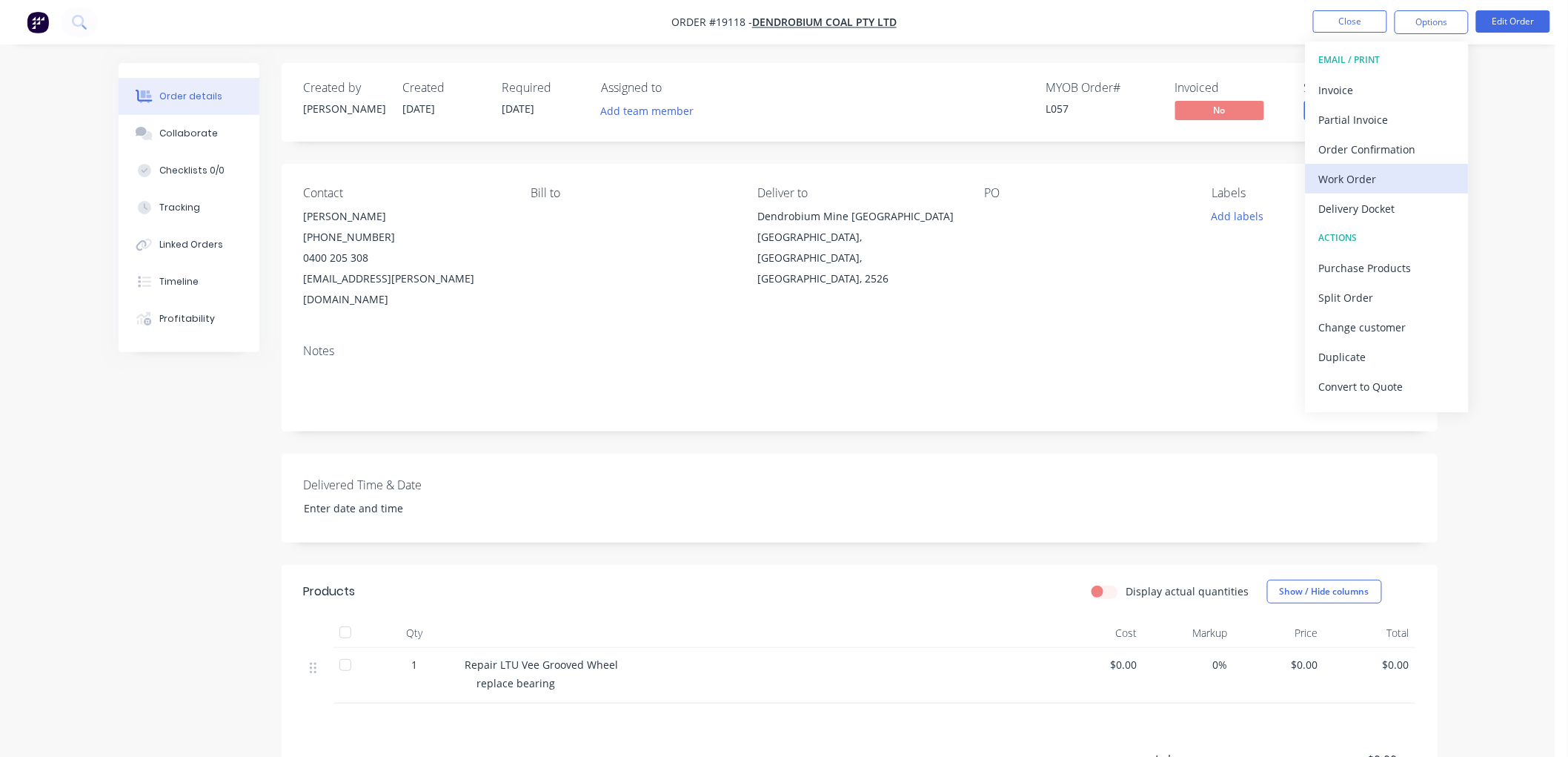
click at [1339, 179] on div "Work Order" at bounding box center [1387, 179] width 136 height 21
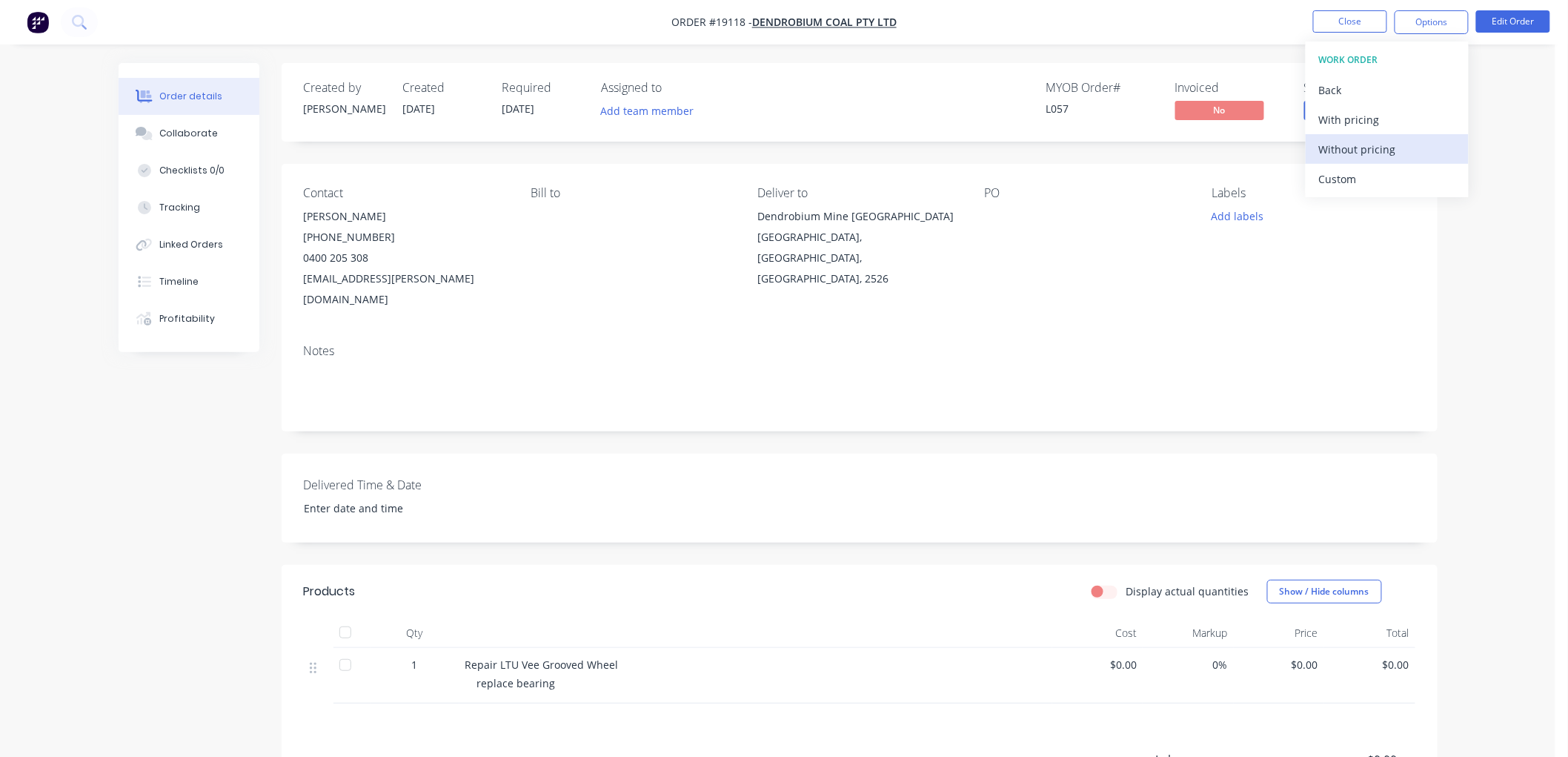
click at [1347, 149] on div "Without pricing" at bounding box center [1387, 149] width 136 height 21
drag, startPoint x: 1513, startPoint y: 141, endPoint x: 1438, endPoint y: 93, distance: 89.0
click at [1513, 141] on div "Order details Collaborate Checklists 0/0 Tracking Linked Orders Timeline Profit…" at bounding box center [777, 484] width 1555 height 967
click at [1347, 16] on button "Close" at bounding box center [1349, 21] width 74 height 22
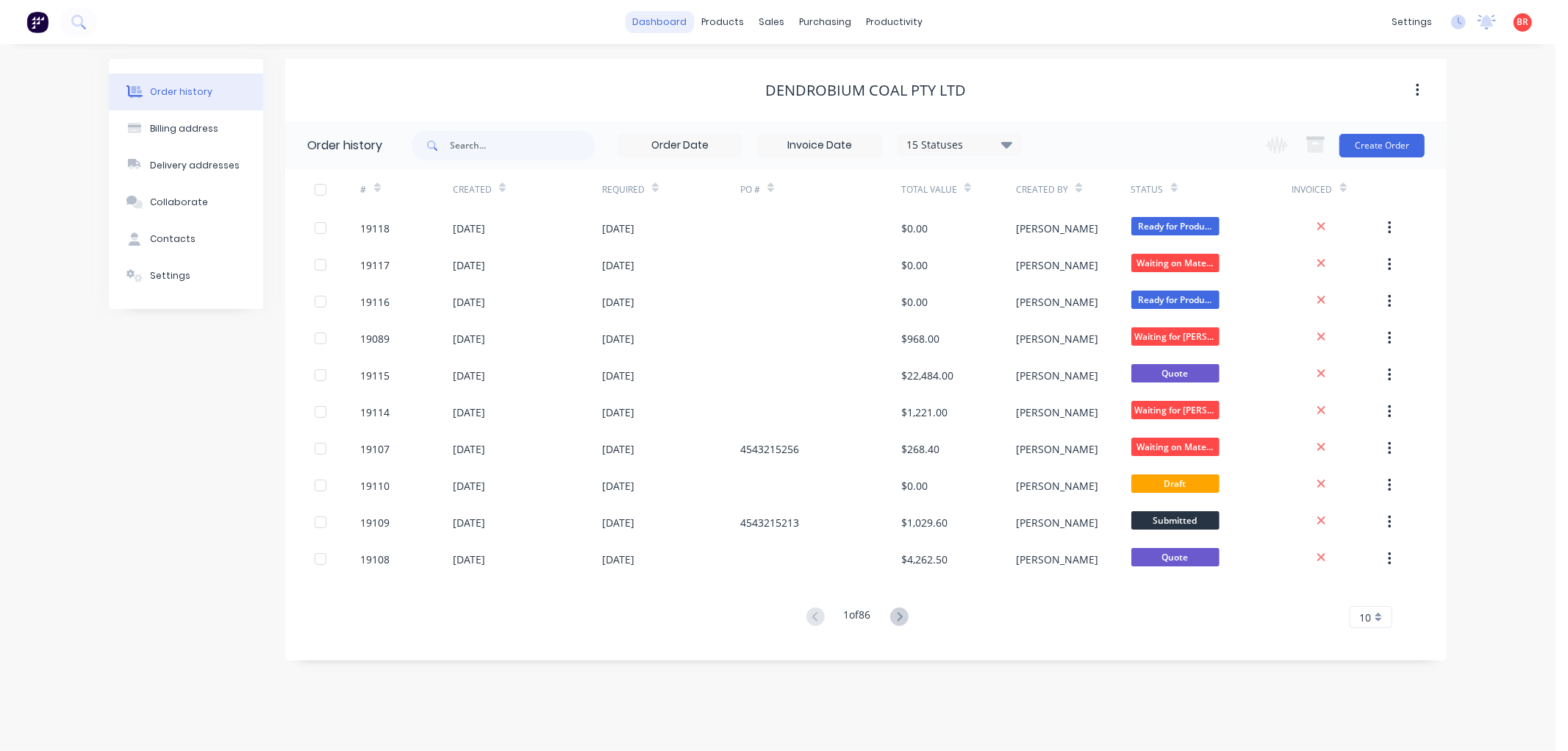
click at [675, 22] on link "dashboard" at bounding box center [660, 22] width 69 height 22
